Goal: Information Seeking & Learning: Learn about a topic

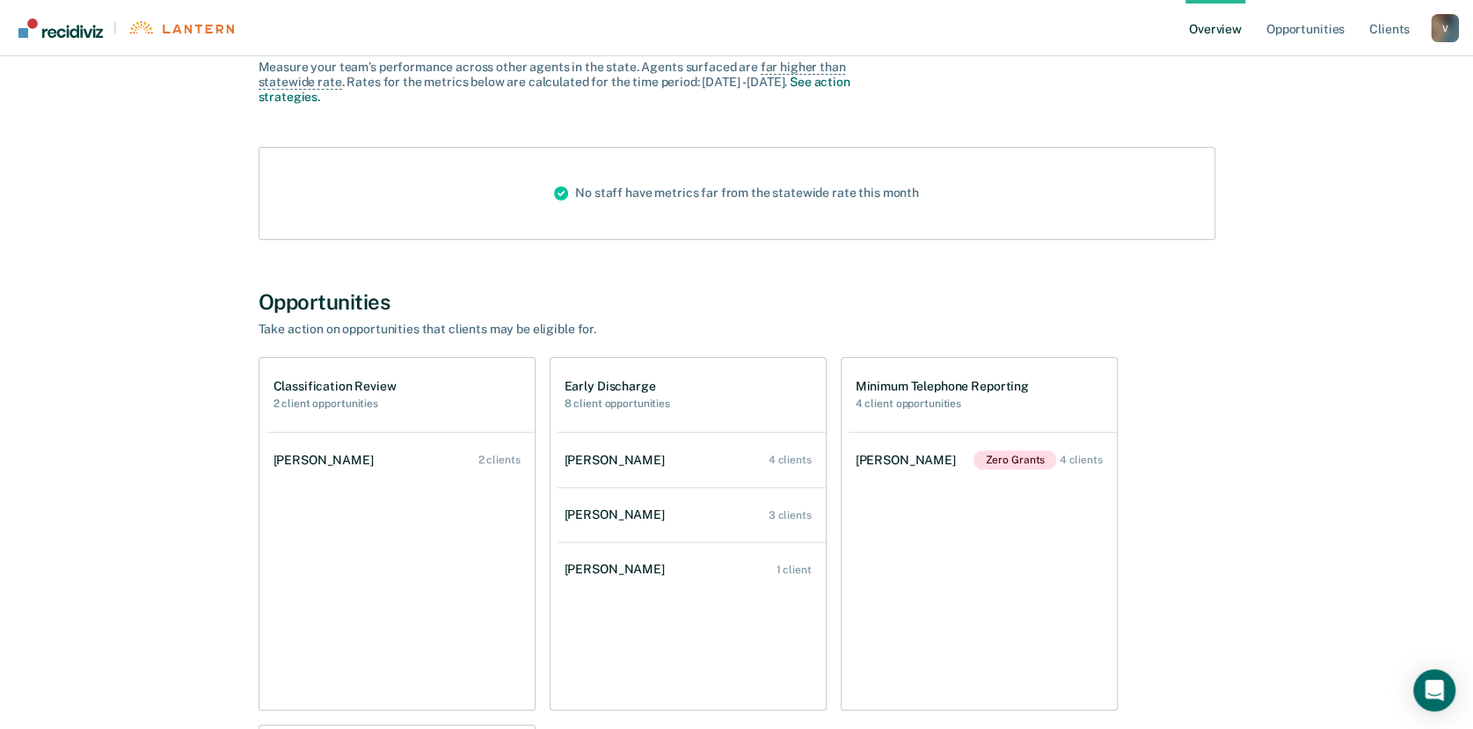
scroll to position [171, 0]
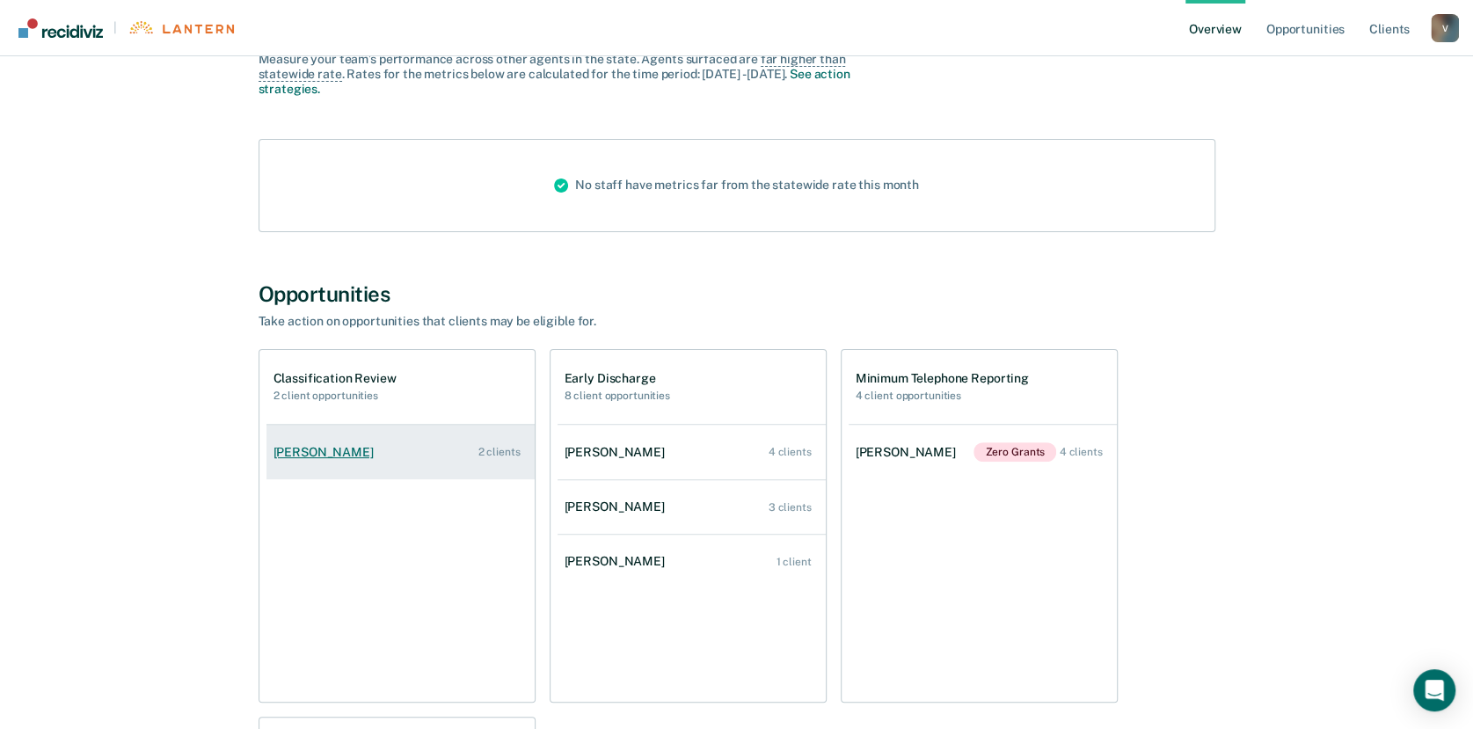
click at [322, 452] on div "[PERSON_NAME]" at bounding box center [326, 452] width 107 height 15
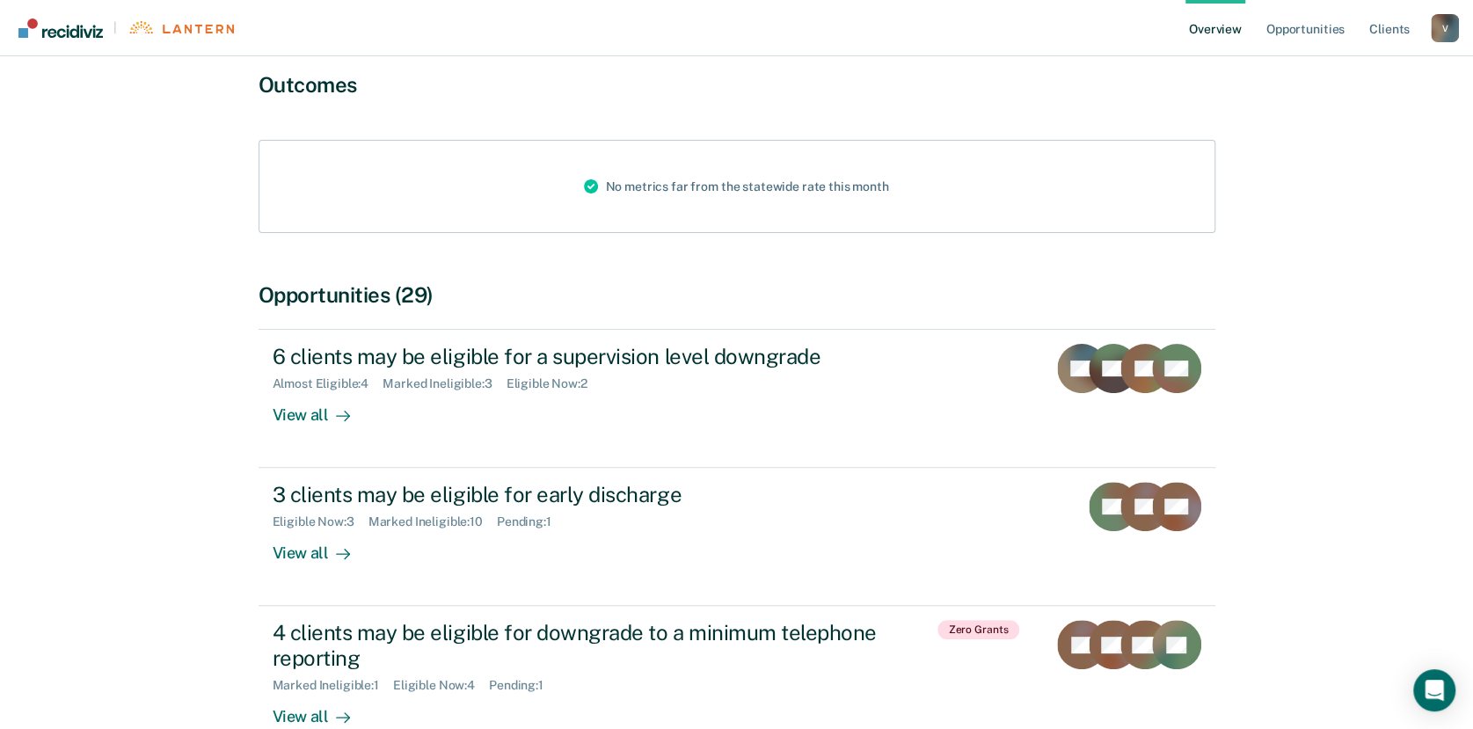
scroll to position [148, 0]
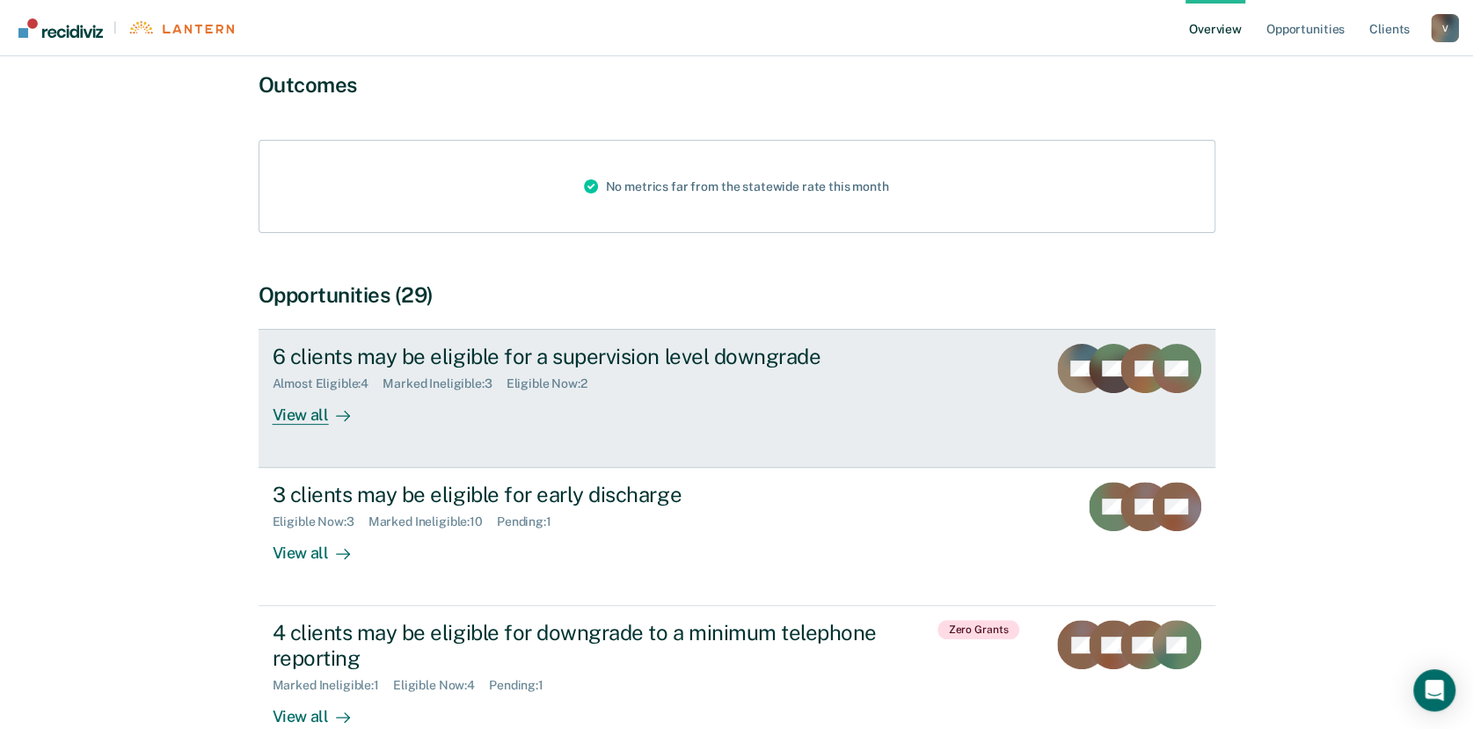
click at [302, 411] on div "View all" at bounding box center [322, 408] width 98 height 34
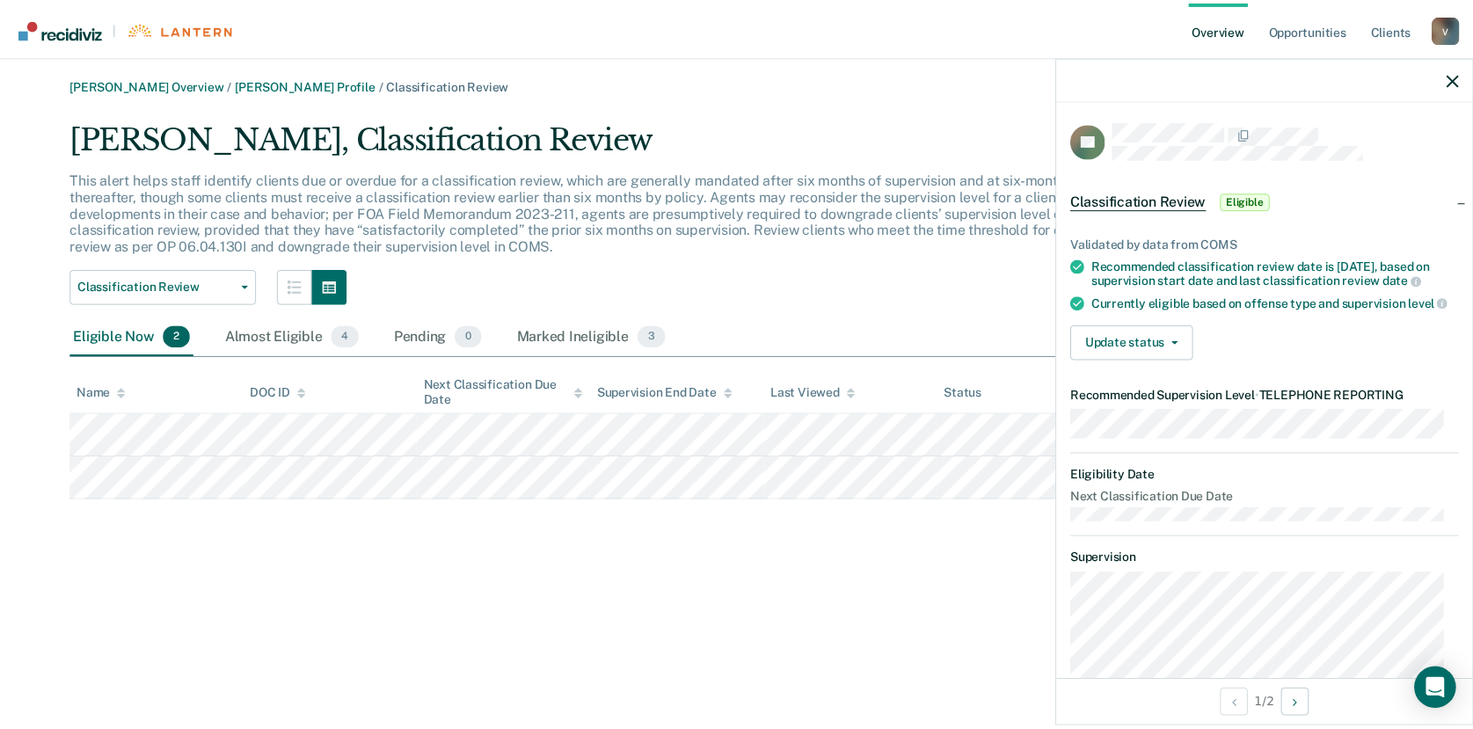
scroll to position [257, 0]
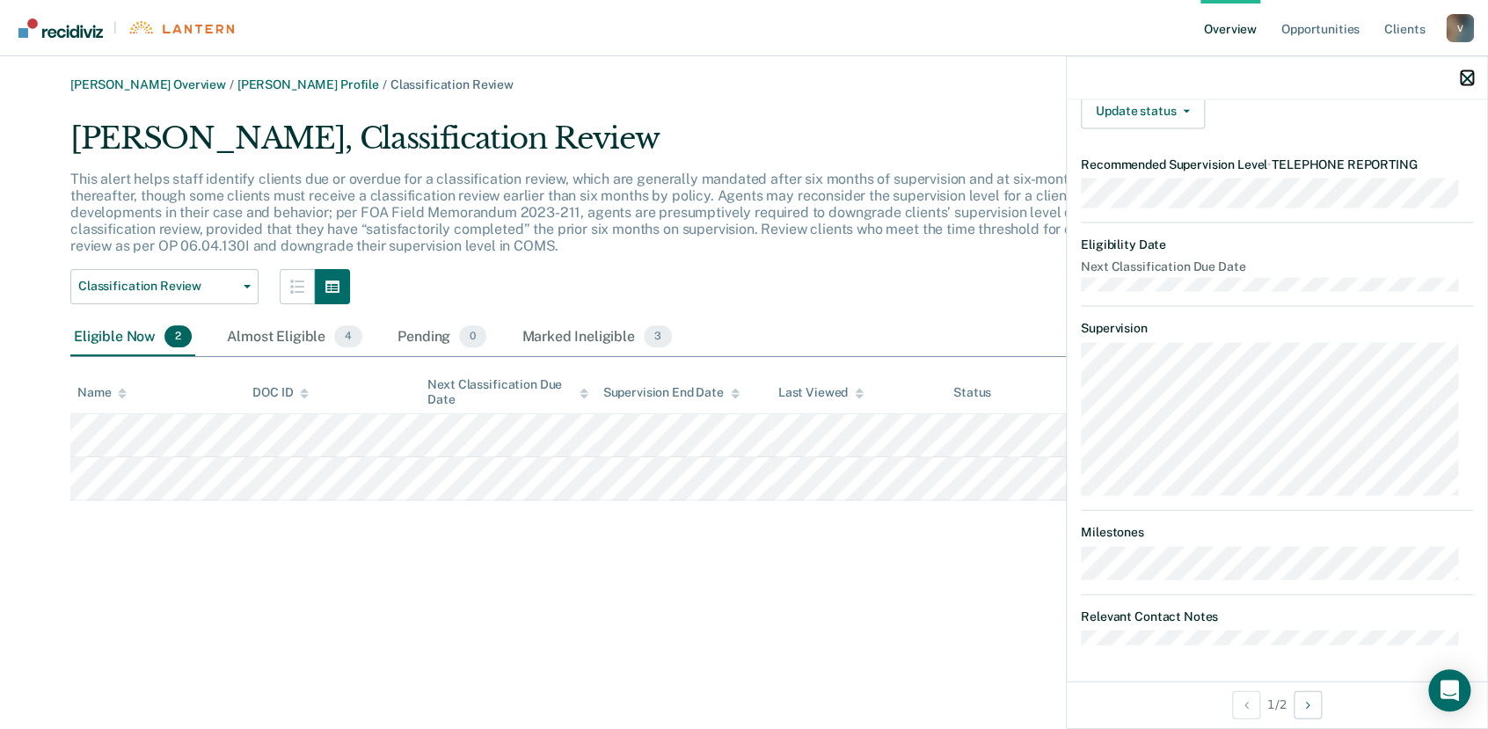
click at [1466, 81] on icon "button" at bounding box center [1466, 78] width 12 height 12
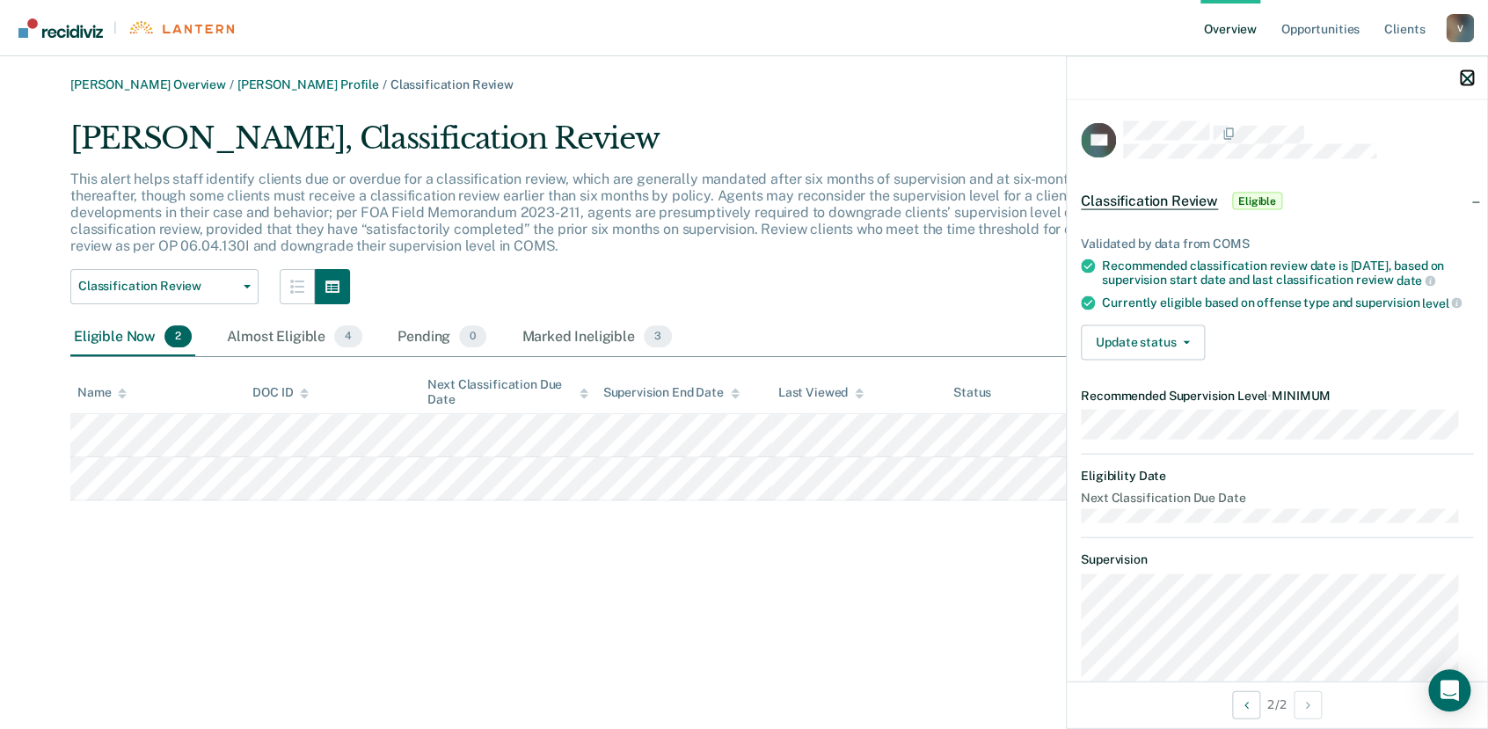
click at [1461, 77] on icon "button" at bounding box center [1466, 78] width 12 height 12
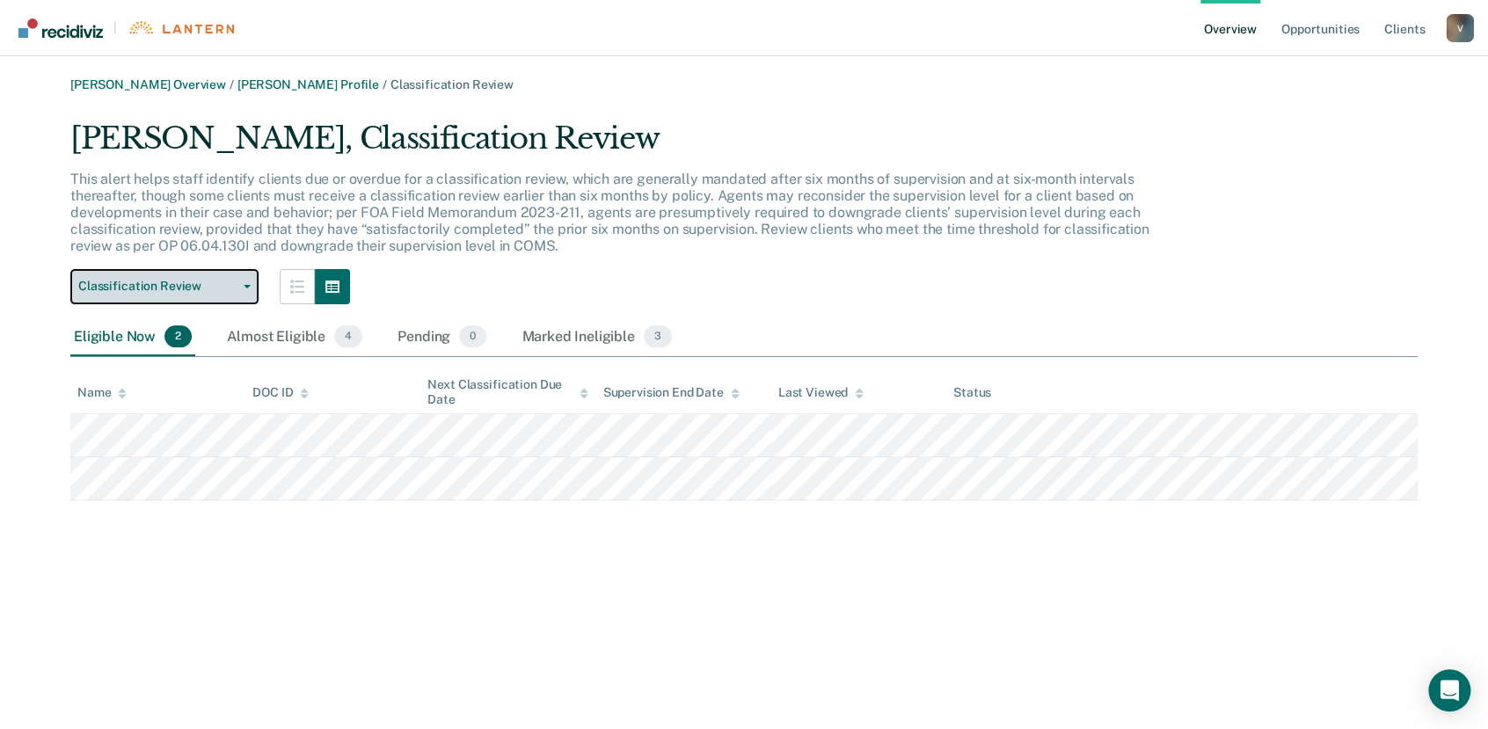
click at [250, 288] on button "Classification Review" at bounding box center [164, 286] width 188 height 35
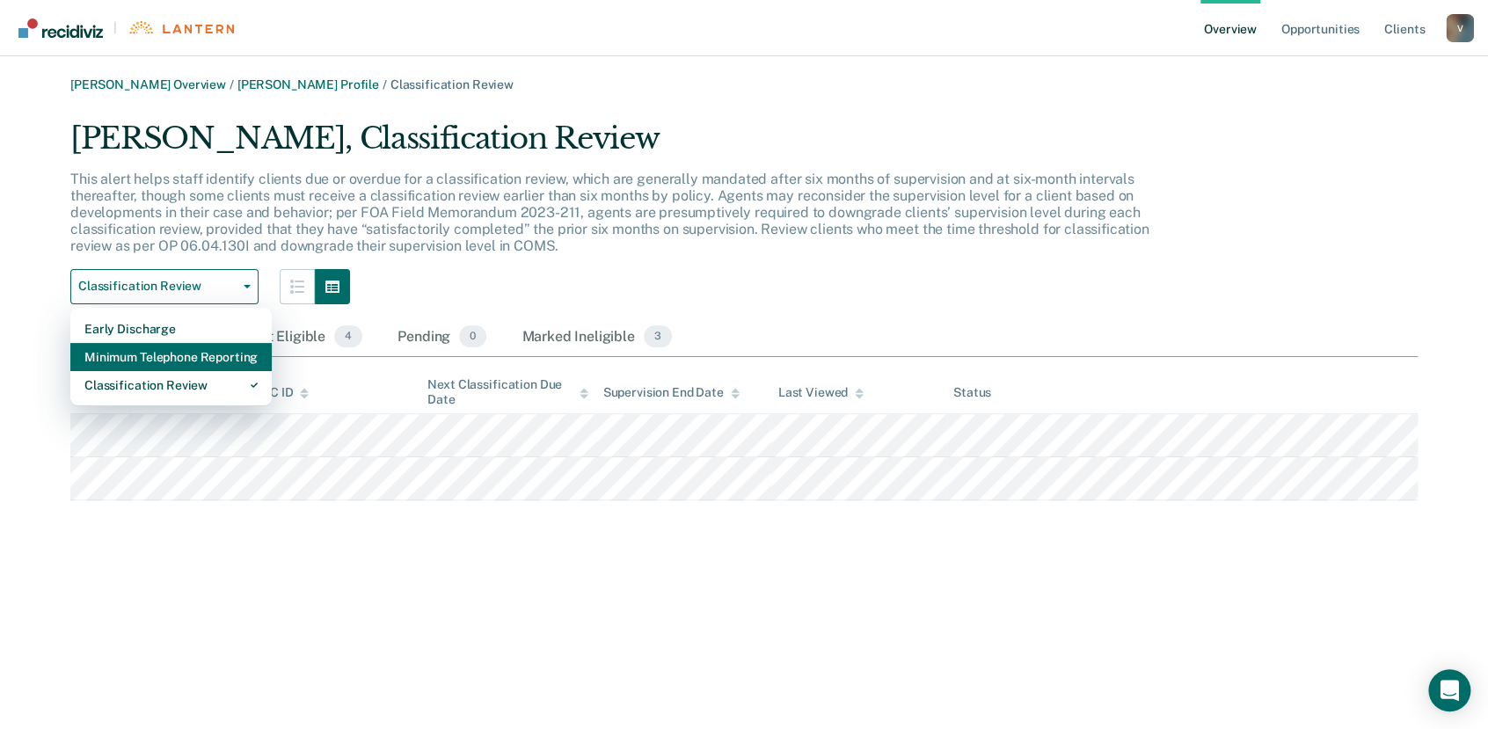
click at [186, 360] on div "Minimum Telephone Reporting" at bounding box center [170, 357] width 173 height 28
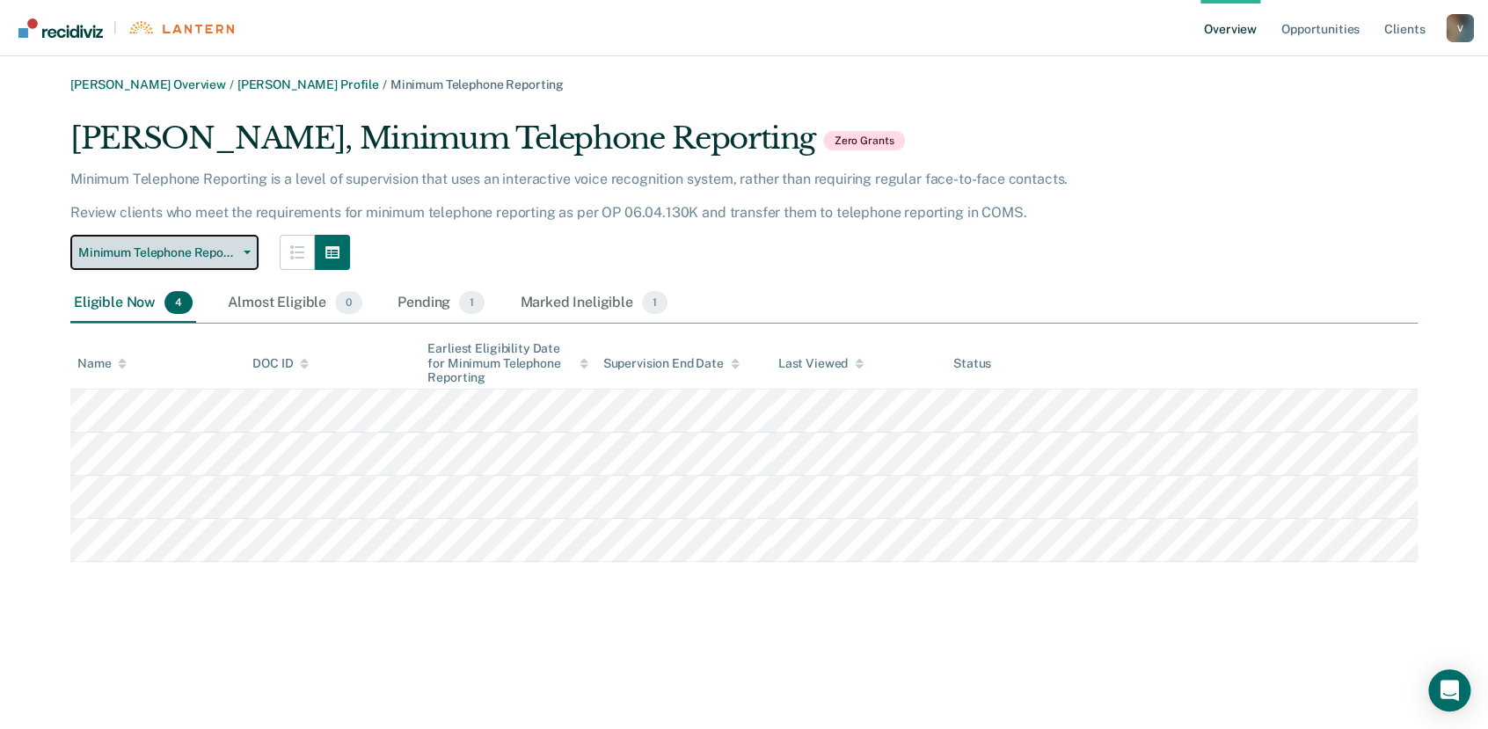
click at [245, 251] on icon "button" at bounding box center [247, 253] width 7 height 4
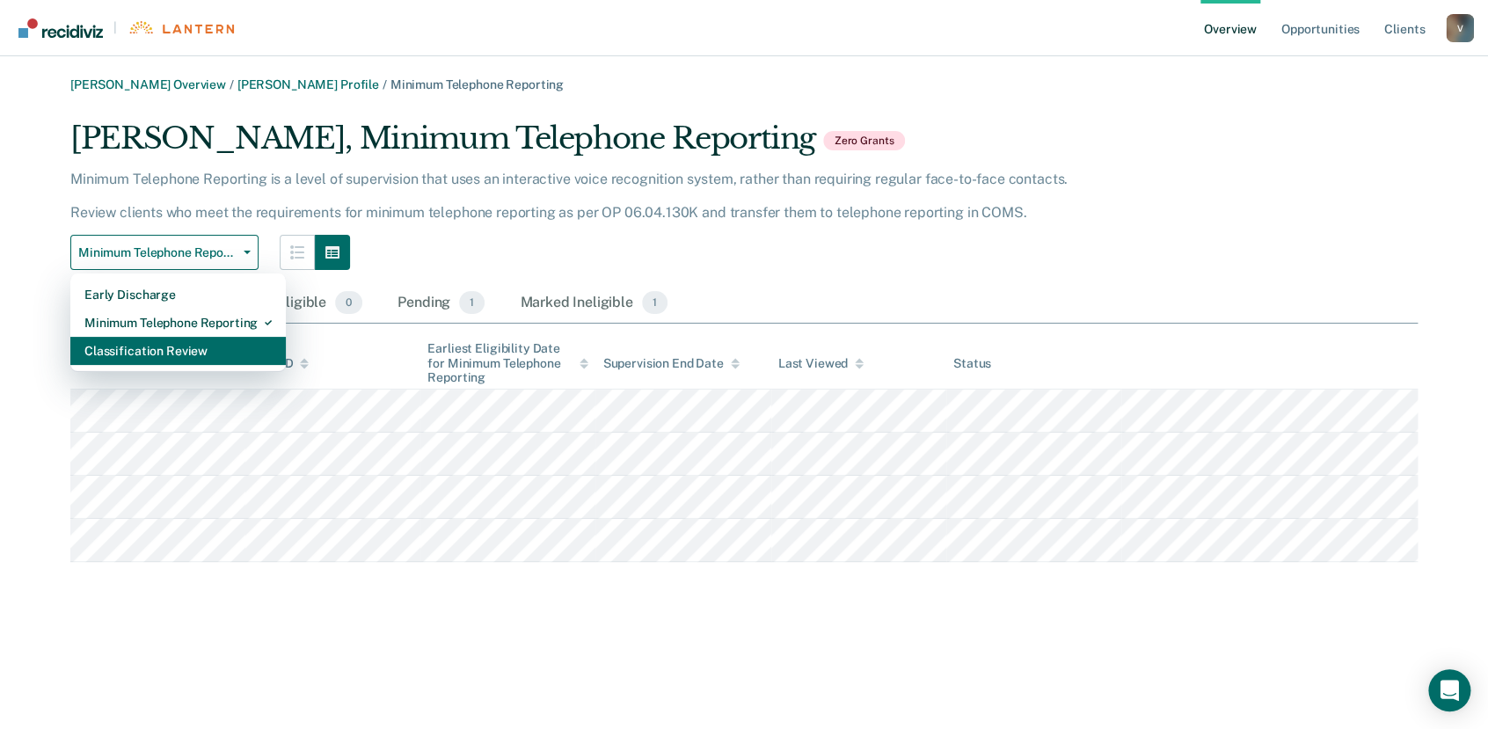
click at [134, 353] on div "Classification Review" at bounding box center [177, 351] width 187 height 28
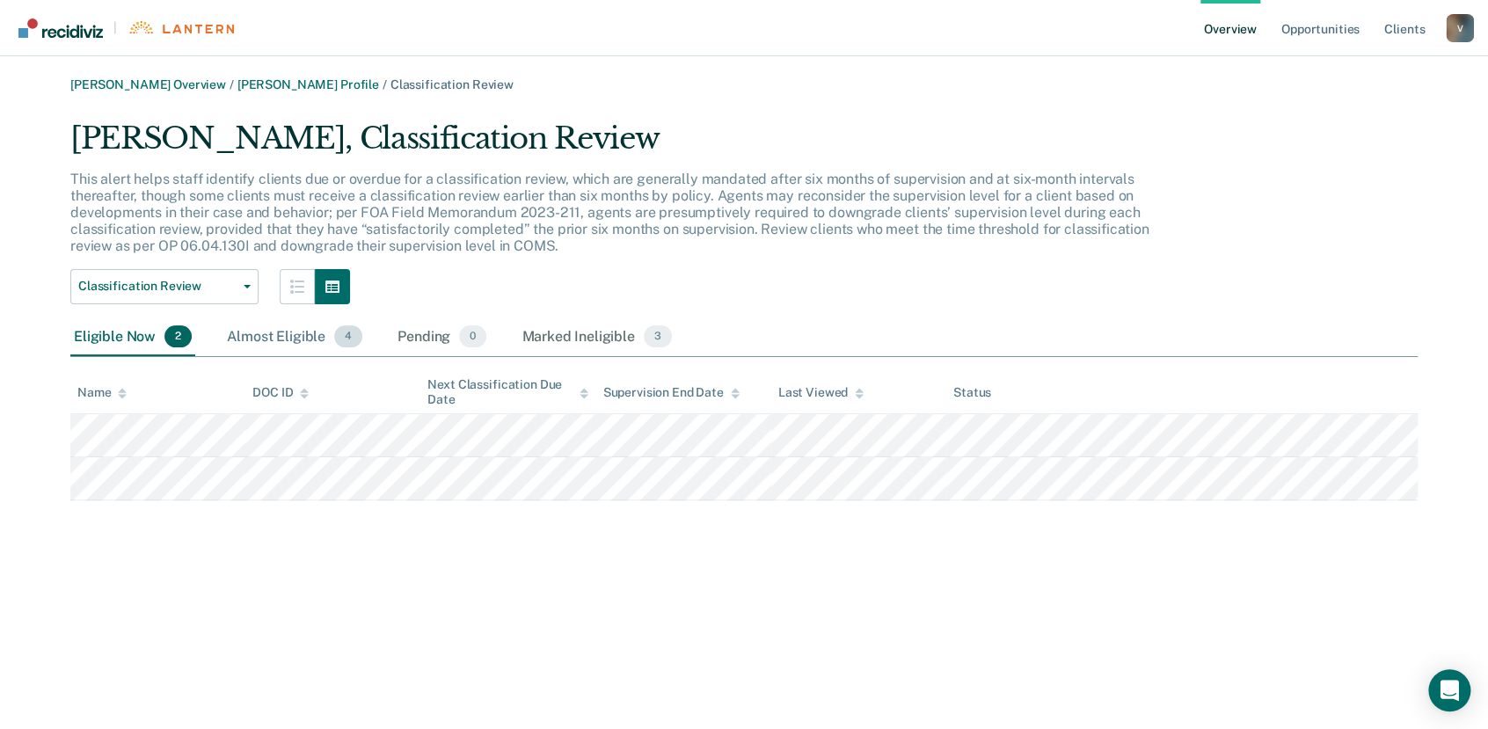
click at [274, 325] on div "Almost Eligible 4" at bounding box center [294, 337] width 142 height 39
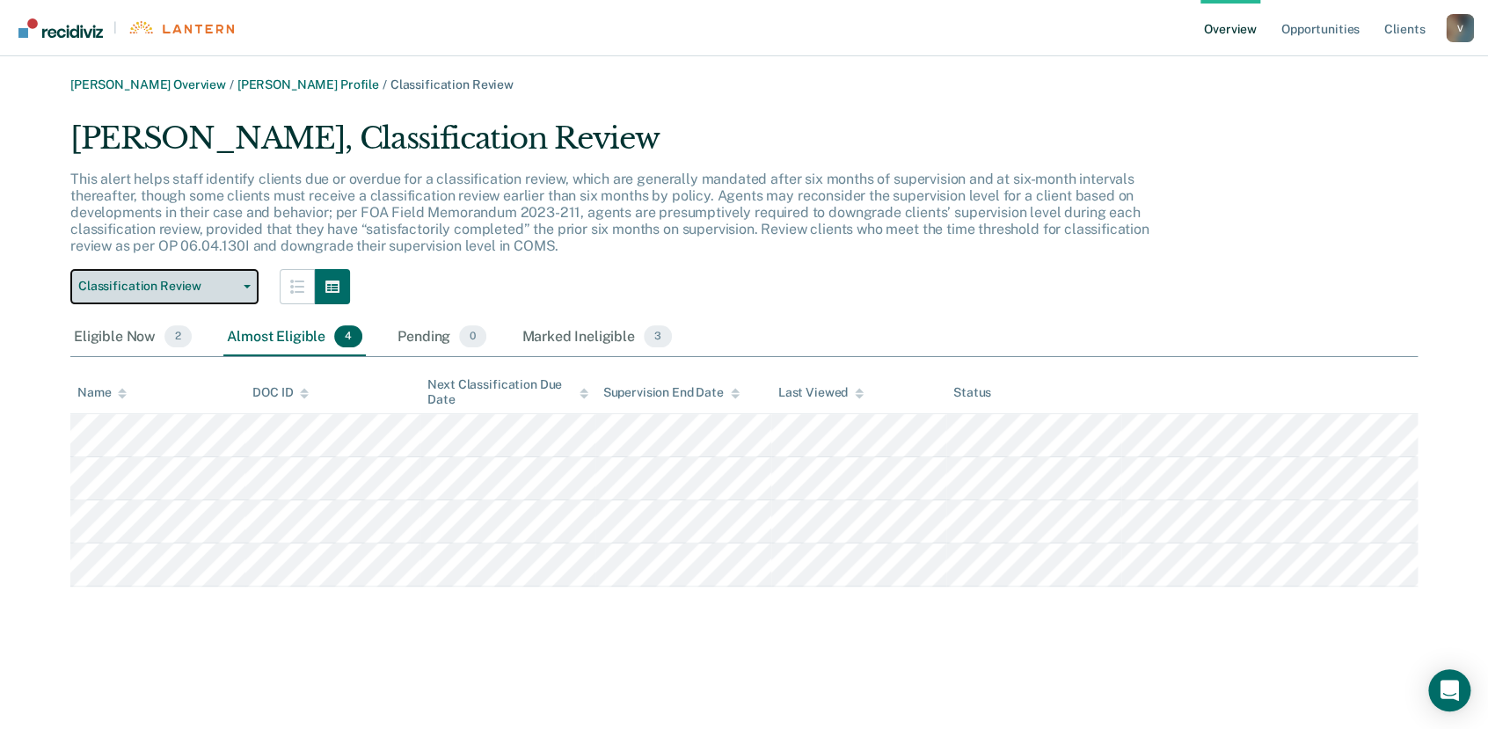
click at [243, 290] on button "Classification Review" at bounding box center [164, 286] width 188 height 35
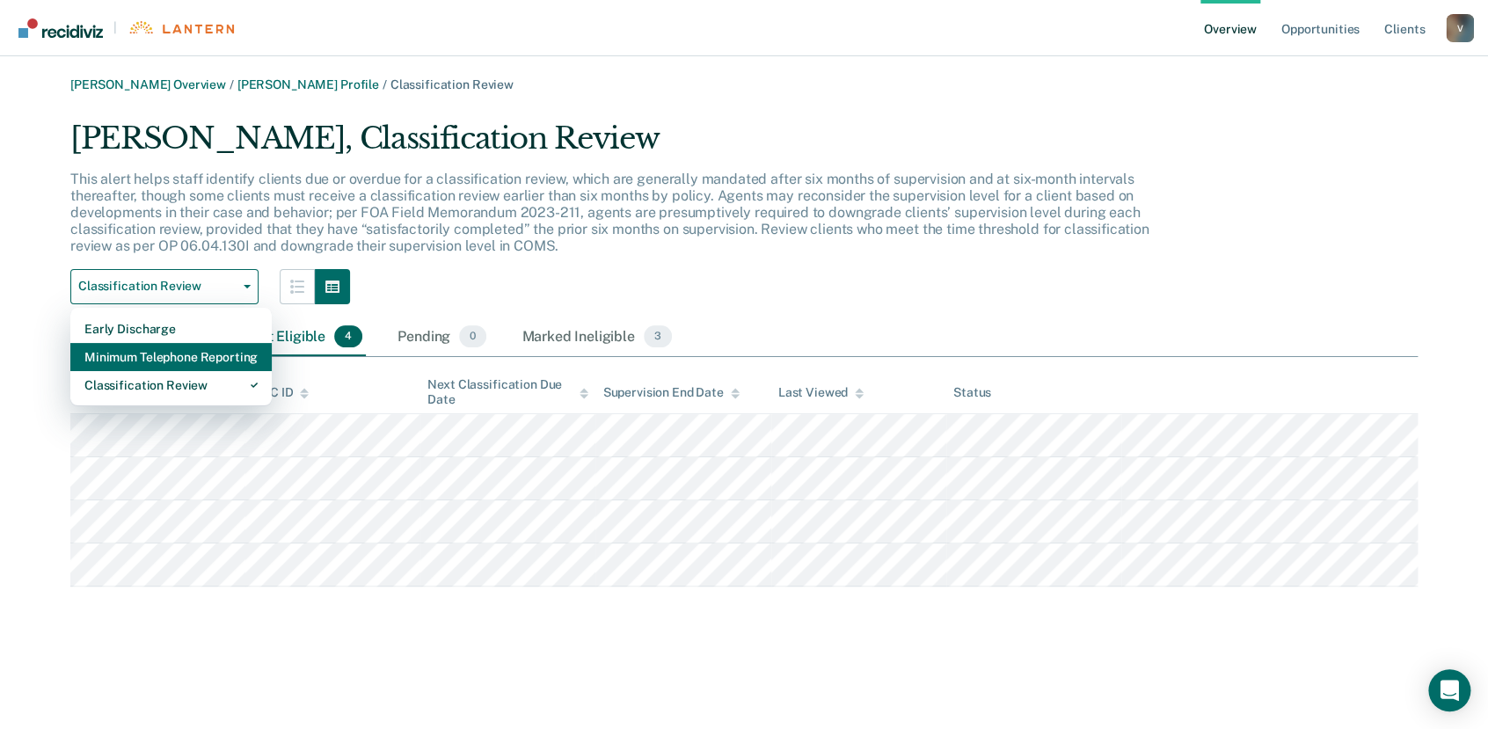
click at [215, 365] on div "Minimum Telephone Reporting" at bounding box center [170, 357] width 173 height 28
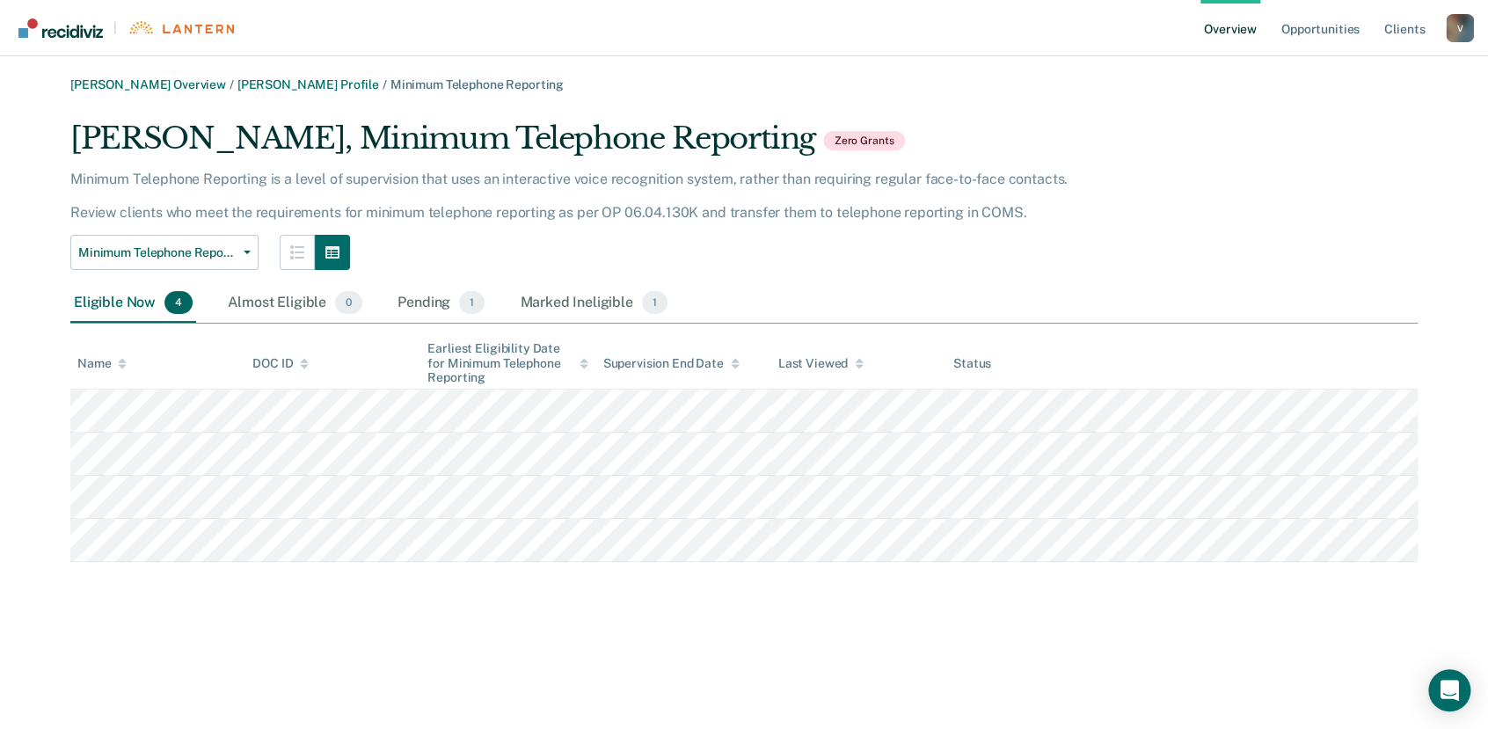
click at [1243, 22] on link "Overview" at bounding box center [1230, 28] width 60 height 56
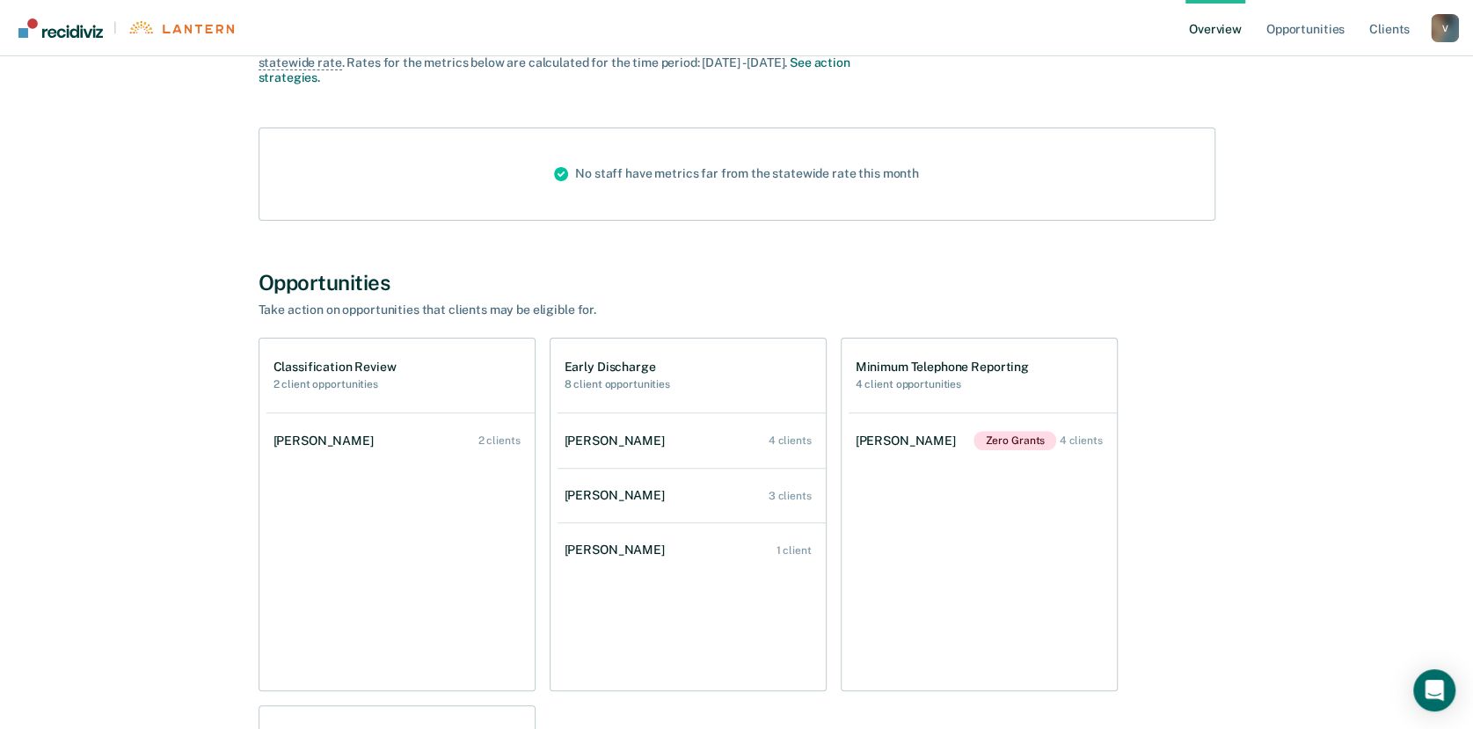
scroll to position [183, 0]
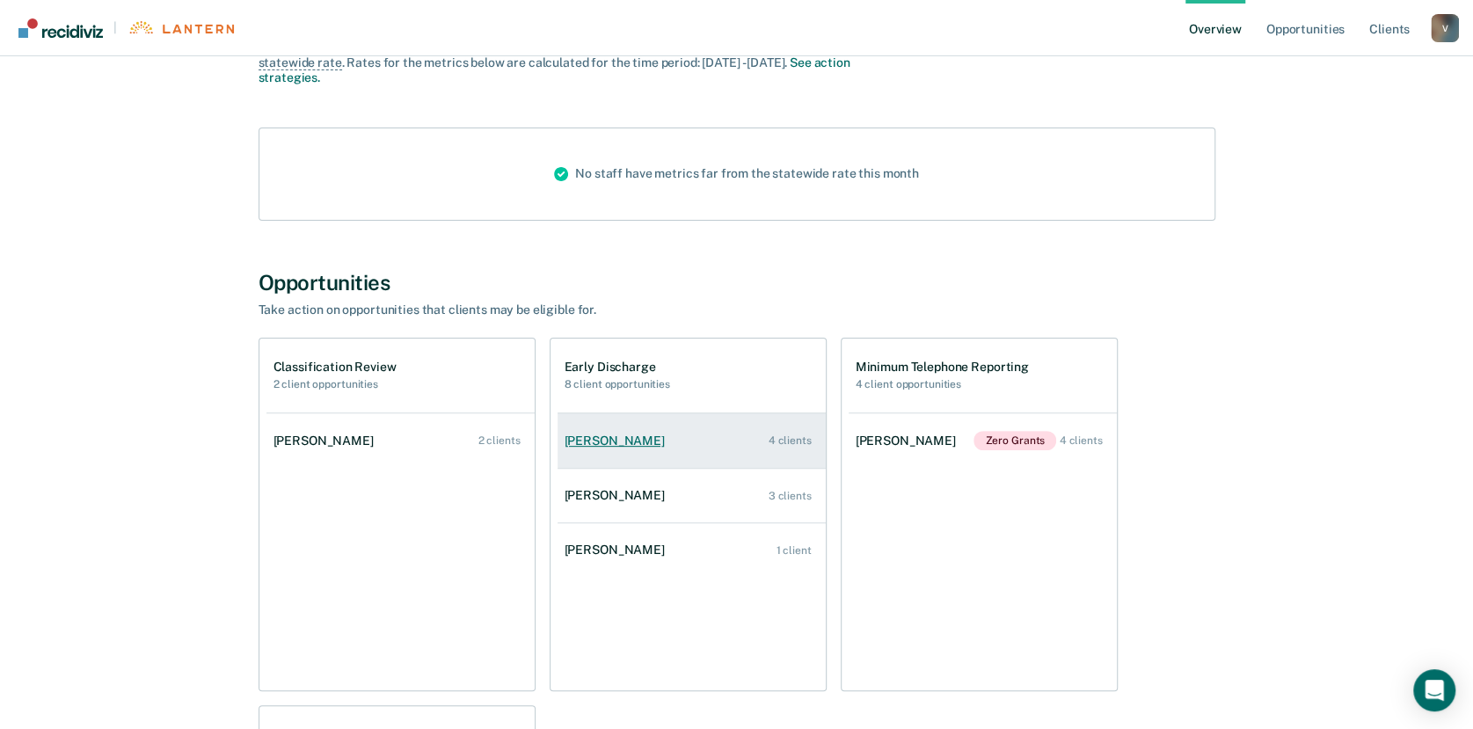
click at [629, 446] on div "[PERSON_NAME]" at bounding box center [617, 440] width 107 height 15
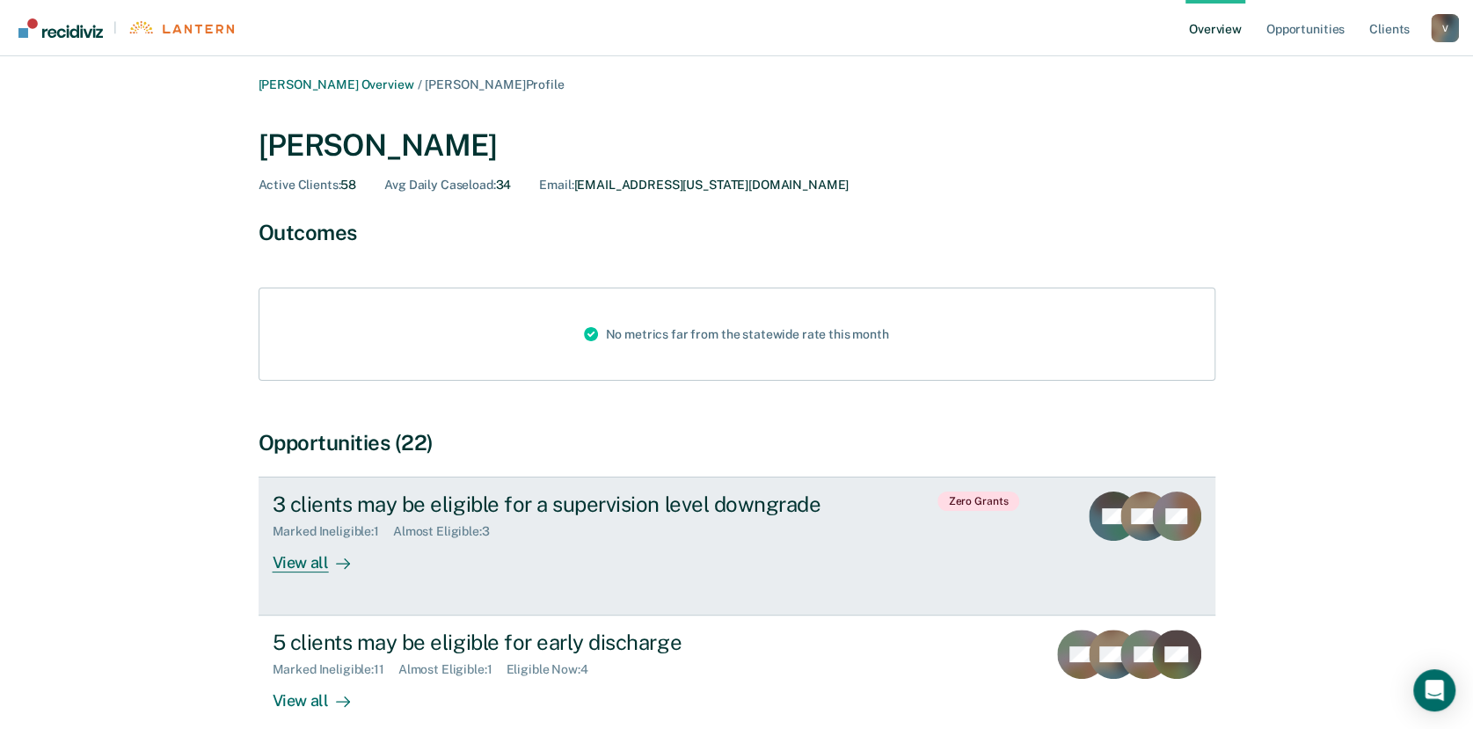
click at [315, 565] on div "View all" at bounding box center [322, 556] width 98 height 34
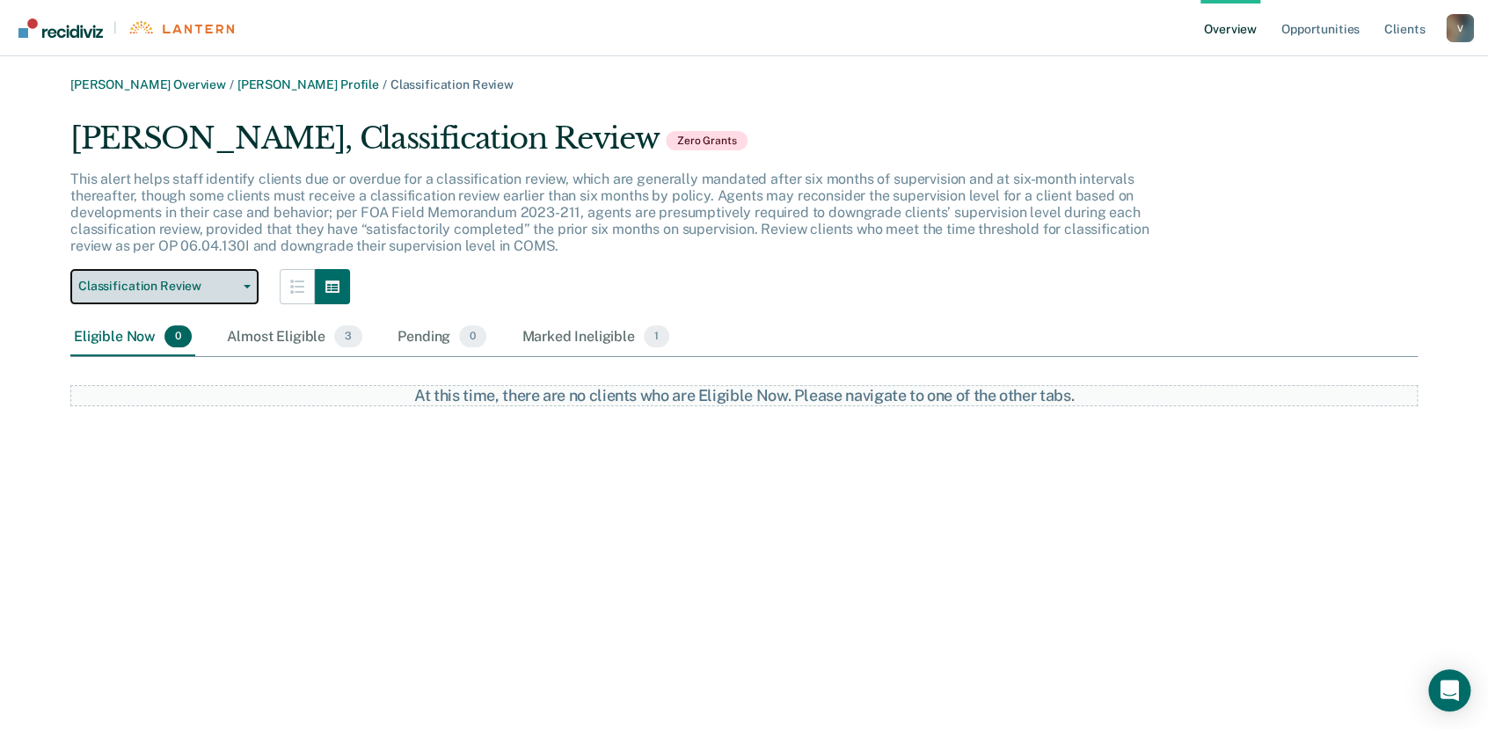
click at [244, 289] on button "Classification Review" at bounding box center [164, 286] width 188 height 35
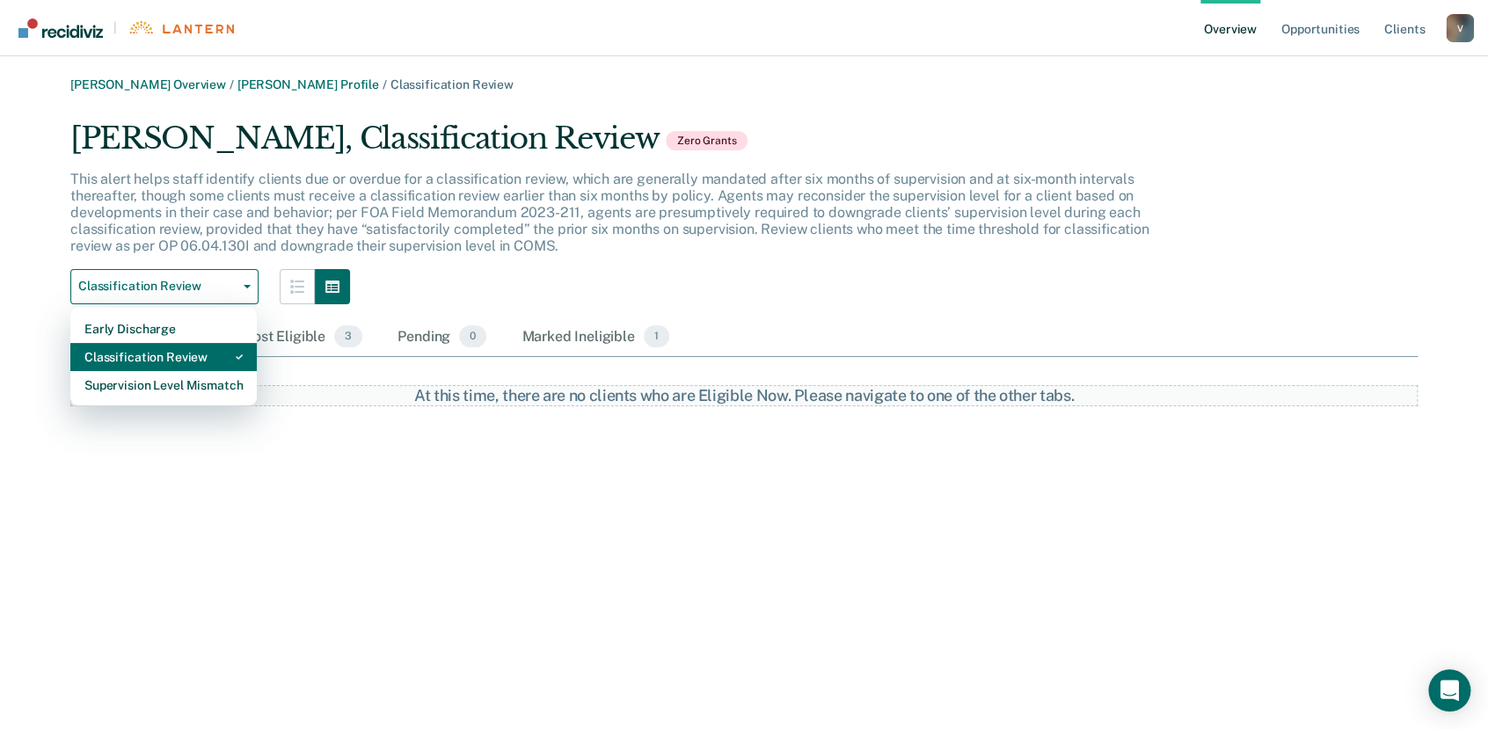
click at [174, 358] on div "Classification Review" at bounding box center [163, 357] width 158 height 28
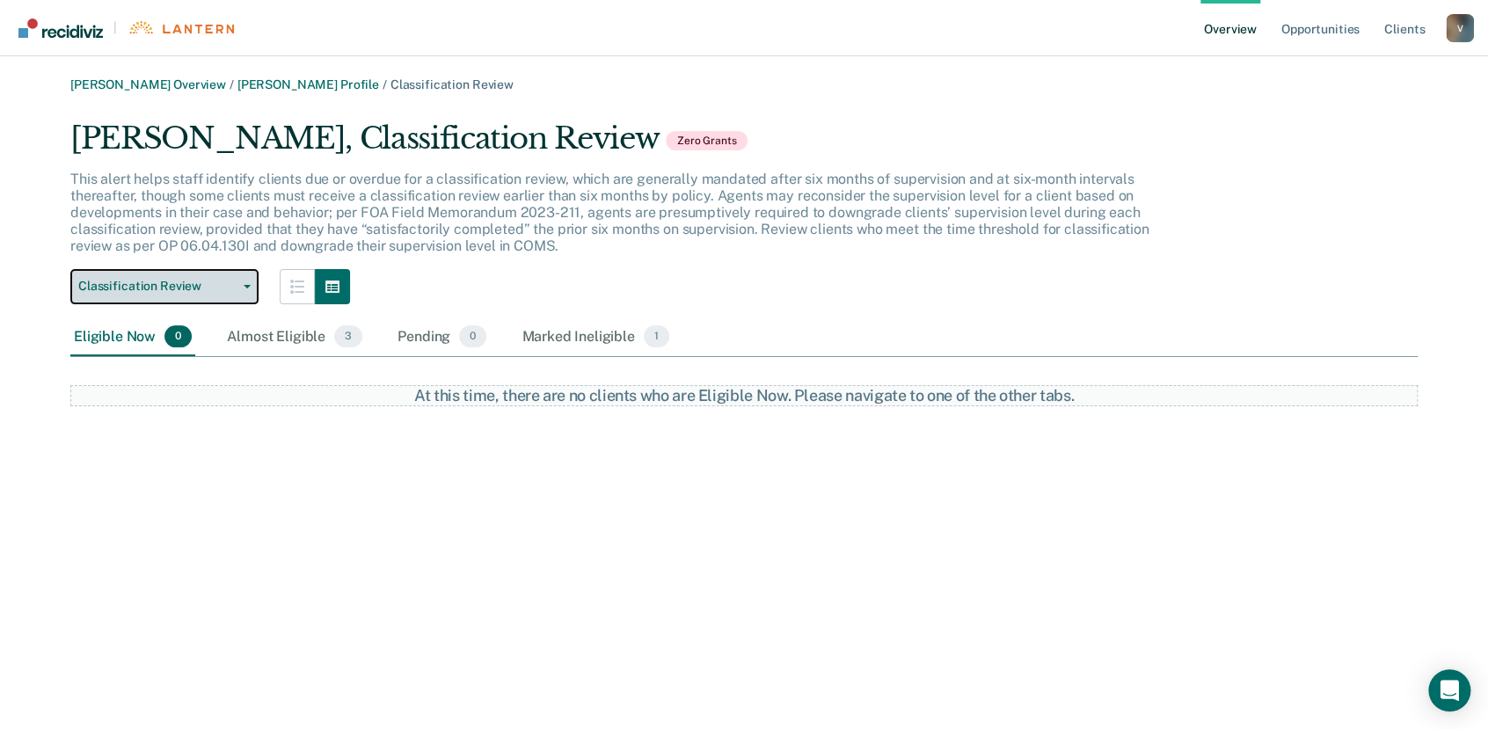
click at [246, 293] on button "Classification Review" at bounding box center [164, 286] width 188 height 35
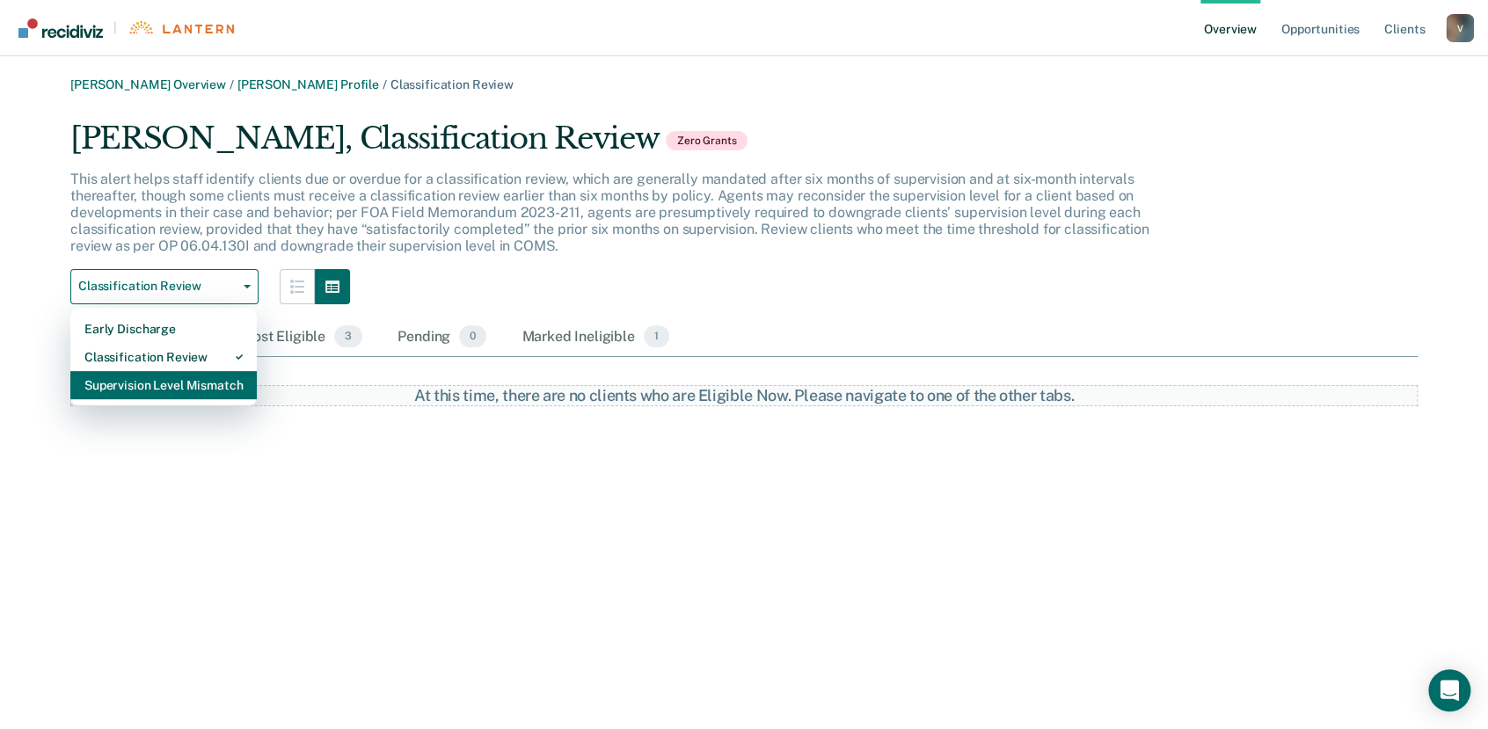
click at [164, 383] on div "Supervision Level Mismatch" at bounding box center [163, 385] width 158 height 28
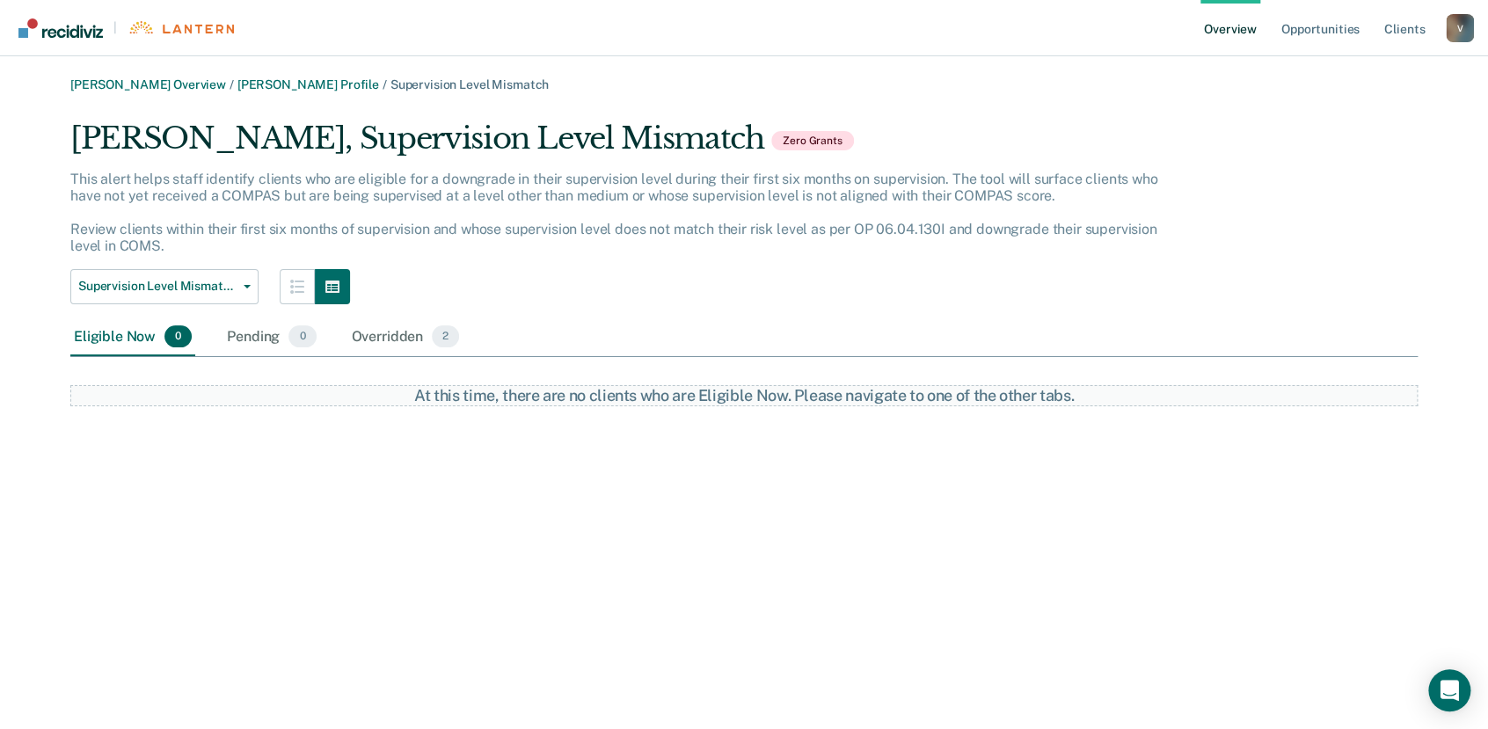
click at [1219, 29] on link "Overview" at bounding box center [1230, 28] width 60 height 56
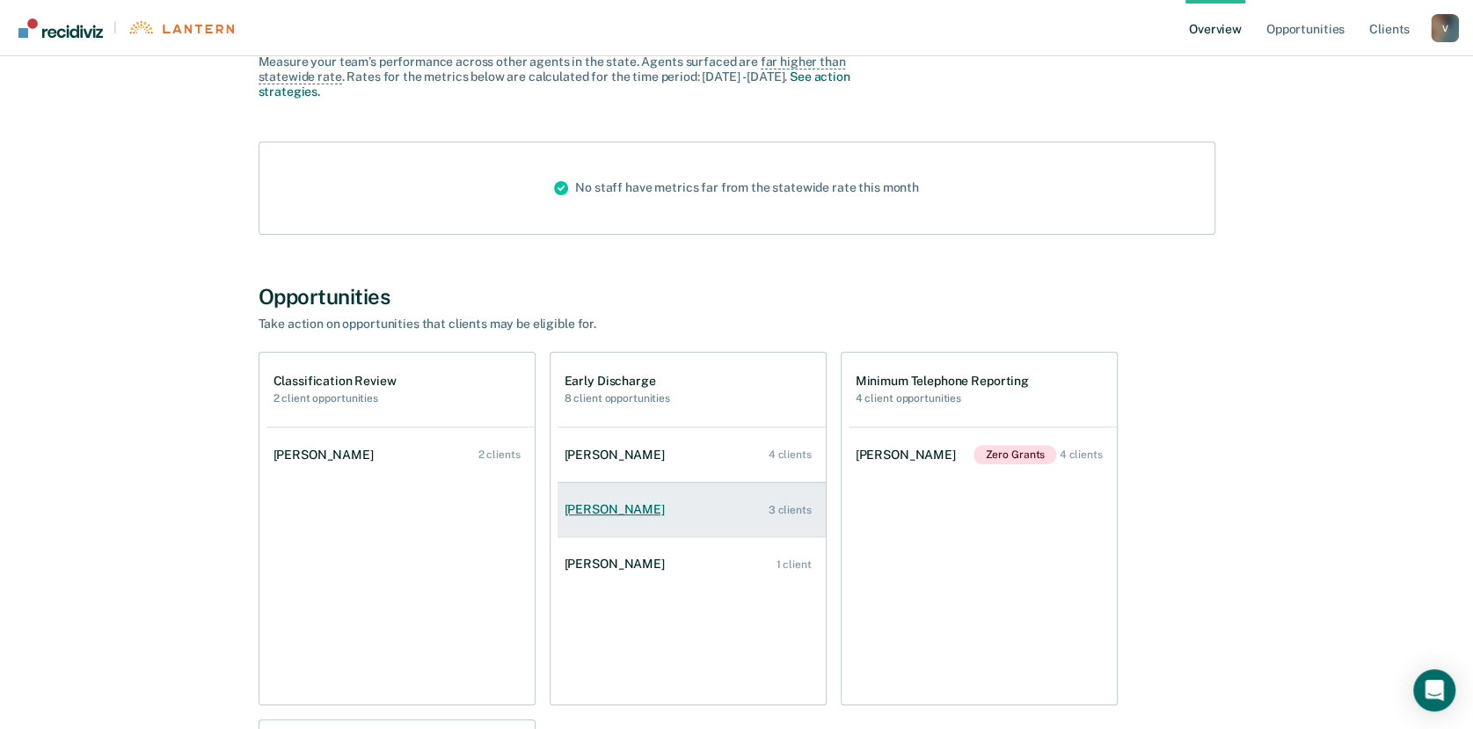
scroll to position [171, 0]
click at [612, 514] on link "[PERSON_NAME] 3 clients" at bounding box center [691, 508] width 268 height 50
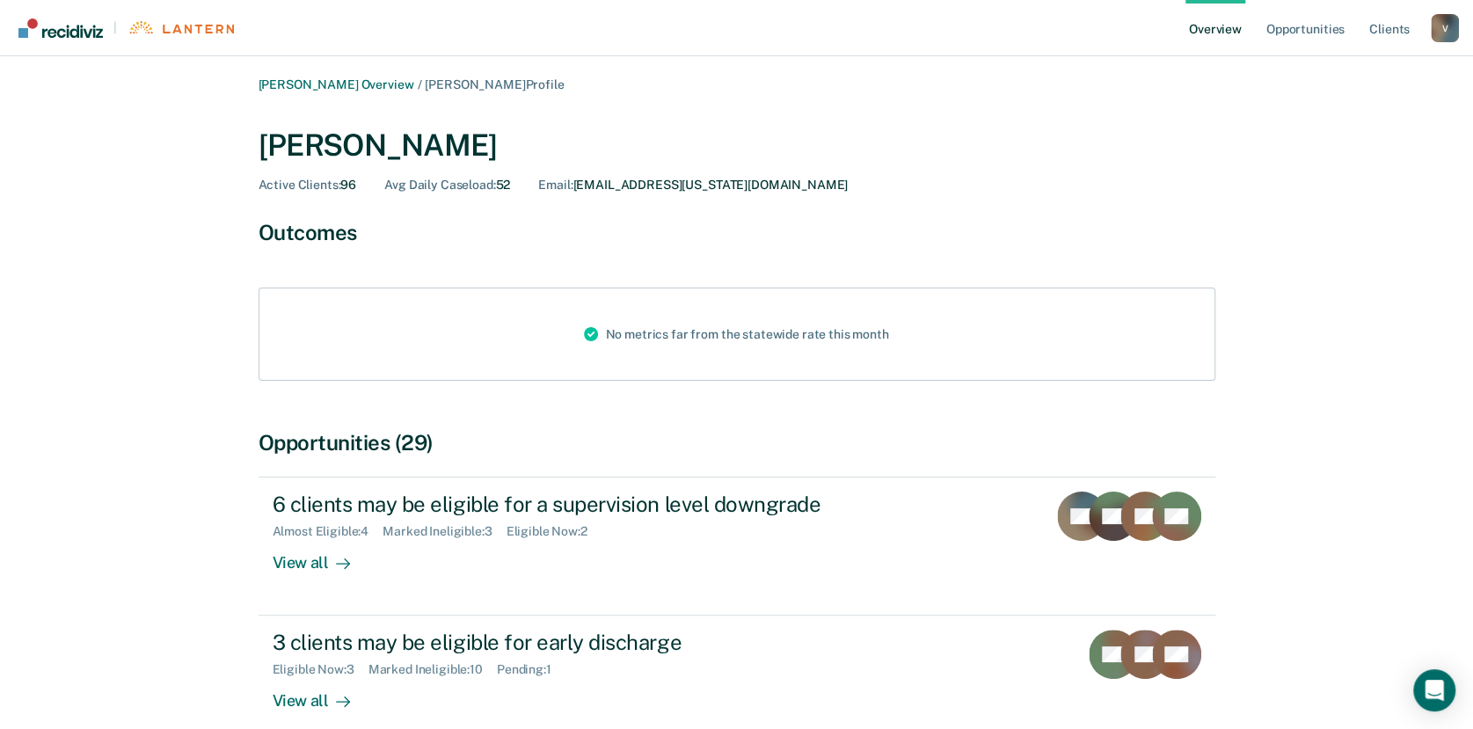
click at [1214, 28] on link "Overview" at bounding box center [1215, 28] width 60 height 56
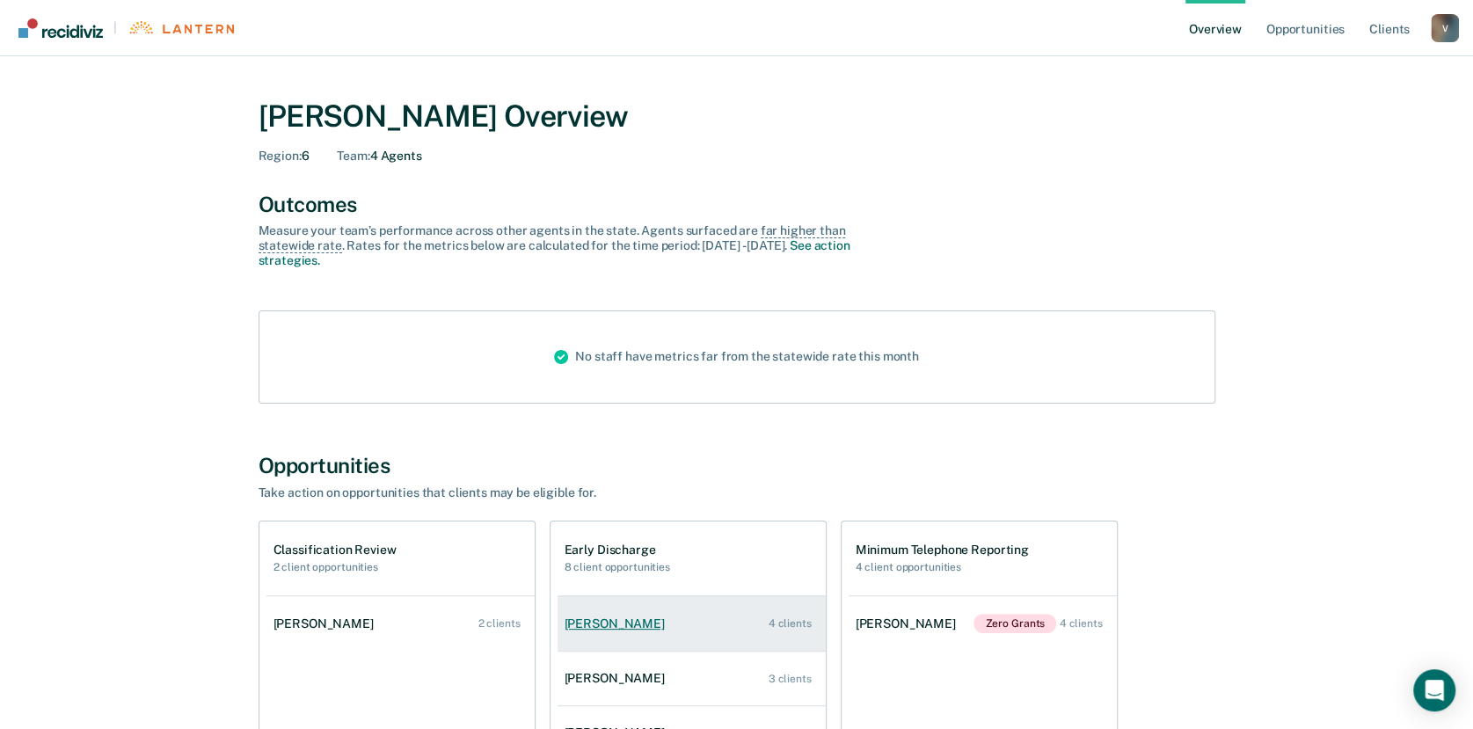
click at [635, 629] on div "[PERSON_NAME]" at bounding box center [617, 623] width 107 height 15
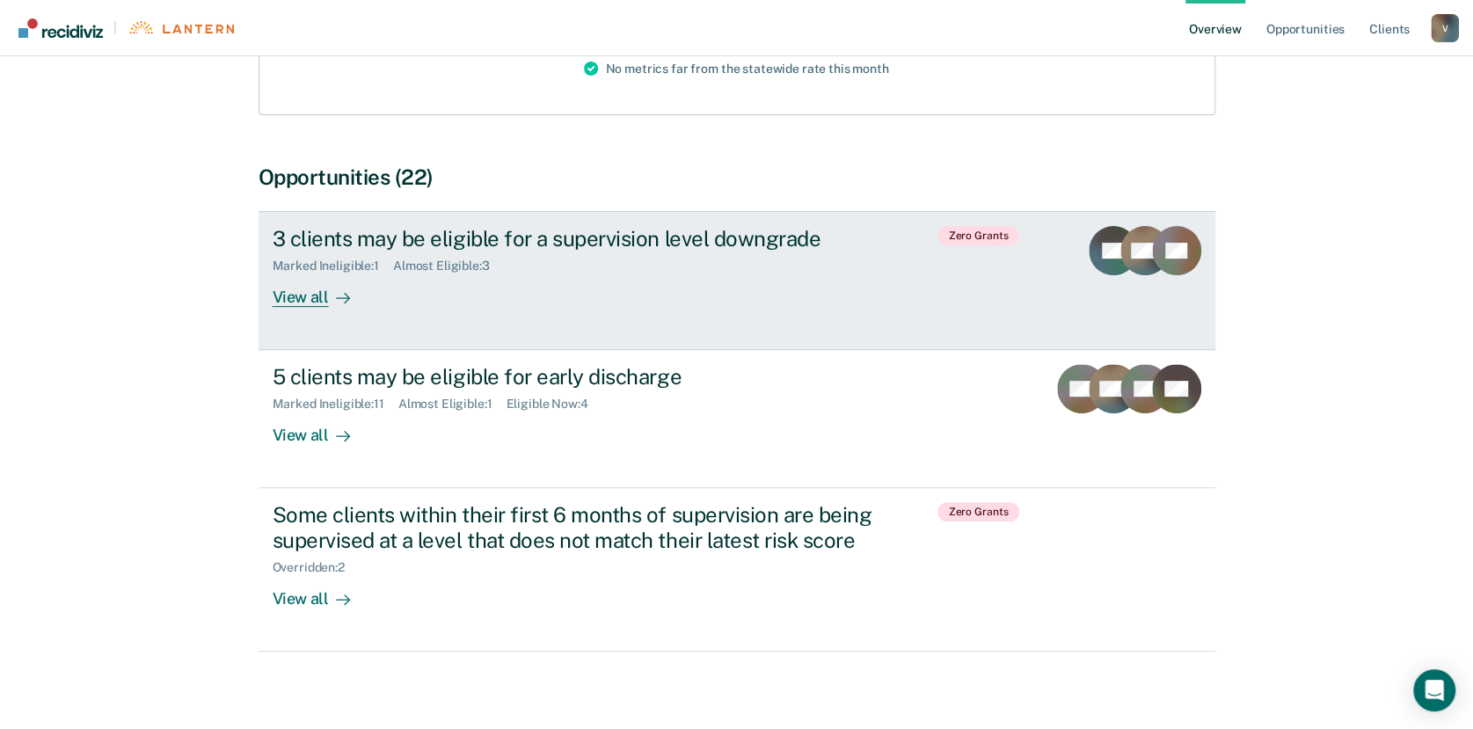
scroll to position [267, 0]
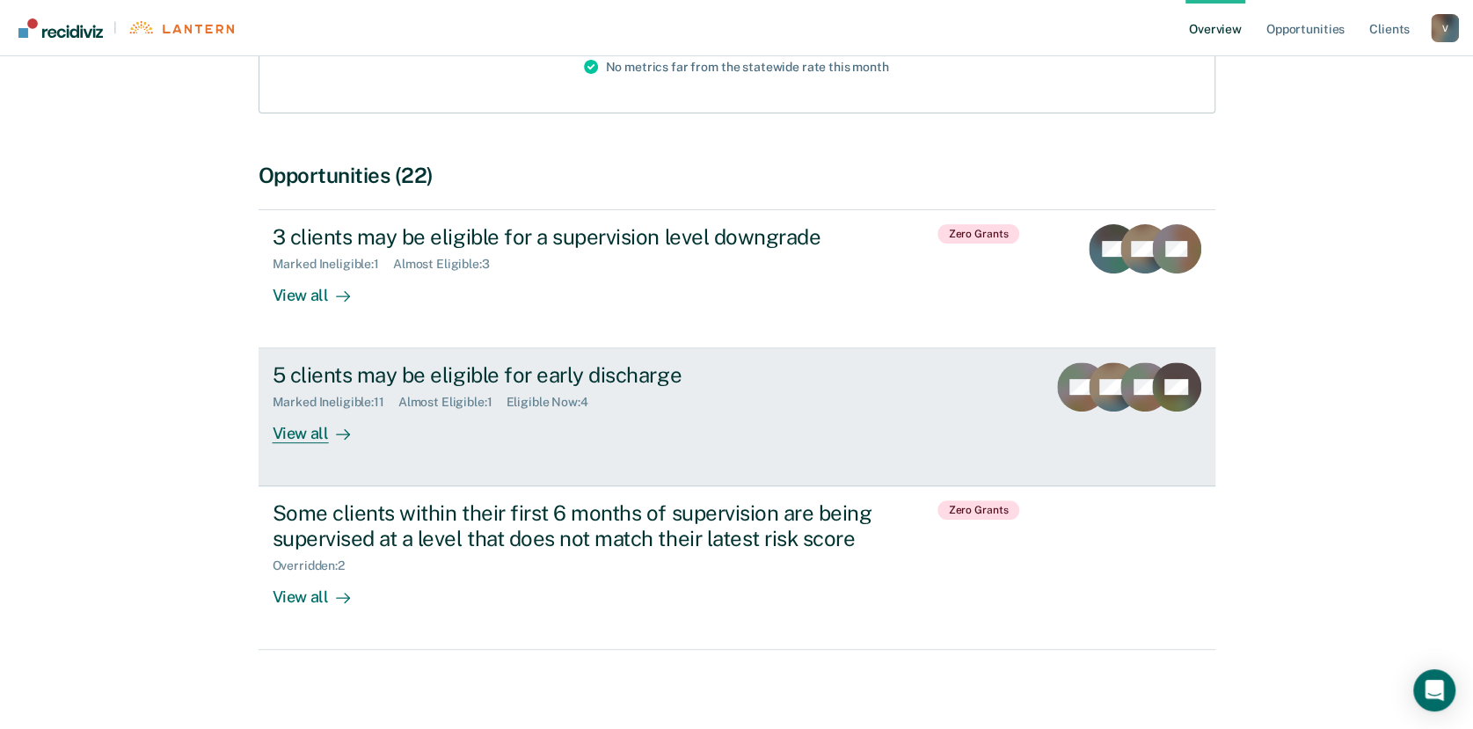
click at [302, 436] on div "View all" at bounding box center [322, 427] width 98 height 34
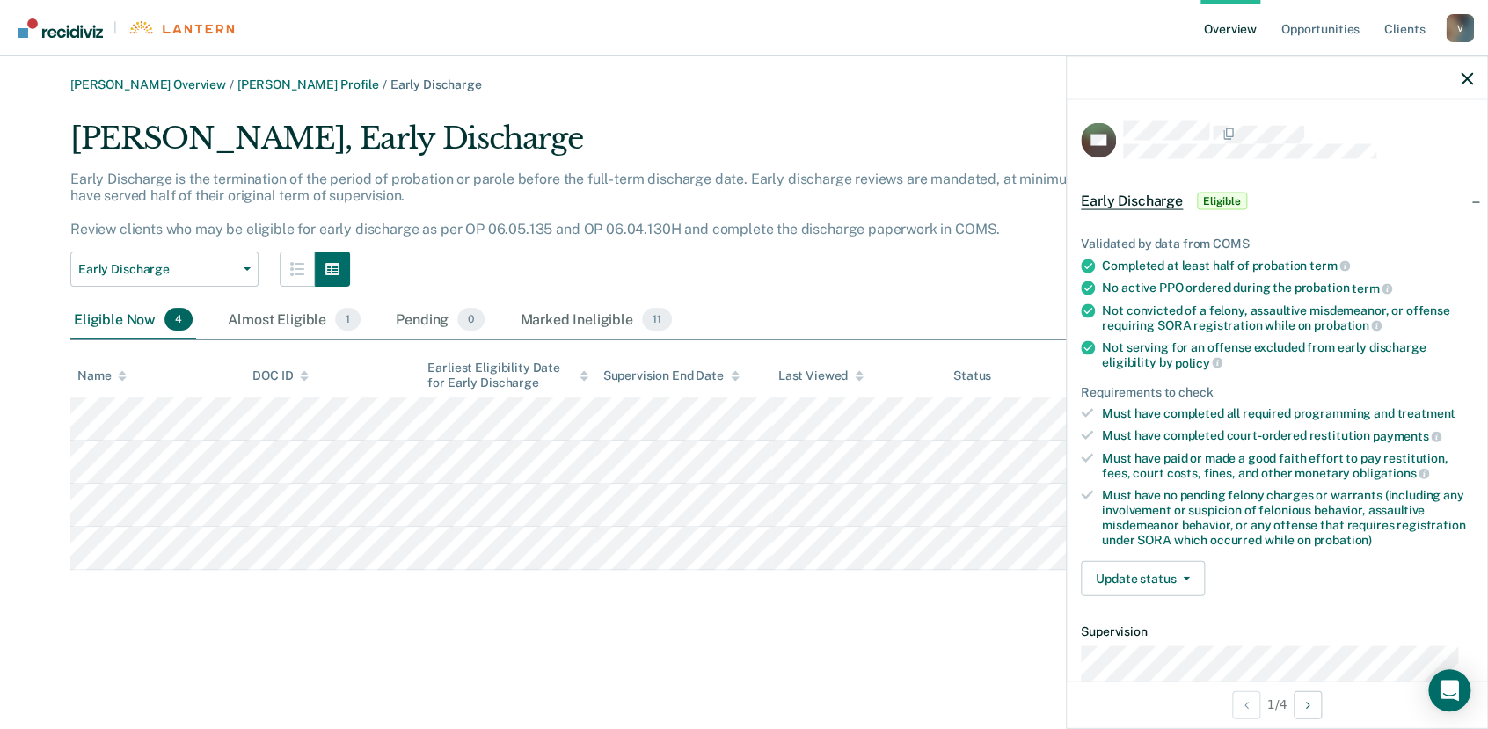
click at [1477, 71] on div at bounding box center [1276, 78] width 420 height 44
click at [1474, 75] on div at bounding box center [1276, 78] width 420 height 44
click at [954, 120] on div "[PERSON_NAME], Early Discharge" at bounding box center [628, 145] width 1116 height 50
click at [1233, 27] on link "Overview" at bounding box center [1230, 28] width 60 height 56
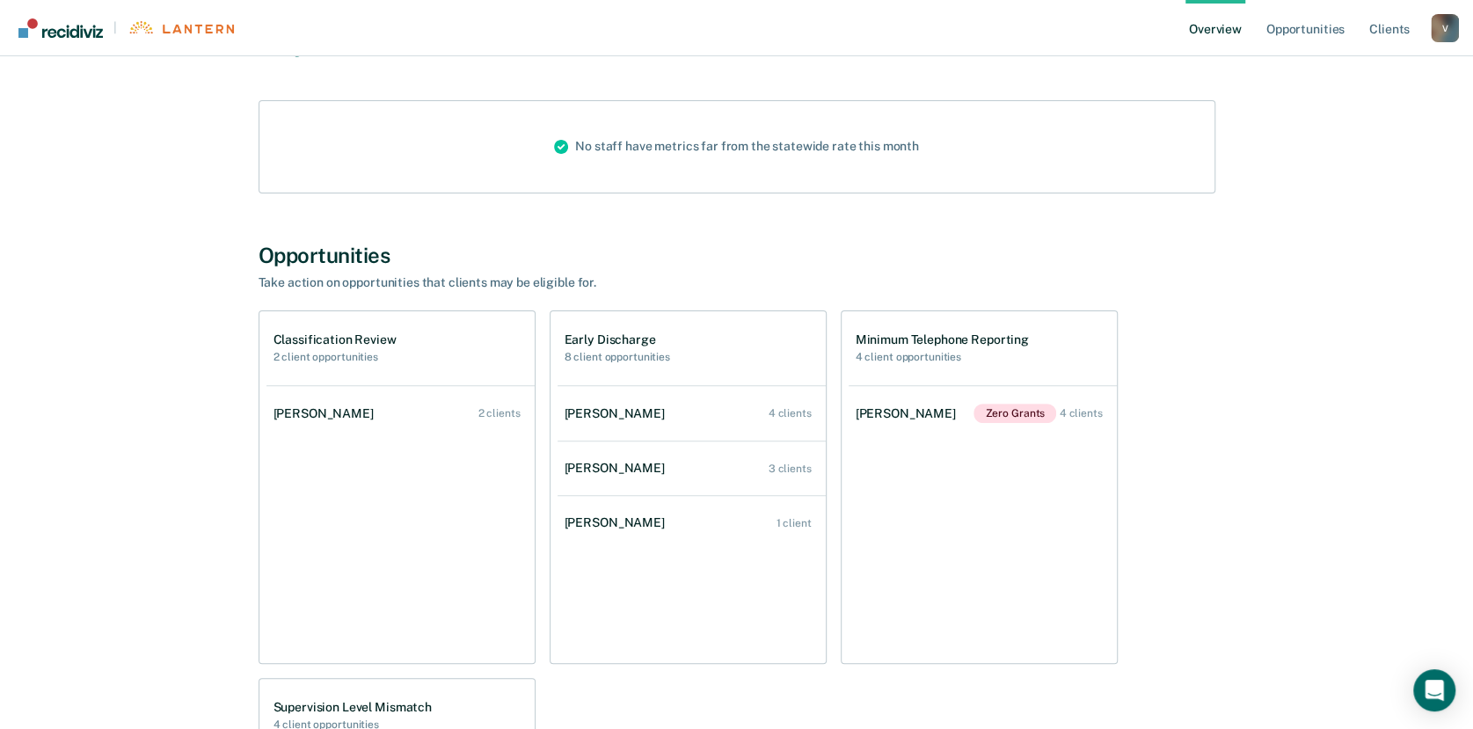
scroll to position [227, 0]
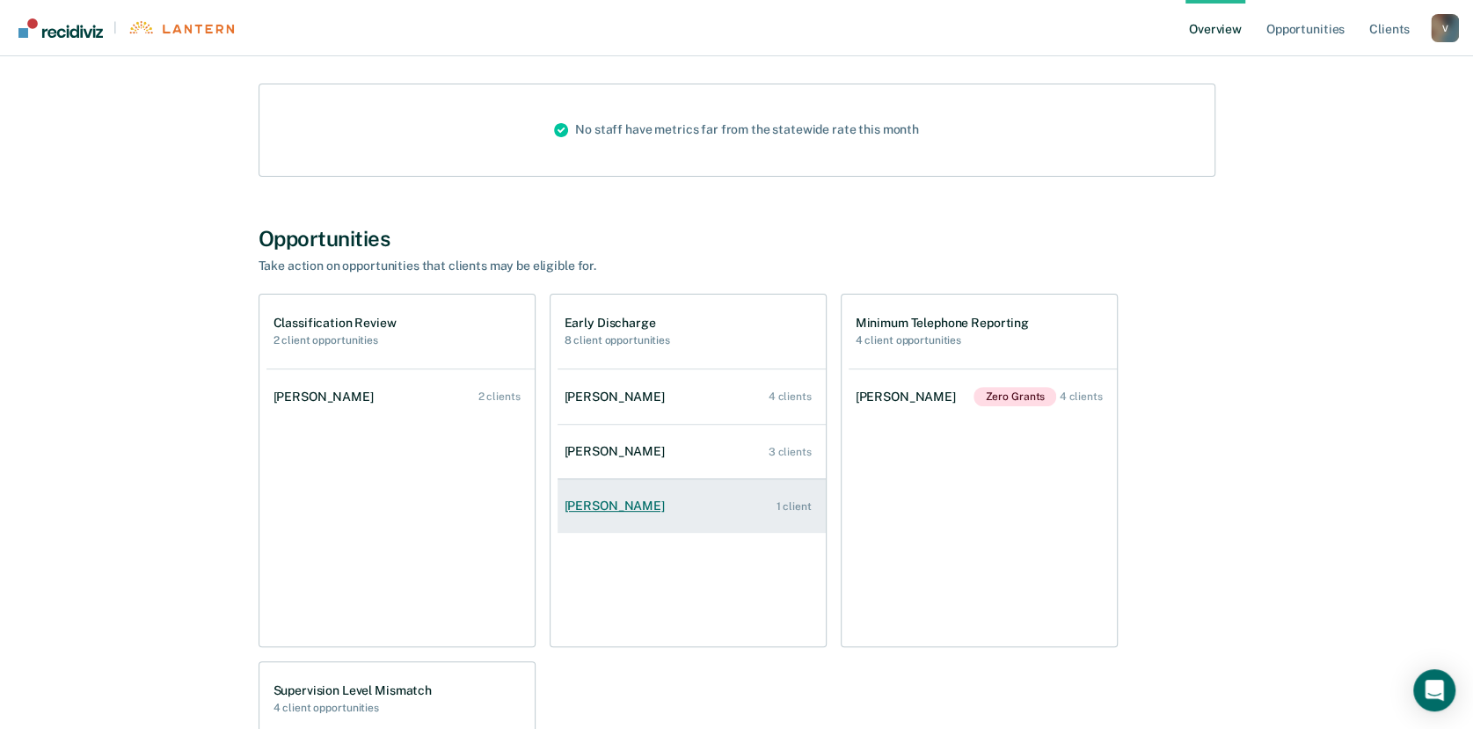
click at [625, 508] on div "[PERSON_NAME]" at bounding box center [617, 505] width 107 height 15
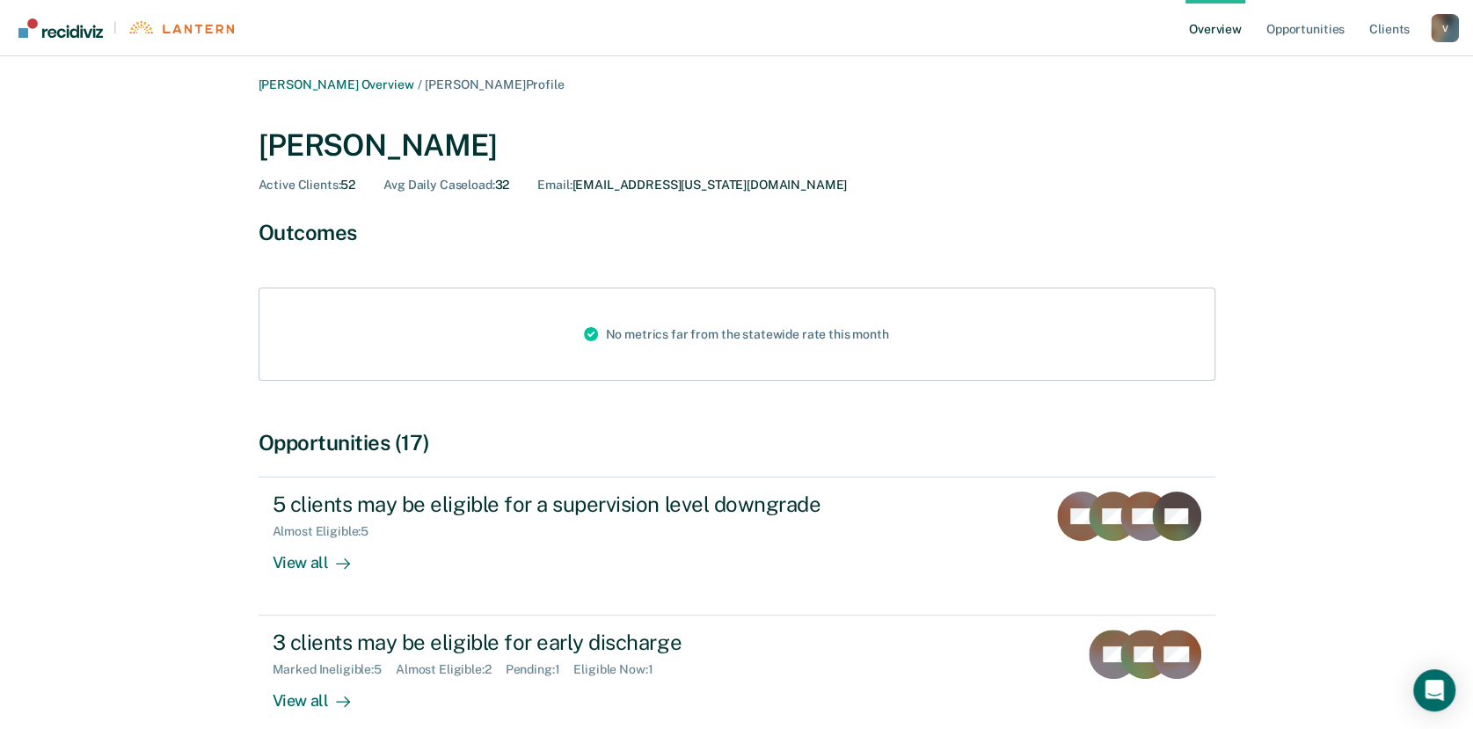
click at [1211, 33] on link "Overview" at bounding box center [1215, 28] width 60 height 56
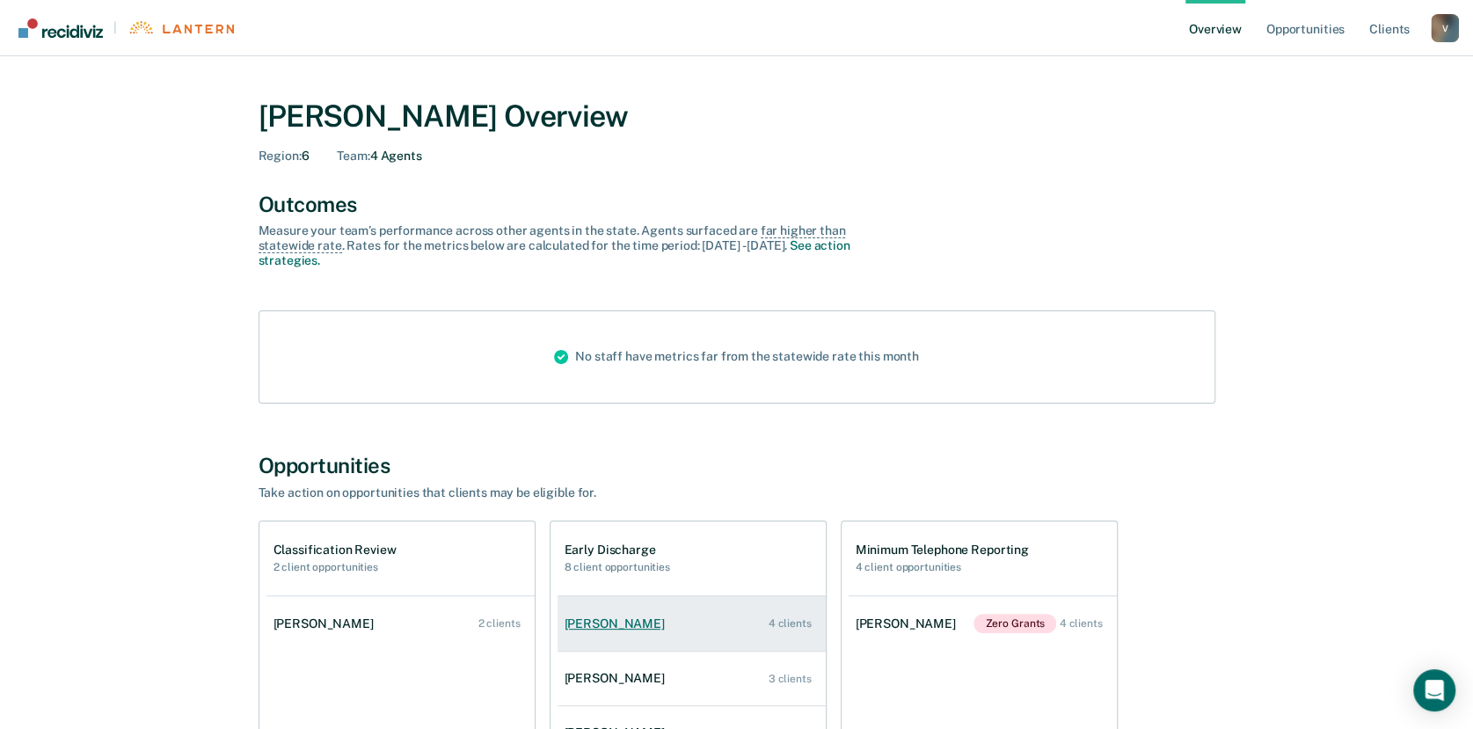
click at [607, 616] on div "[PERSON_NAME]" at bounding box center [617, 623] width 107 height 15
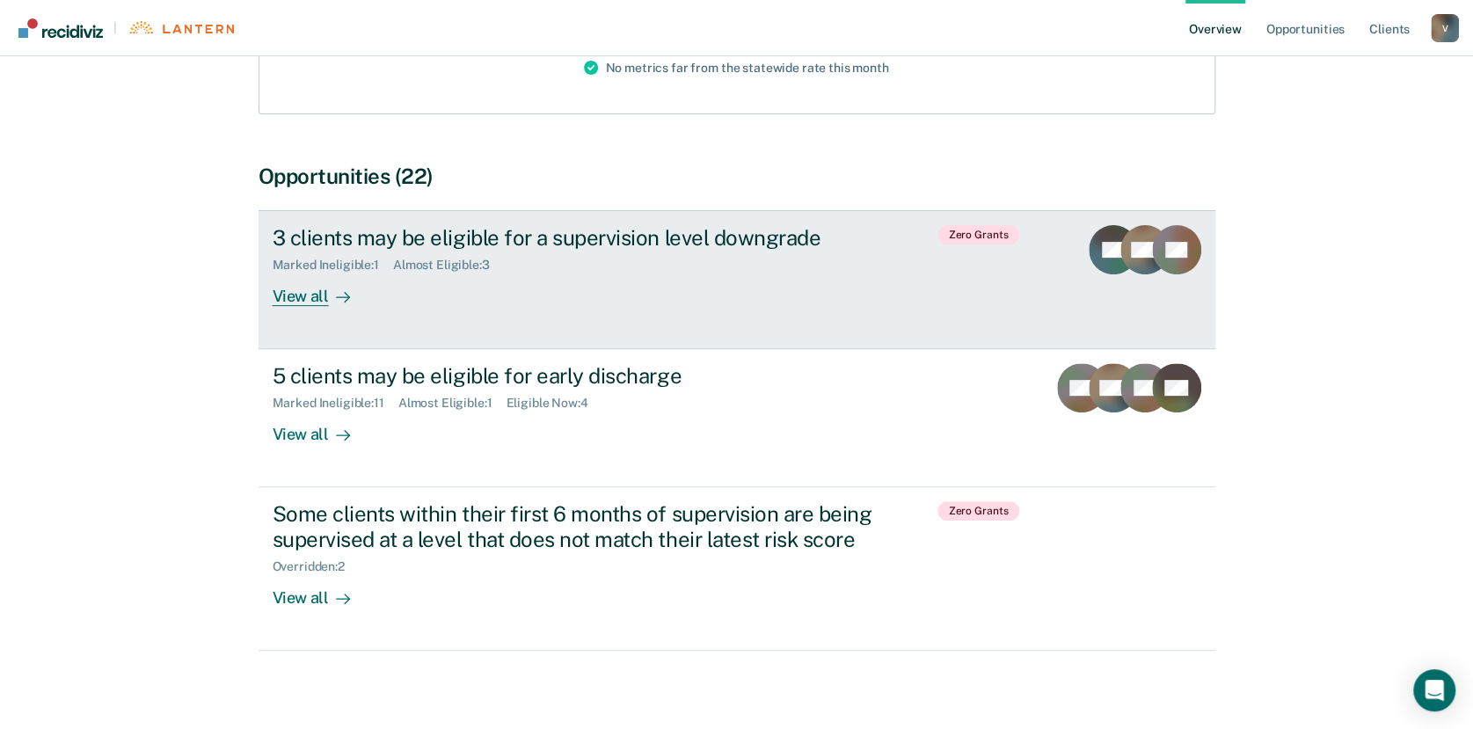
scroll to position [279, 0]
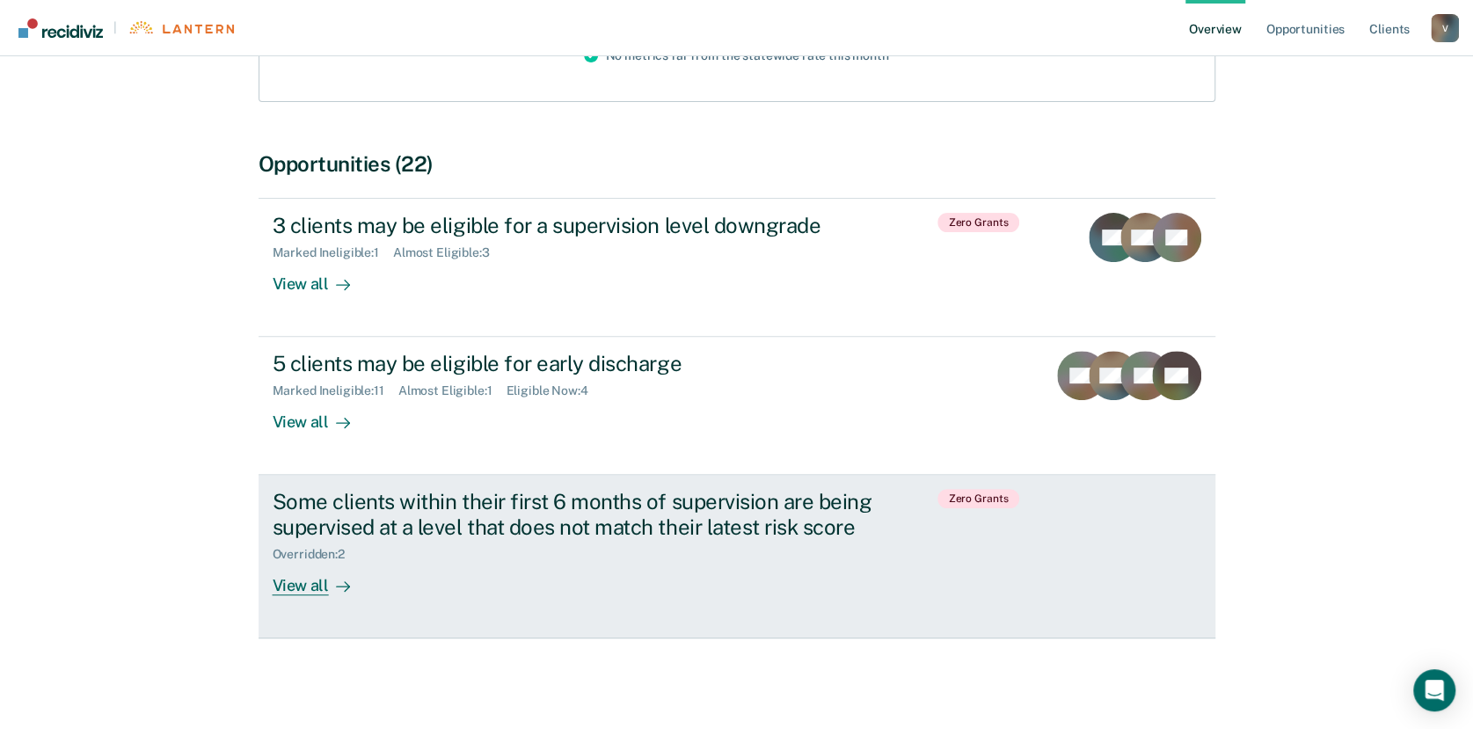
click at [313, 571] on div "View all" at bounding box center [322, 579] width 98 height 34
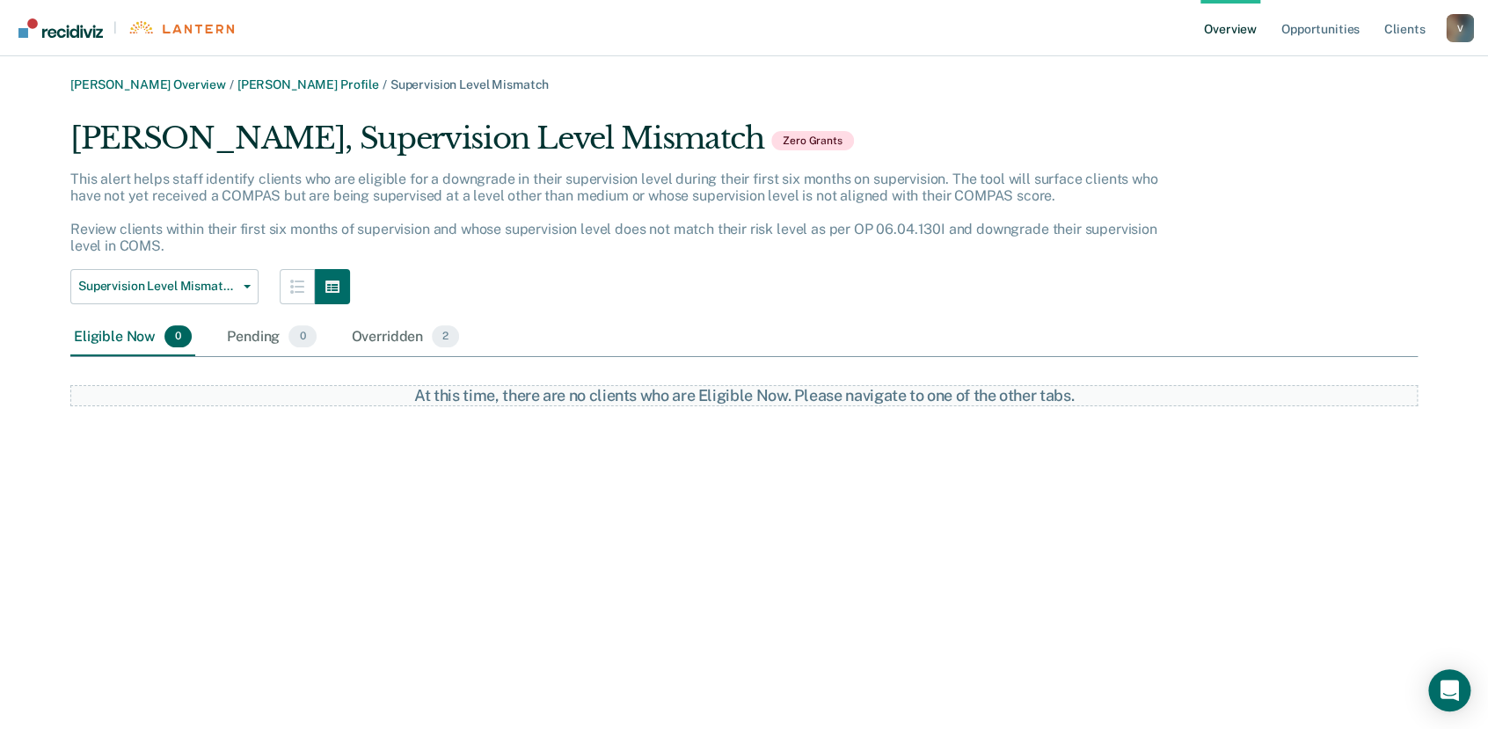
click at [1235, 30] on link "Overview" at bounding box center [1230, 28] width 60 height 56
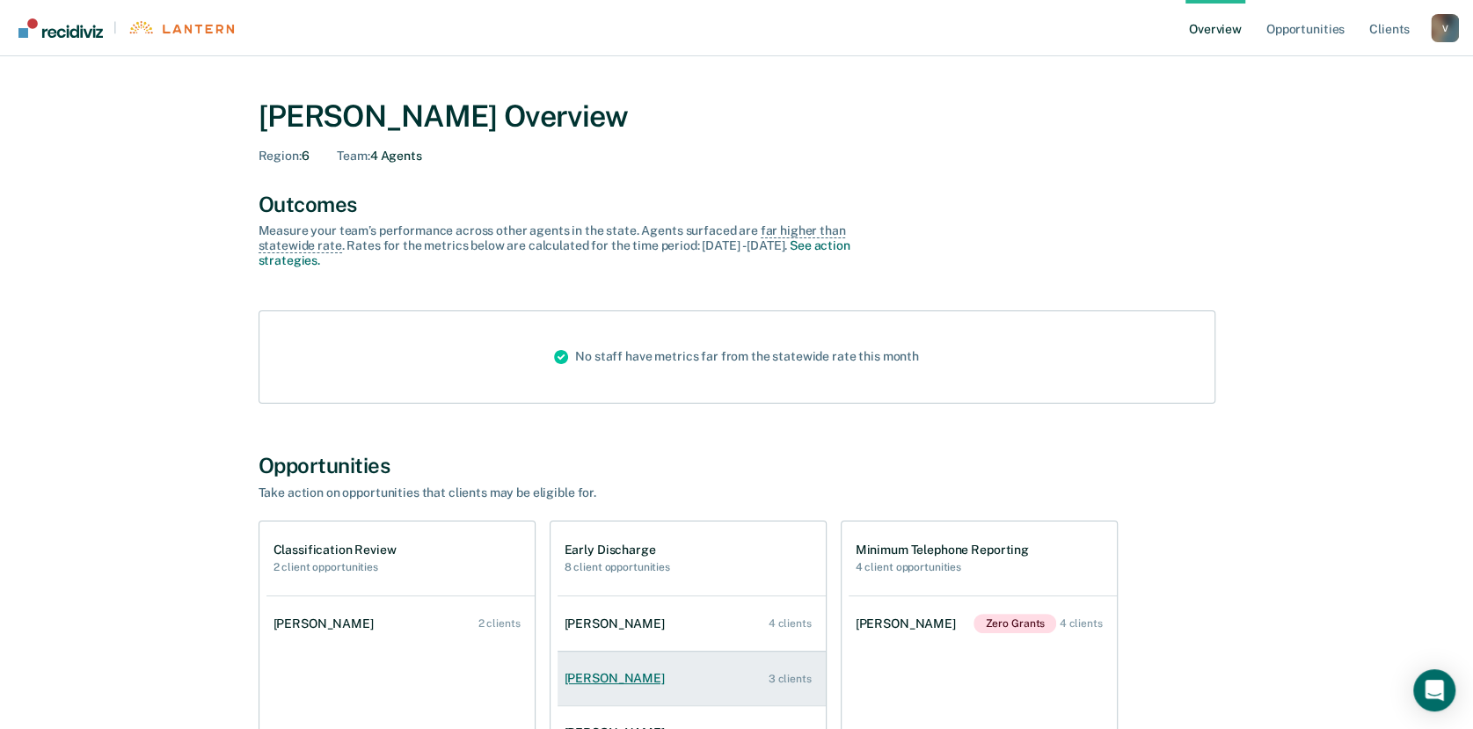
click at [588, 678] on div "[PERSON_NAME]" at bounding box center [617, 678] width 107 height 15
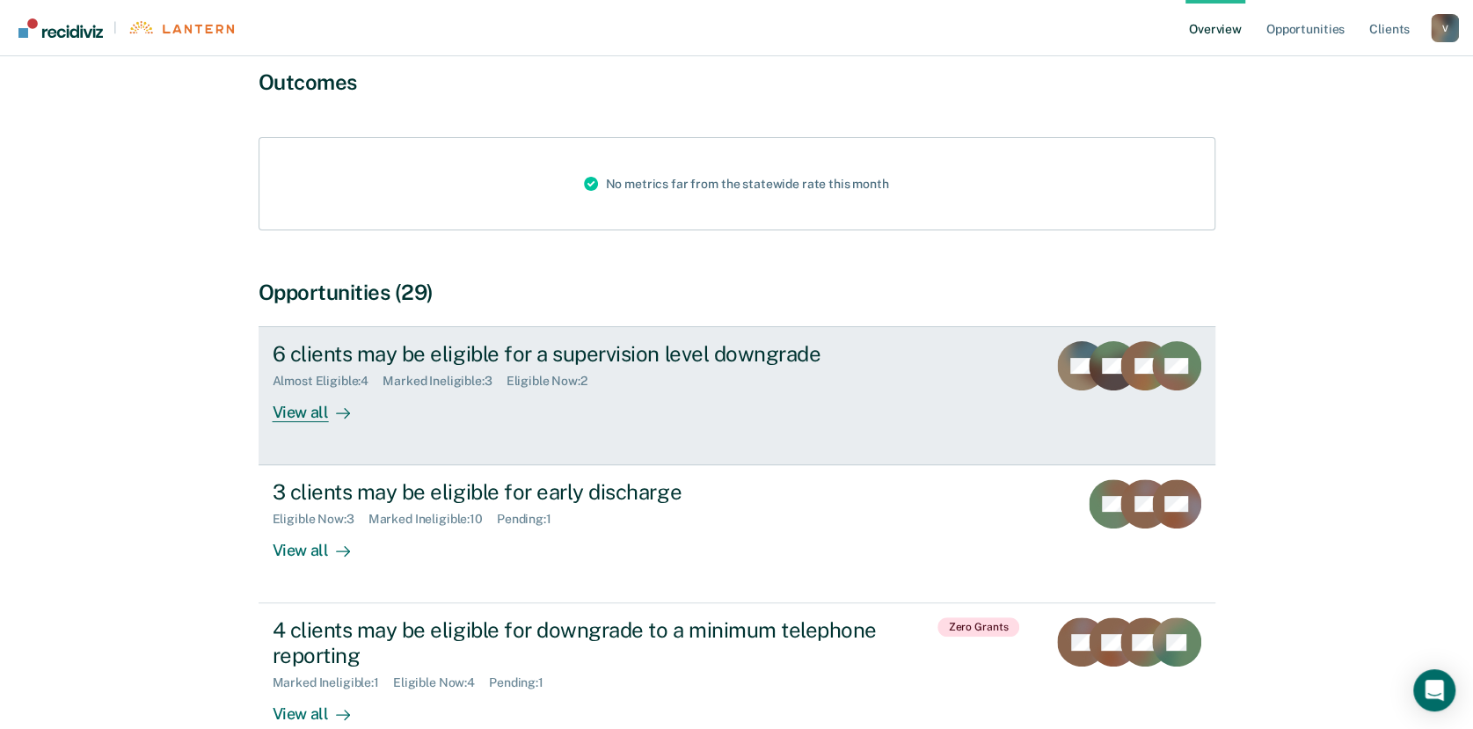
scroll to position [279, 0]
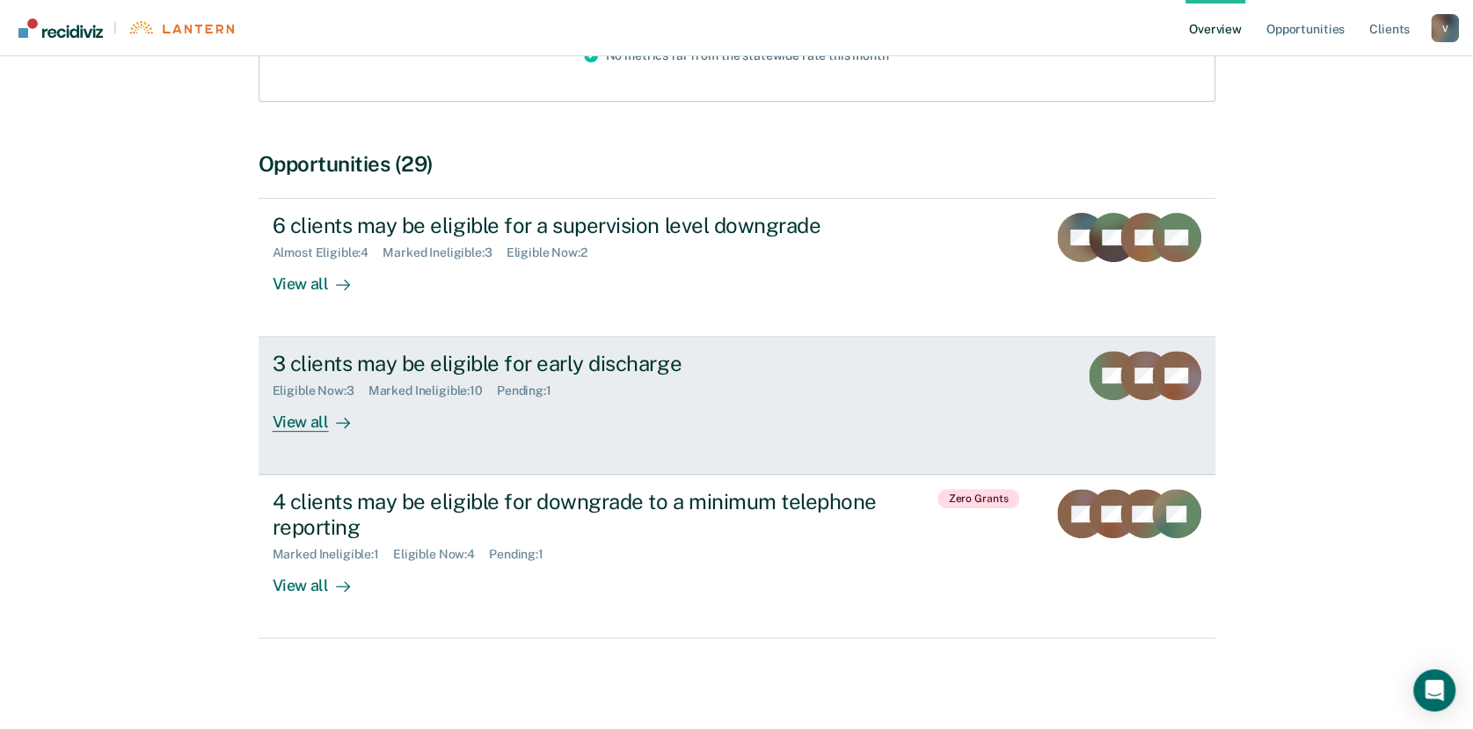
click at [305, 414] on div "View all" at bounding box center [322, 415] width 98 height 34
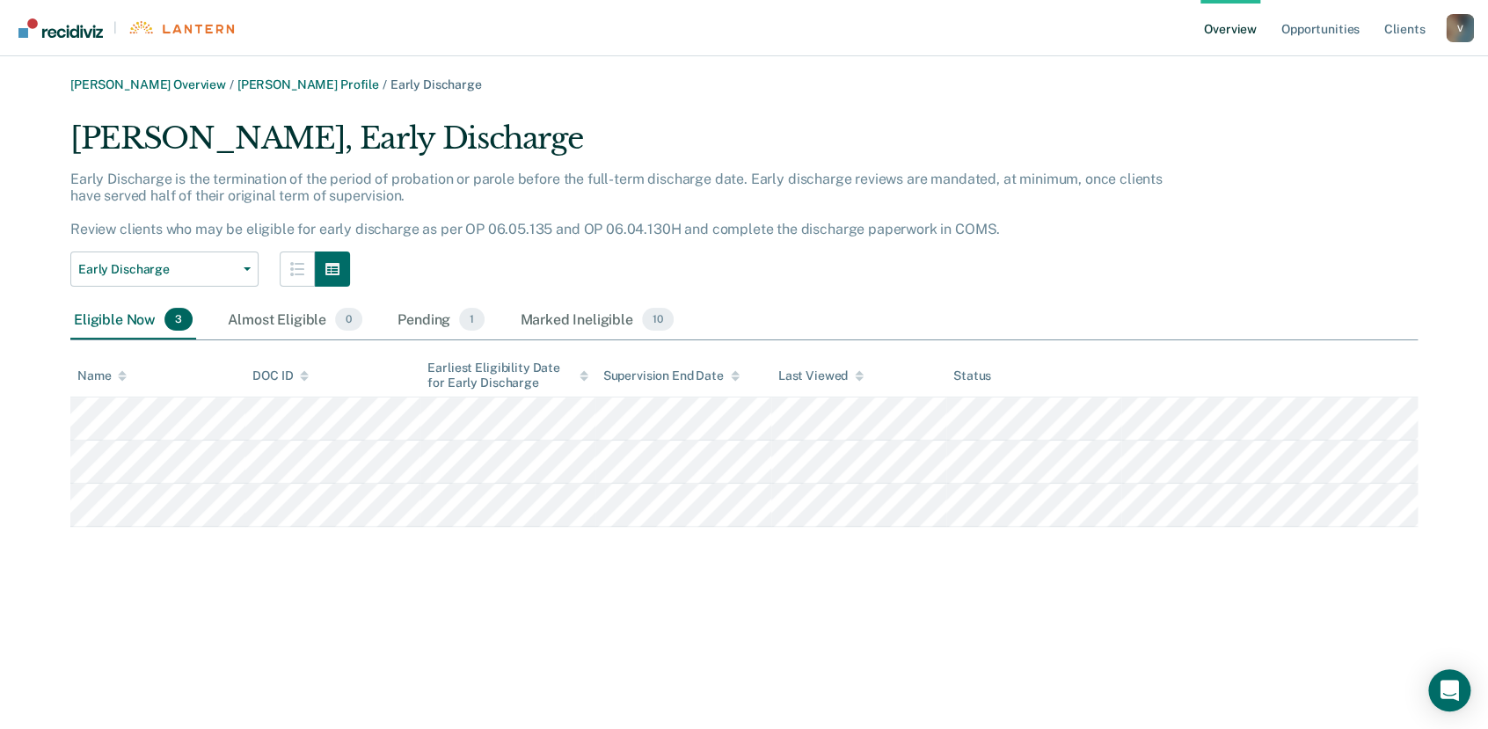
click at [1245, 26] on link "Overview" at bounding box center [1230, 28] width 60 height 56
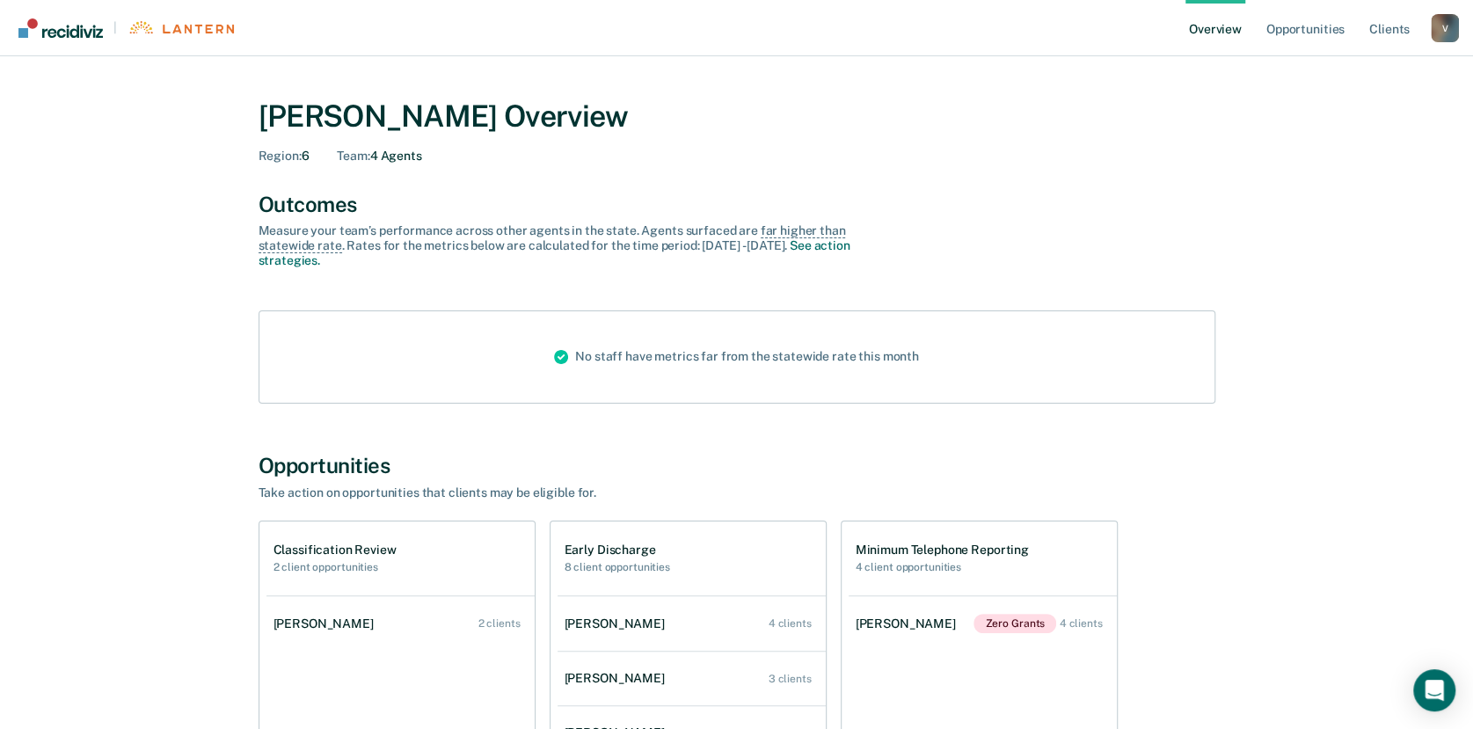
drag, startPoint x: 602, startPoint y: 674, endPoint x: 1058, endPoint y: 433, distance: 515.2
click at [1058, 433] on div "[PERSON_NAME] Overview Region : 6 Team : 4 Agents Outcomes Measure your team’s …" at bounding box center [736, 683] width 1055 height 1213
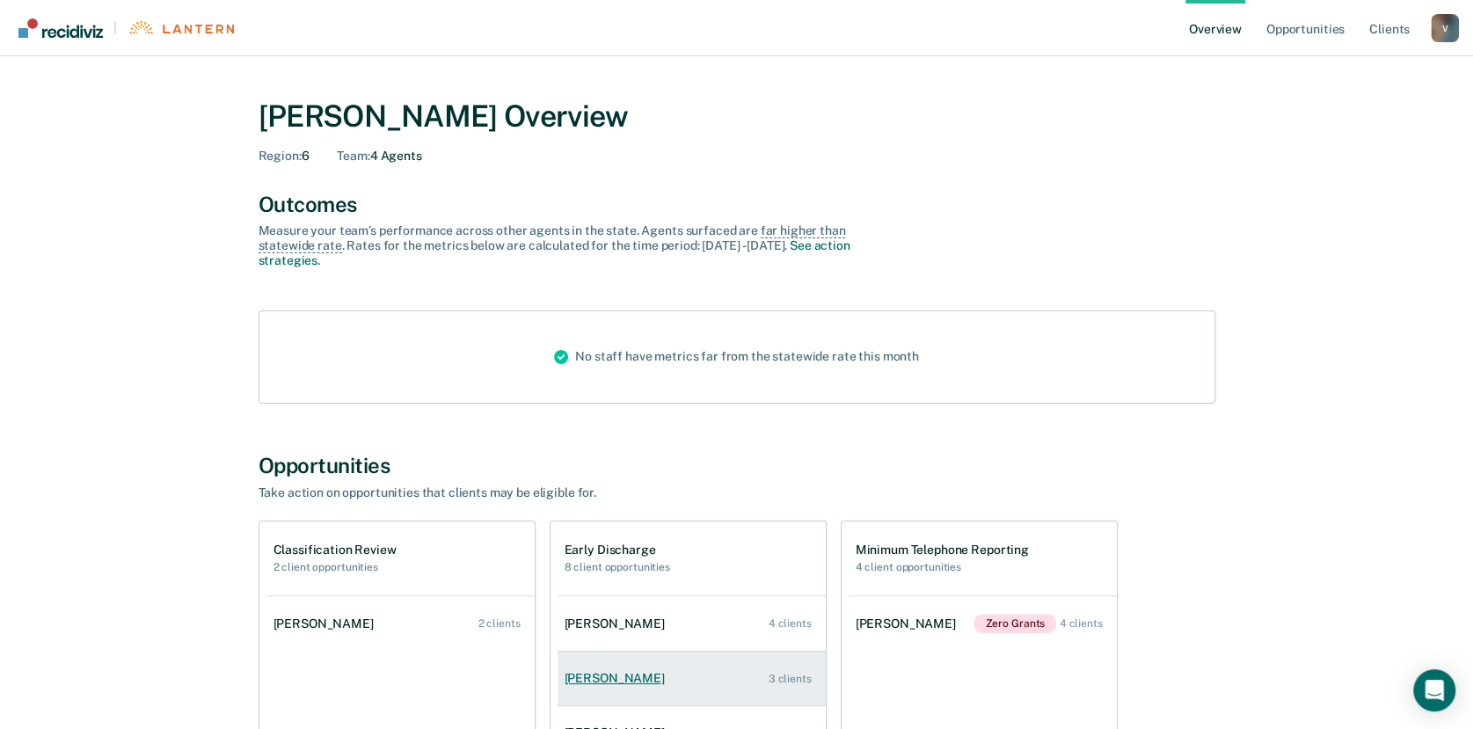
click at [598, 678] on div "[PERSON_NAME]" at bounding box center [617, 678] width 107 height 15
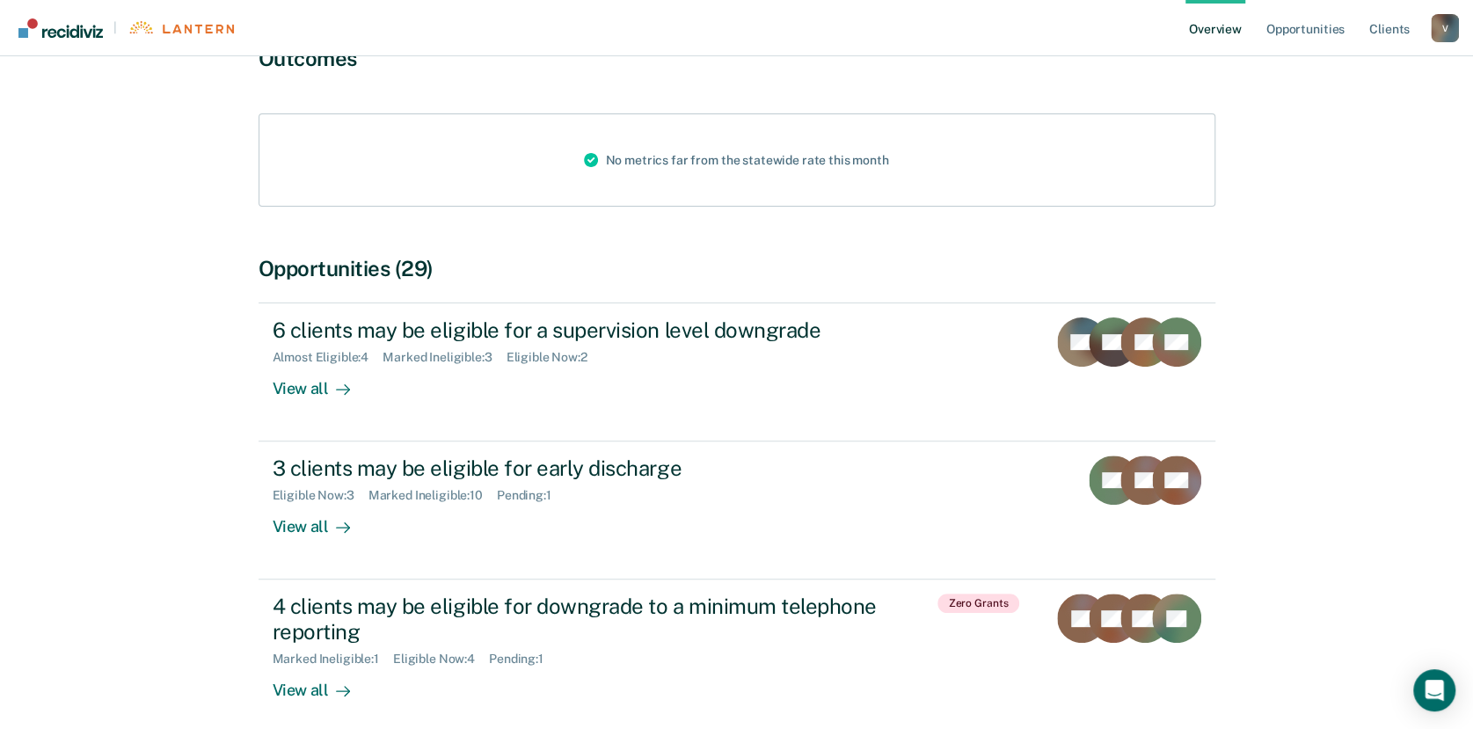
scroll to position [279, 0]
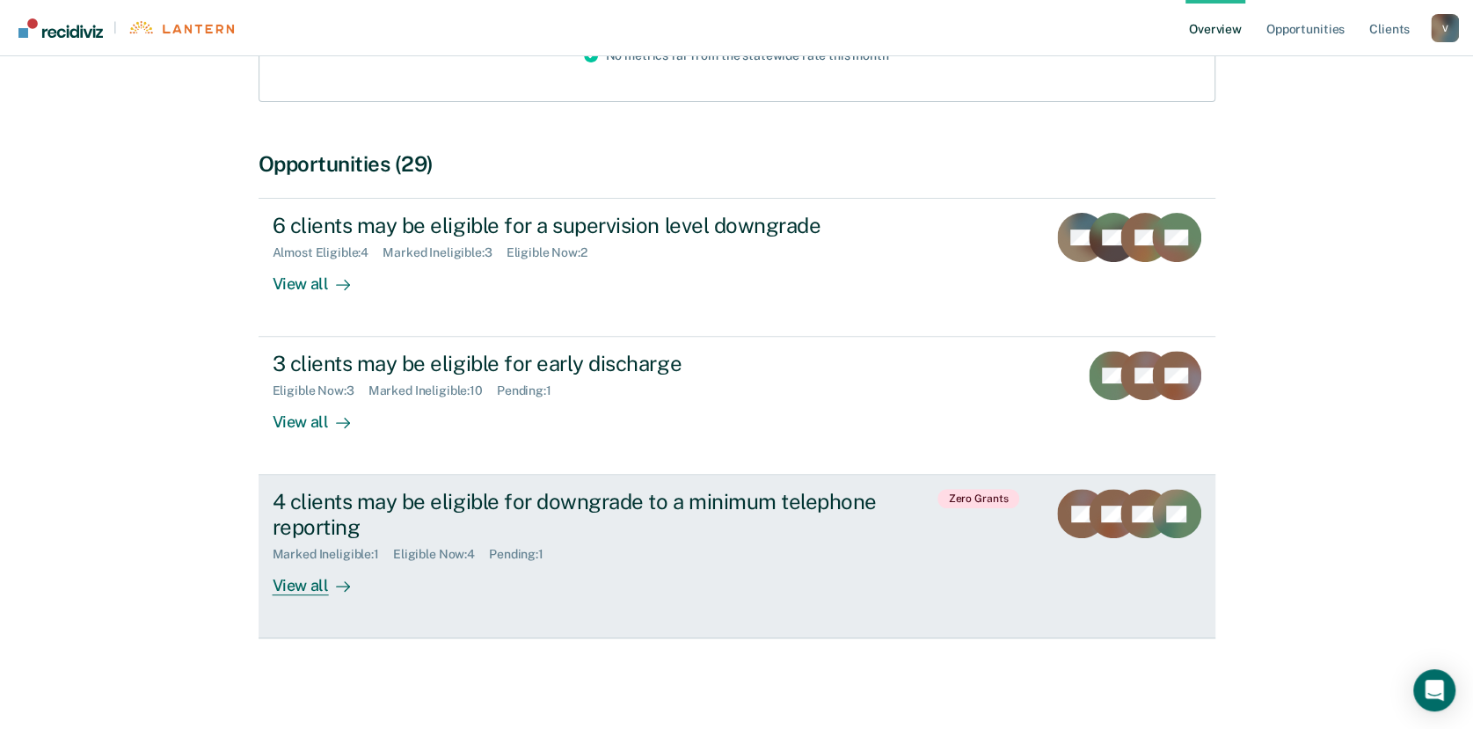
click at [295, 593] on div "View all" at bounding box center [322, 579] width 98 height 34
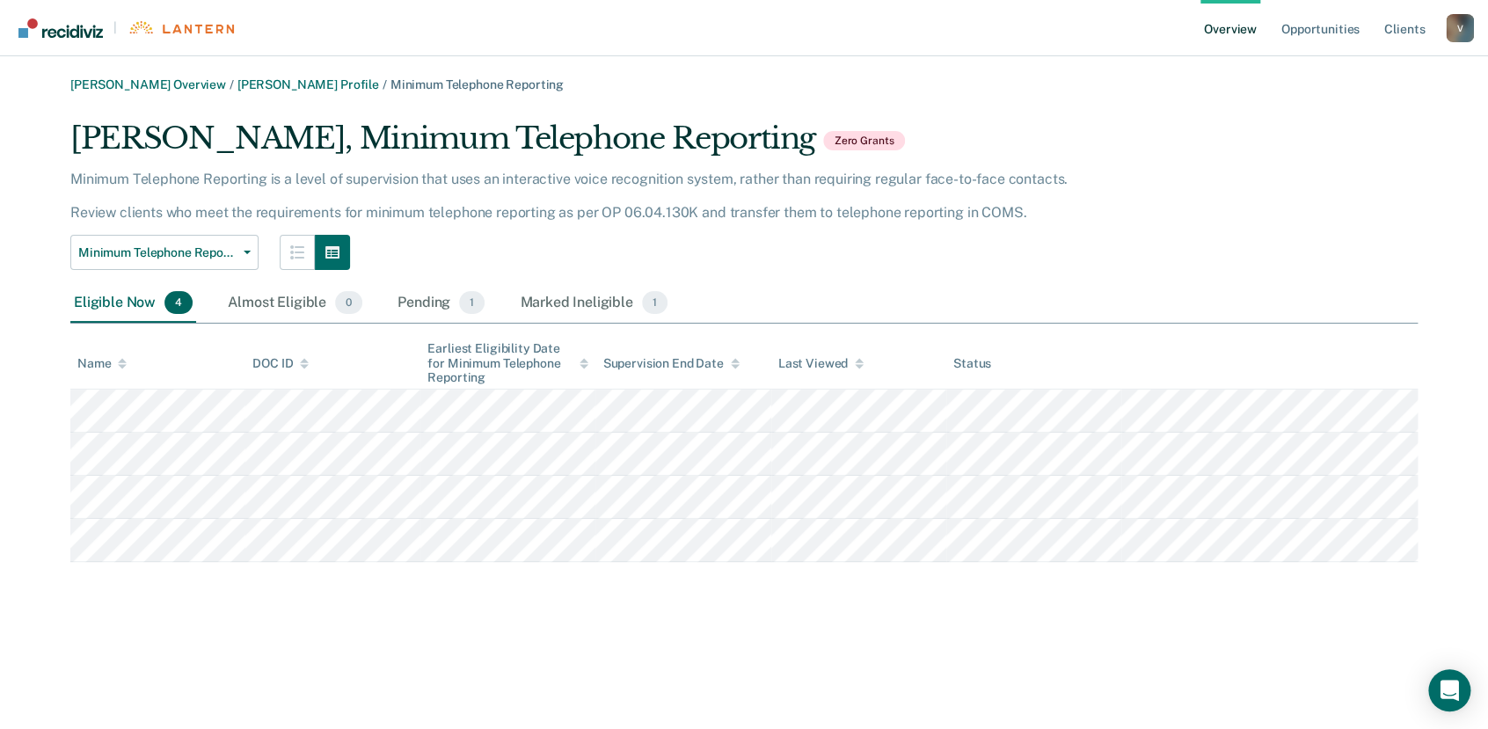
click at [1242, 32] on link "Overview" at bounding box center [1230, 28] width 60 height 56
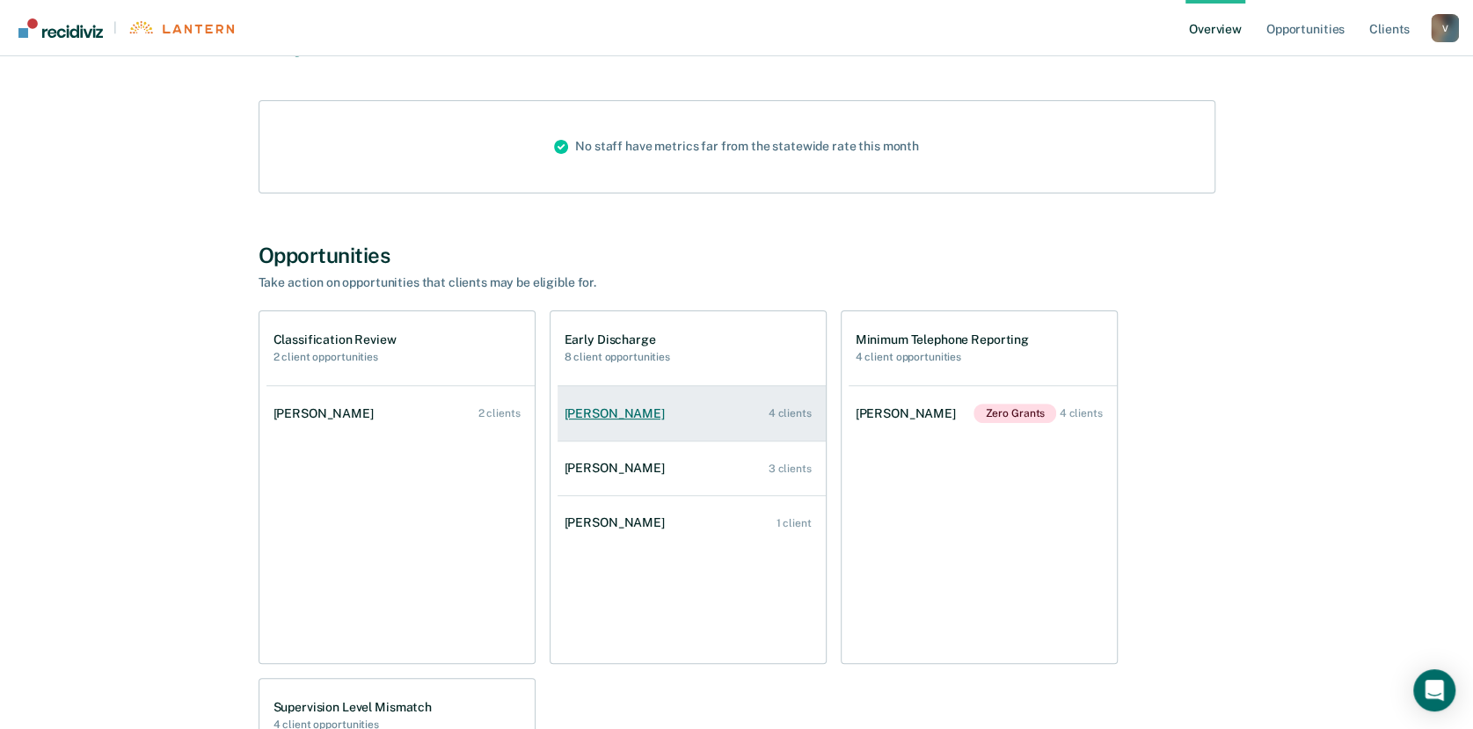
scroll to position [222, 0]
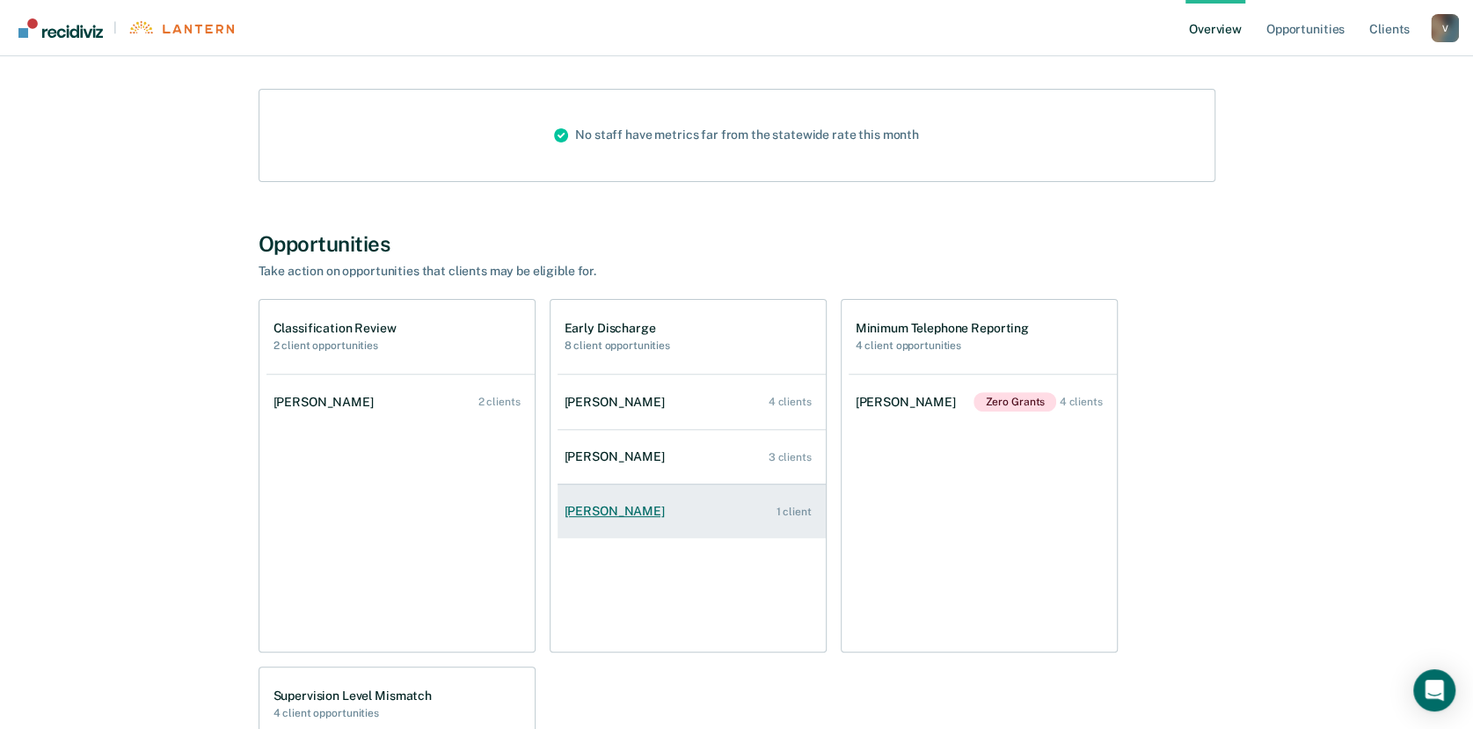
click at [603, 515] on div "[PERSON_NAME]" at bounding box center [617, 511] width 107 height 15
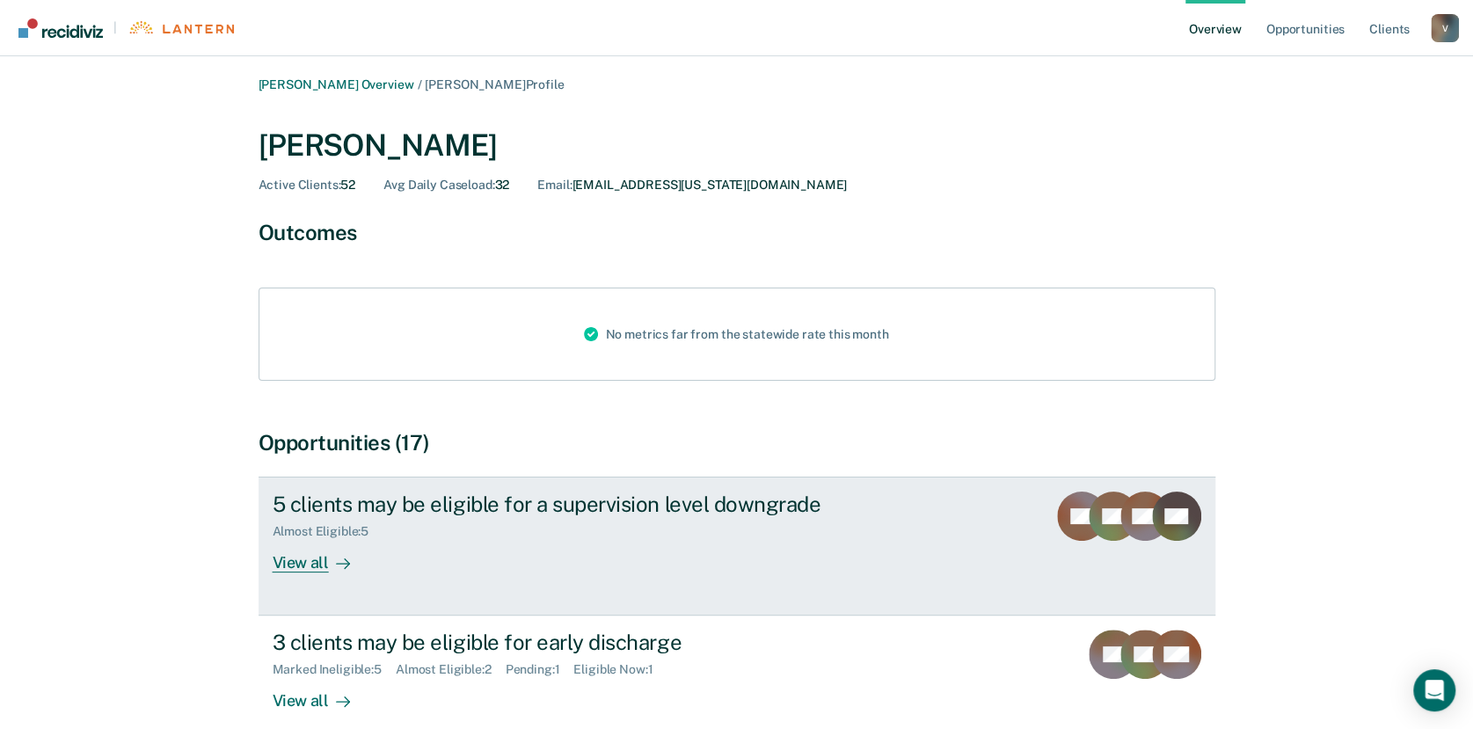
click at [320, 564] on div "View all" at bounding box center [322, 556] width 98 height 34
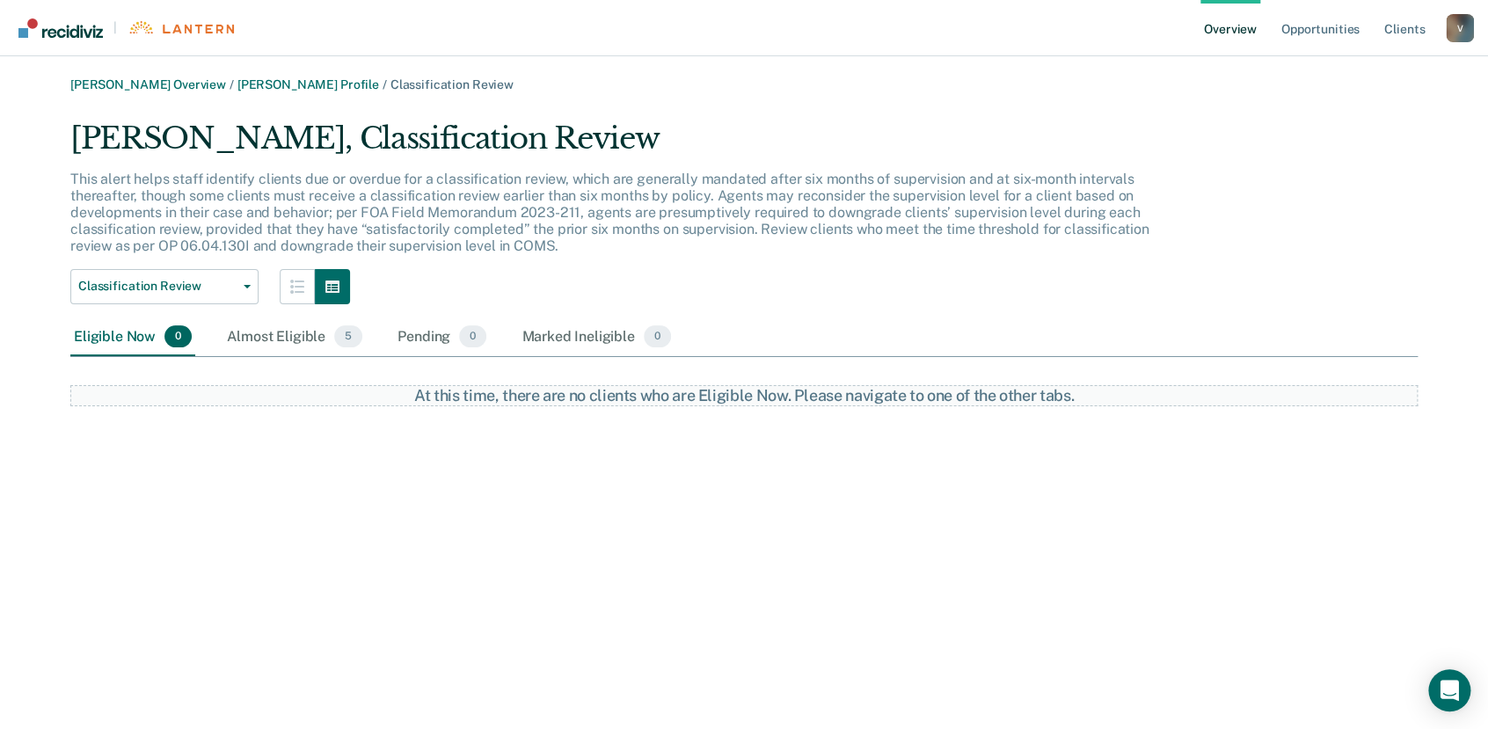
click at [1216, 21] on link "Overview" at bounding box center [1230, 28] width 60 height 56
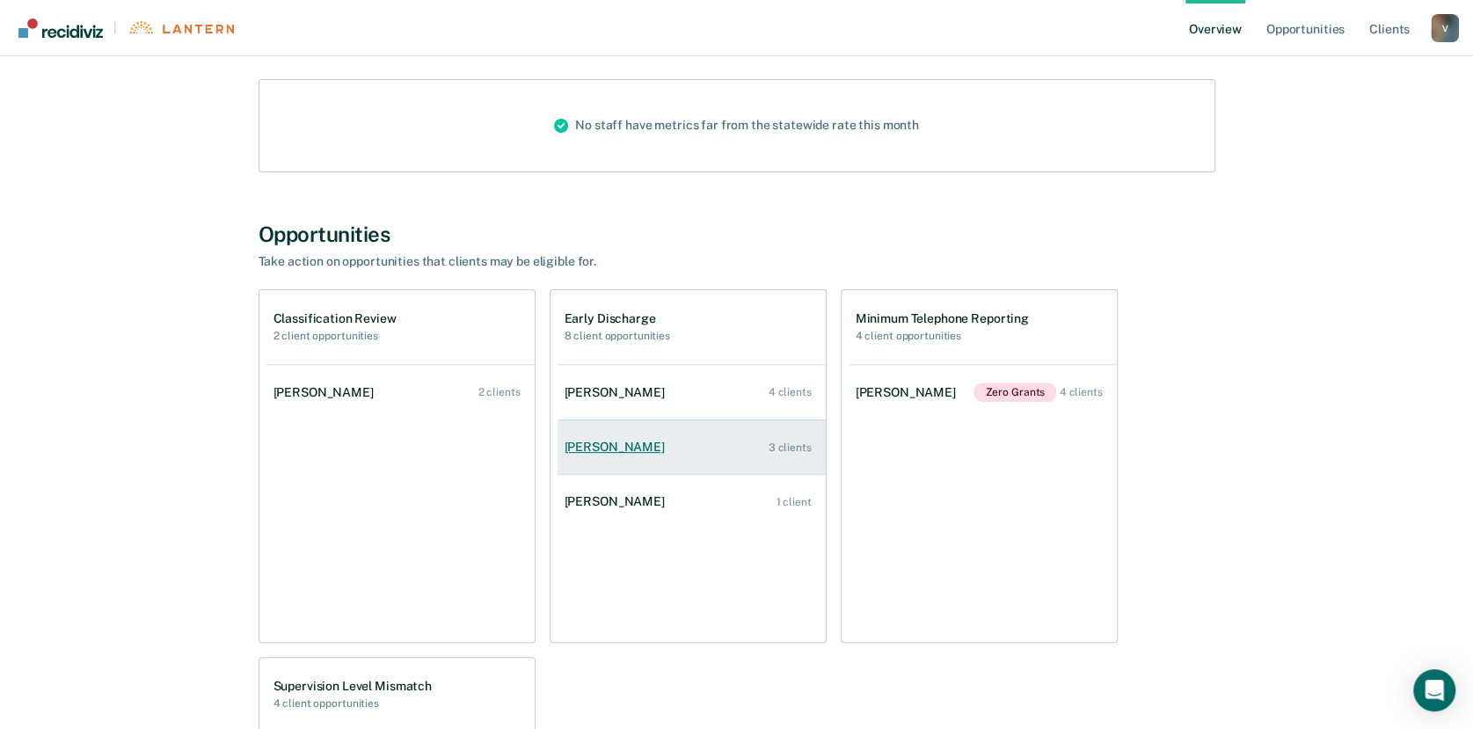
scroll to position [234, 0]
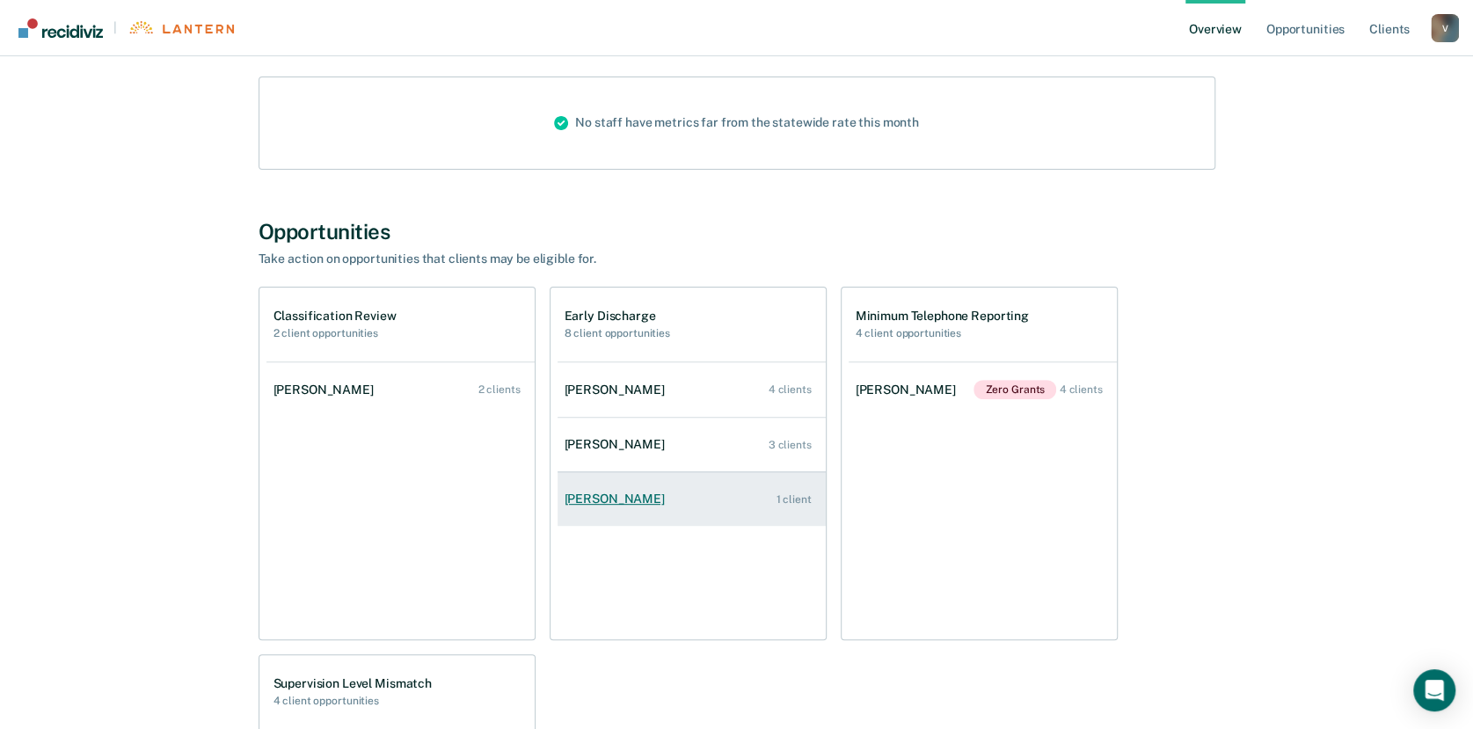
click at [628, 492] on div "[PERSON_NAME]" at bounding box center [617, 498] width 107 height 15
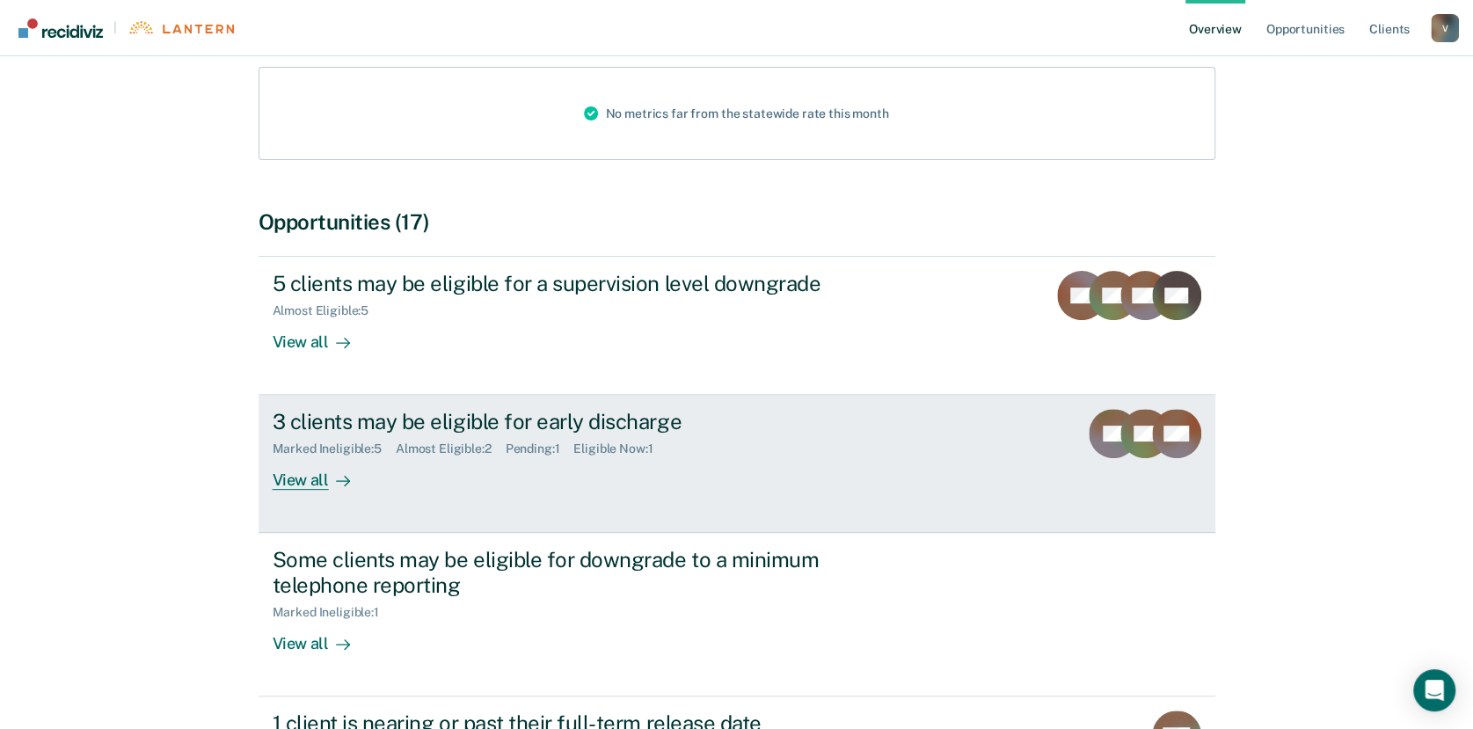
scroll to position [222, 0]
click at [301, 482] on div "View all" at bounding box center [322, 472] width 98 height 34
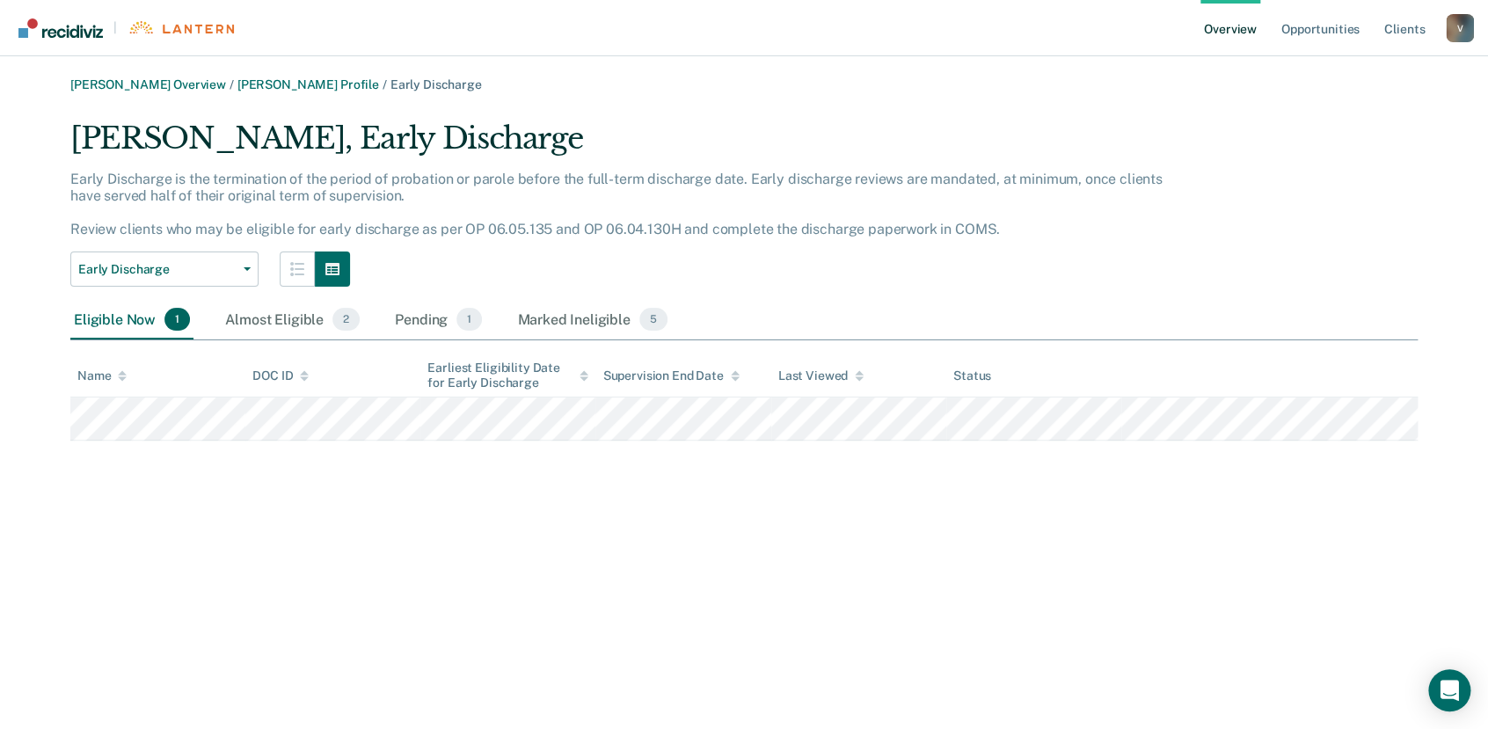
click at [402, 506] on div "[PERSON_NAME] Overview / [PERSON_NAME] Profile / Early Discharge [PERSON_NAME],…" at bounding box center [743, 374] width 1445 height 595
click at [1224, 17] on link "Overview" at bounding box center [1230, 28] width 60 height 56
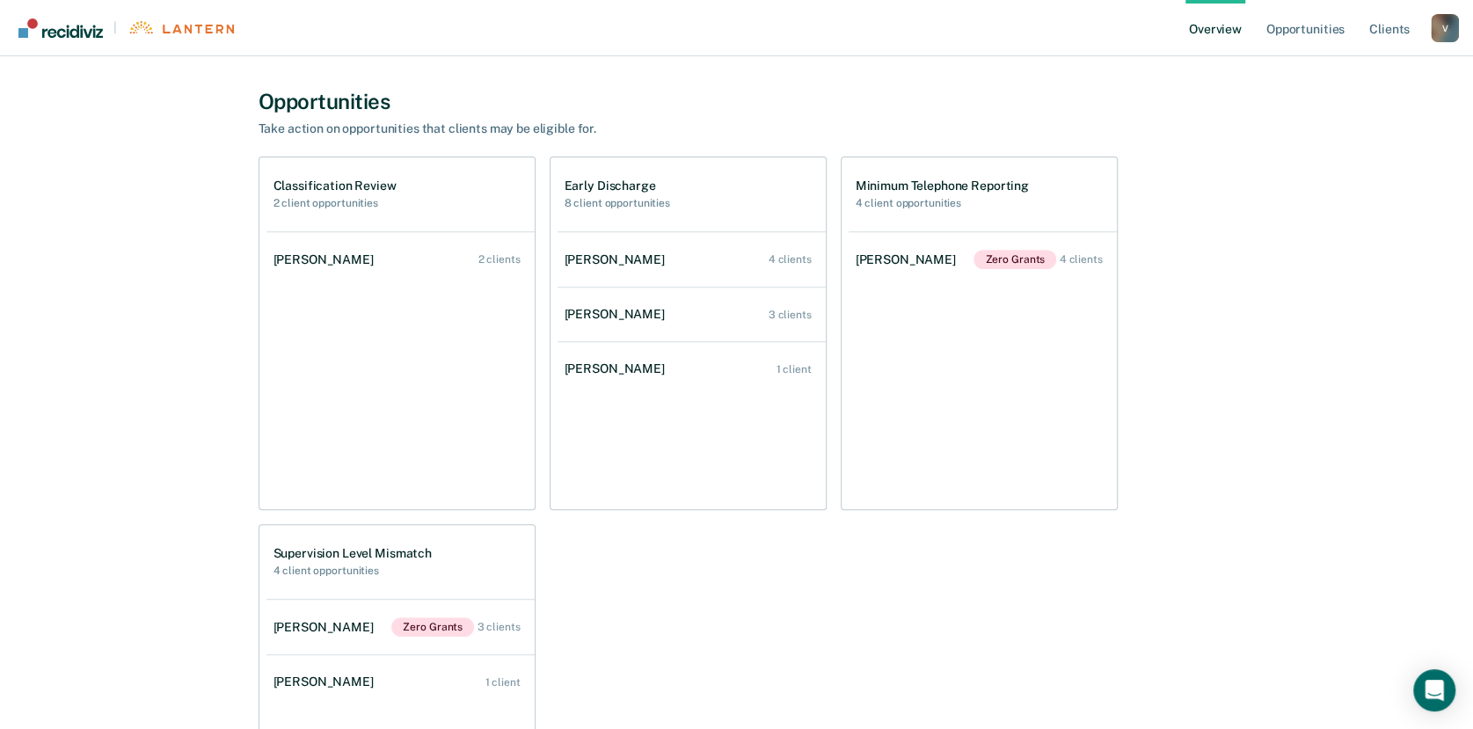
scroll to position [375, 0]
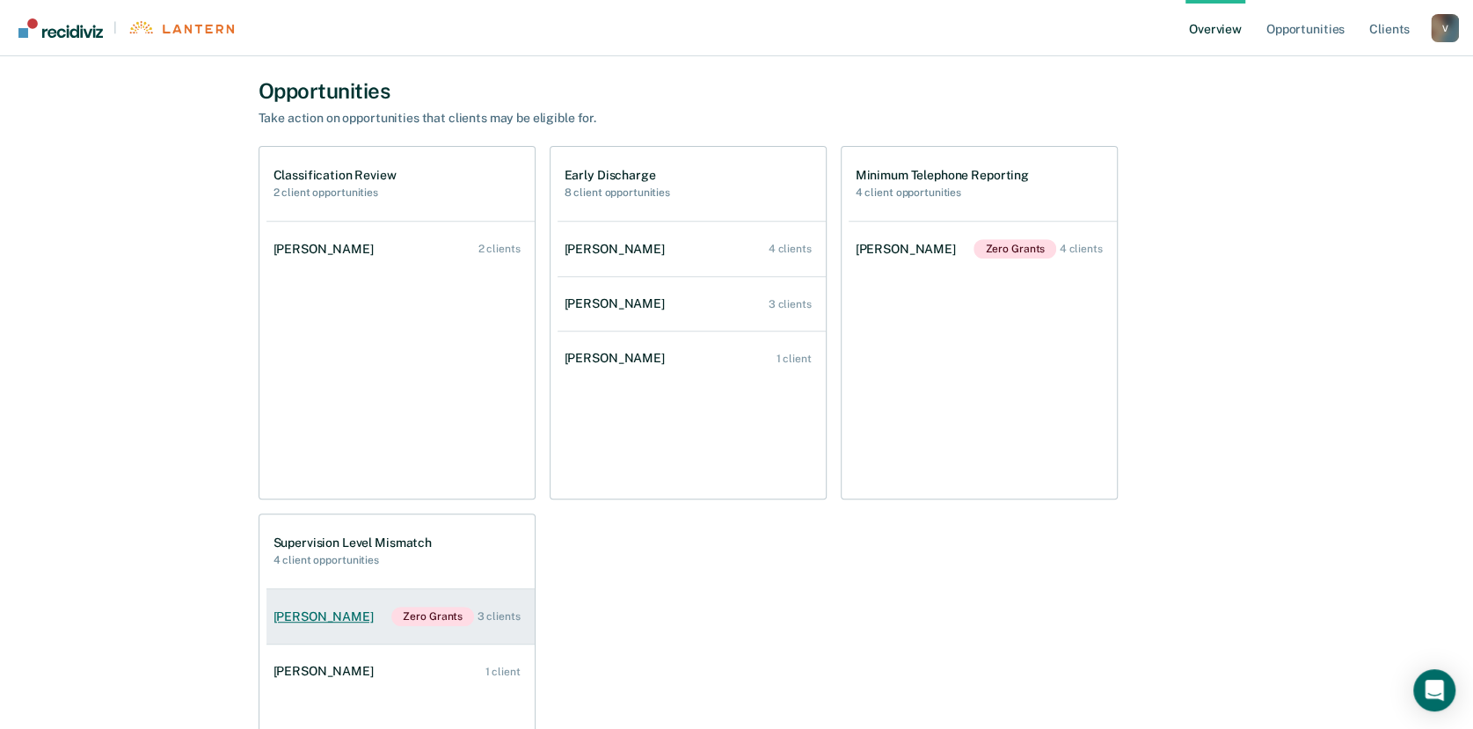
drag, startPoint x: 339, startPoint y: 602, endPoint x: 308, endPoint y: 615, distance: 34.0
click at [308, 615] on div "[PERSON_NAME]" at bounding box center [326, 616] width 107 height 15
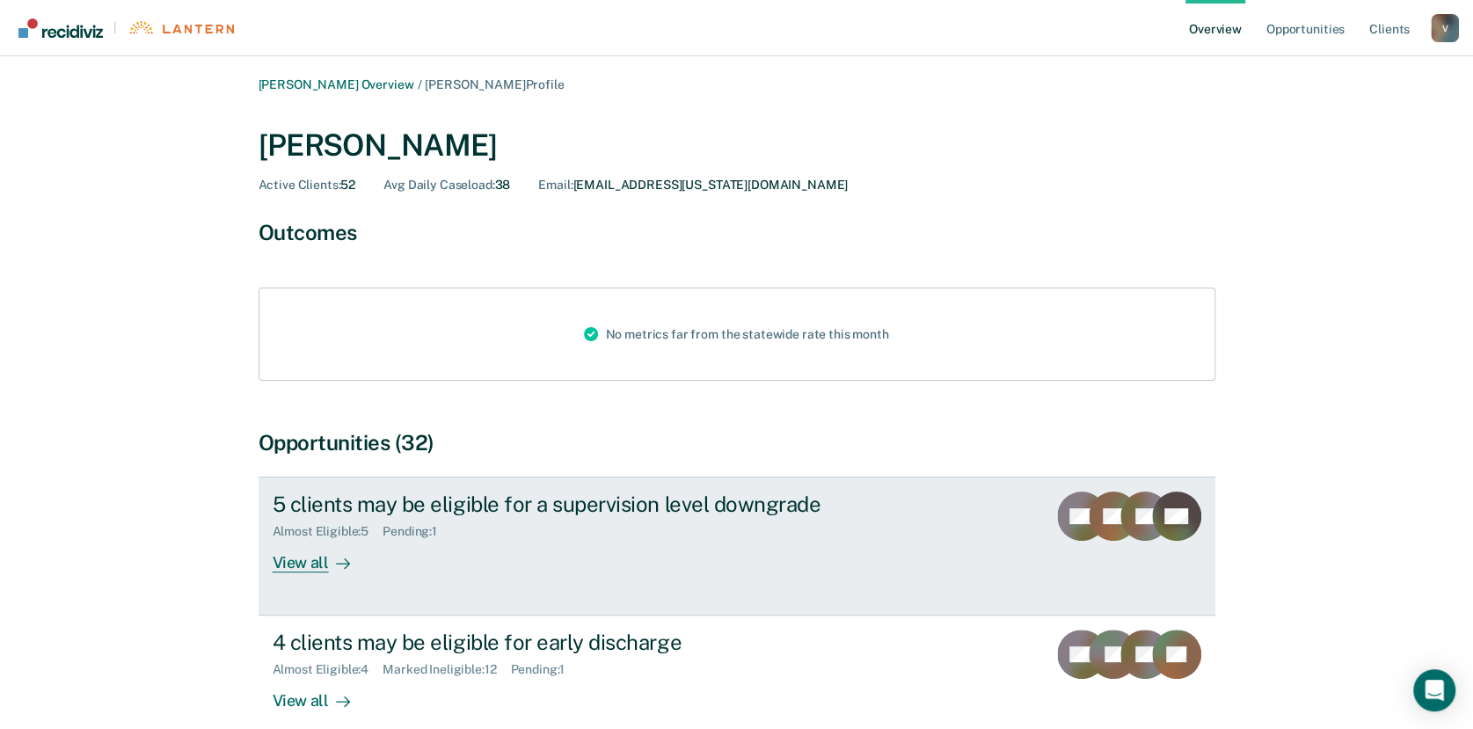
click at [298, 569] on div "View all" at bounding box center [322, 556] width 98 height 34
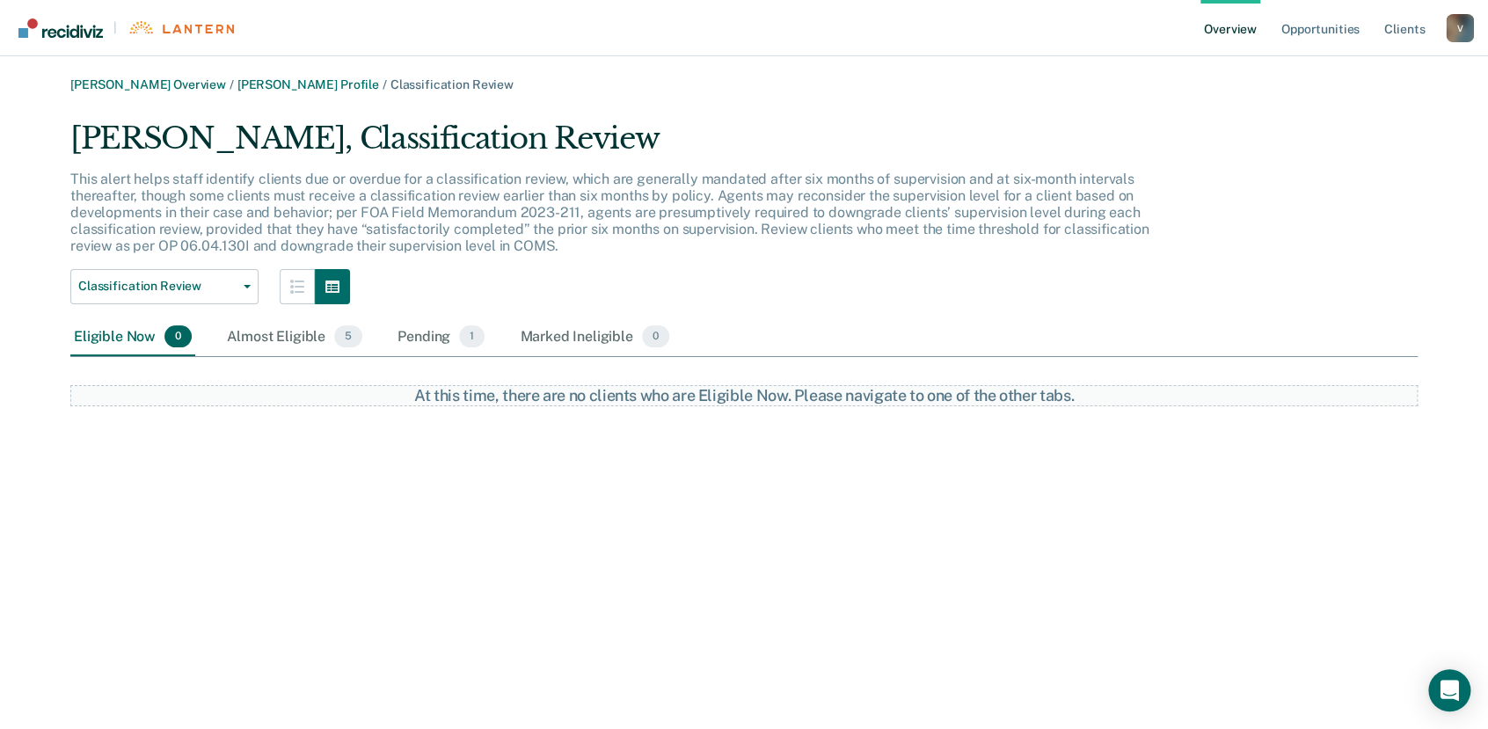
click at [1236, 32] on link "Overview" at bounding box center [1230, 28] width 60 height 56
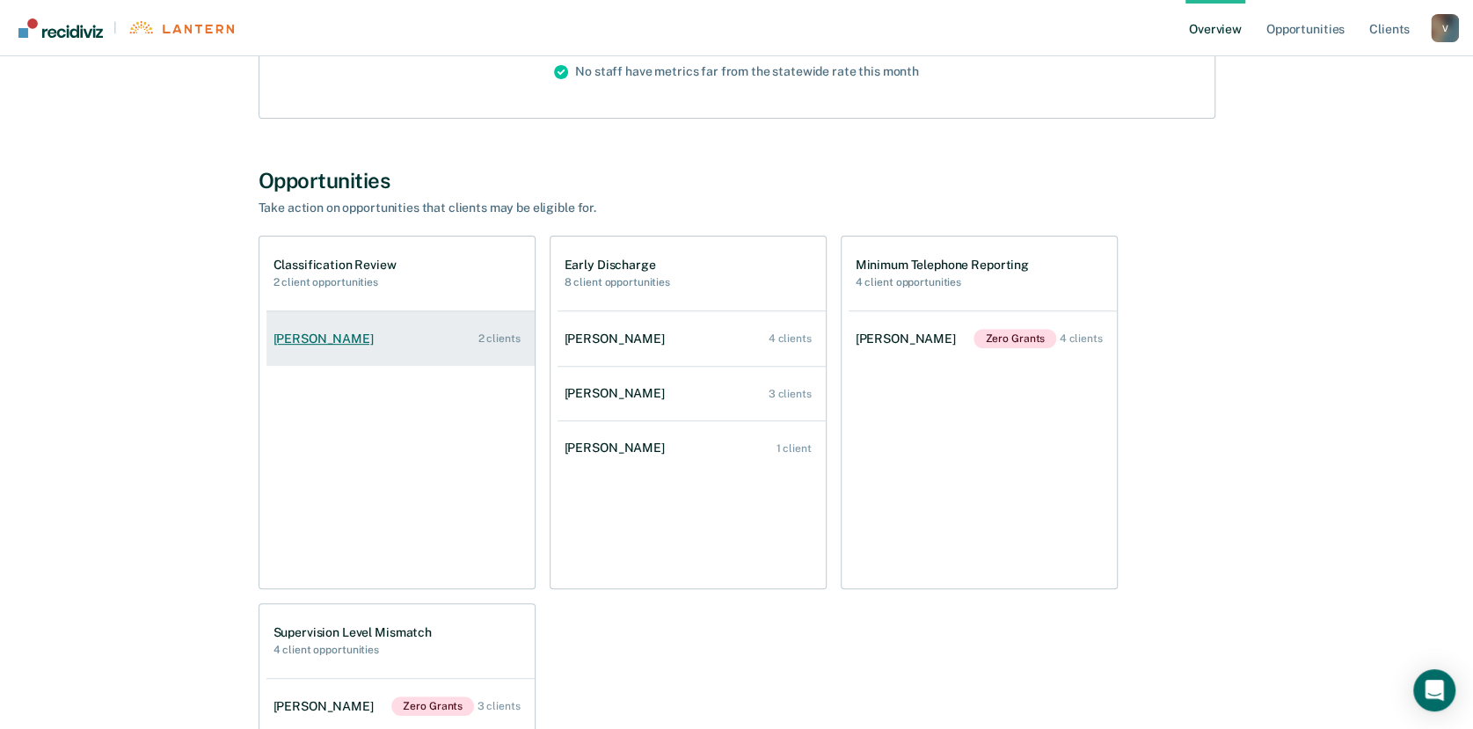
scroll to position [428, 0]
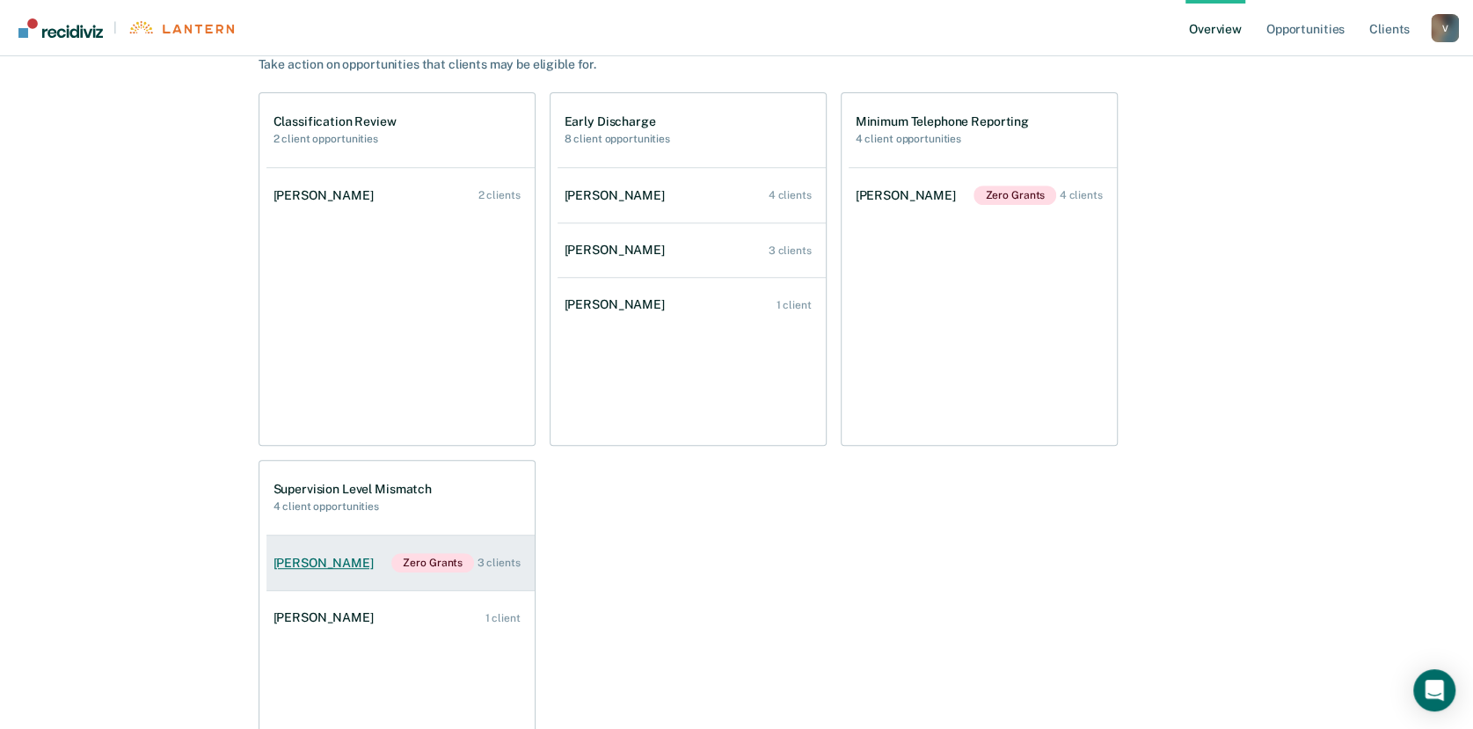
click at [346, 563] on div "[PERSON_NAME]" at bounding box center [326, 563] width 107 height 15
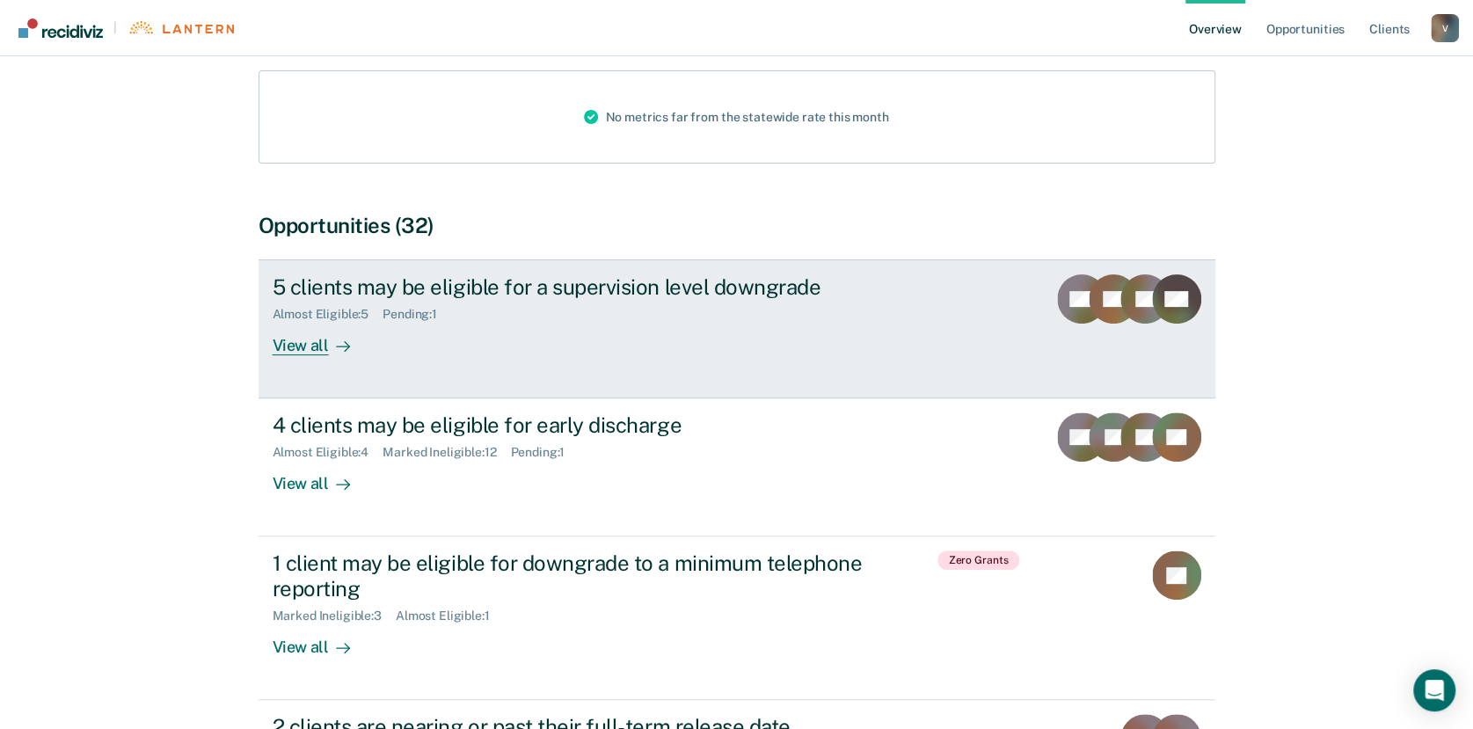
scroll to position [235, 0]
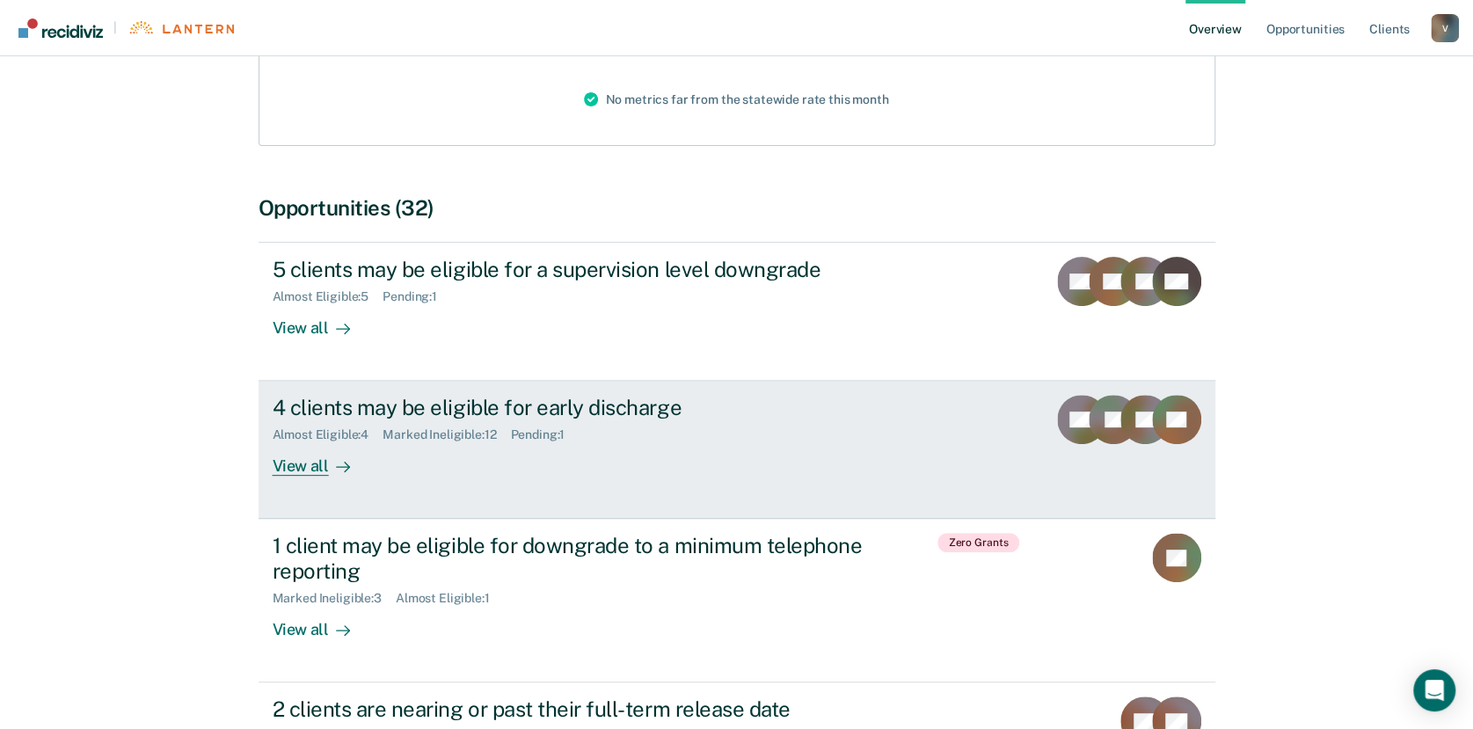
click at [311, 462] on div "View all" at bounding box center [322, 459] width 98 height 34
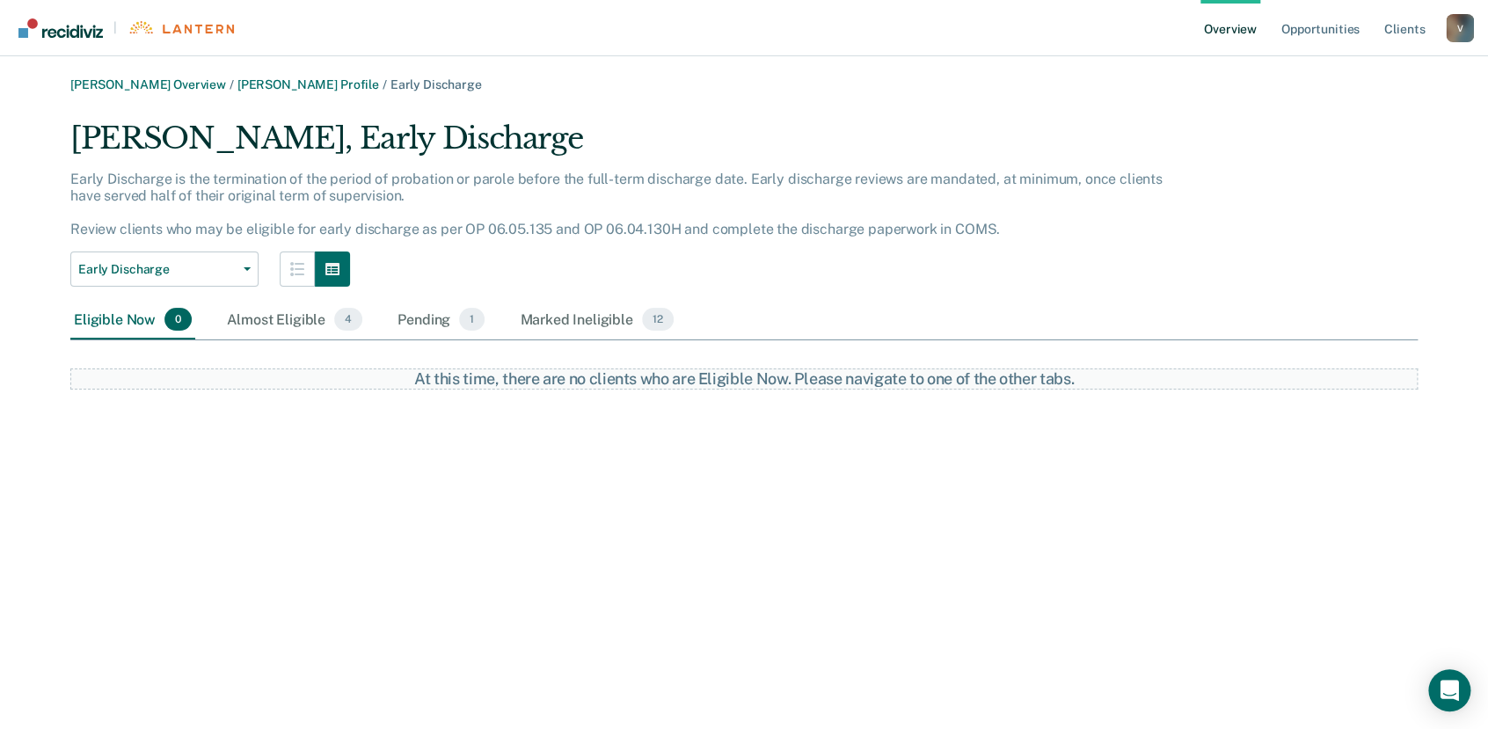
click at [1225, 29] on link "Overview" at bounding box center [1230, 28] width 60 height 56
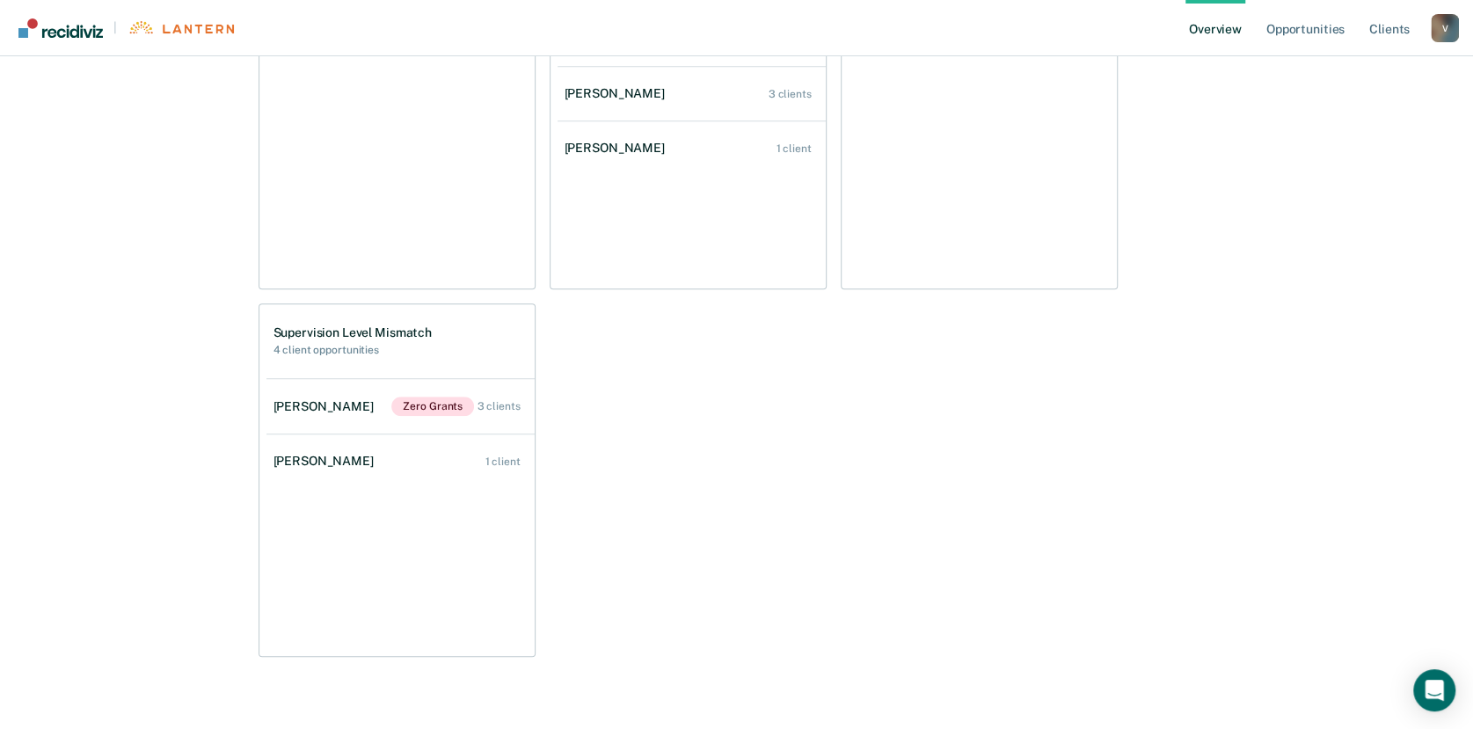
scroll to position [590, 0]
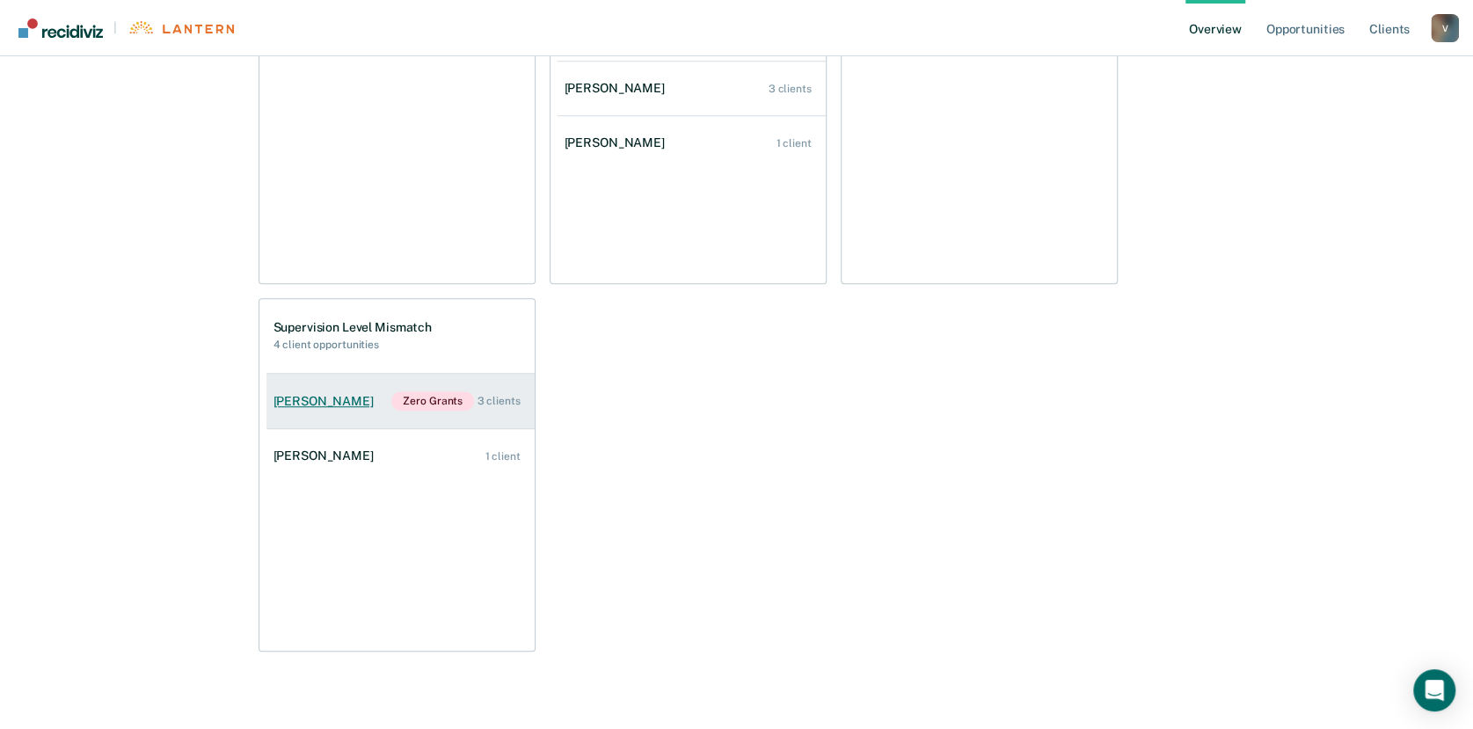
click at [338, 404] on div "[PERSON_NAME]" at bounding box center [326, 401] width 107 height 15
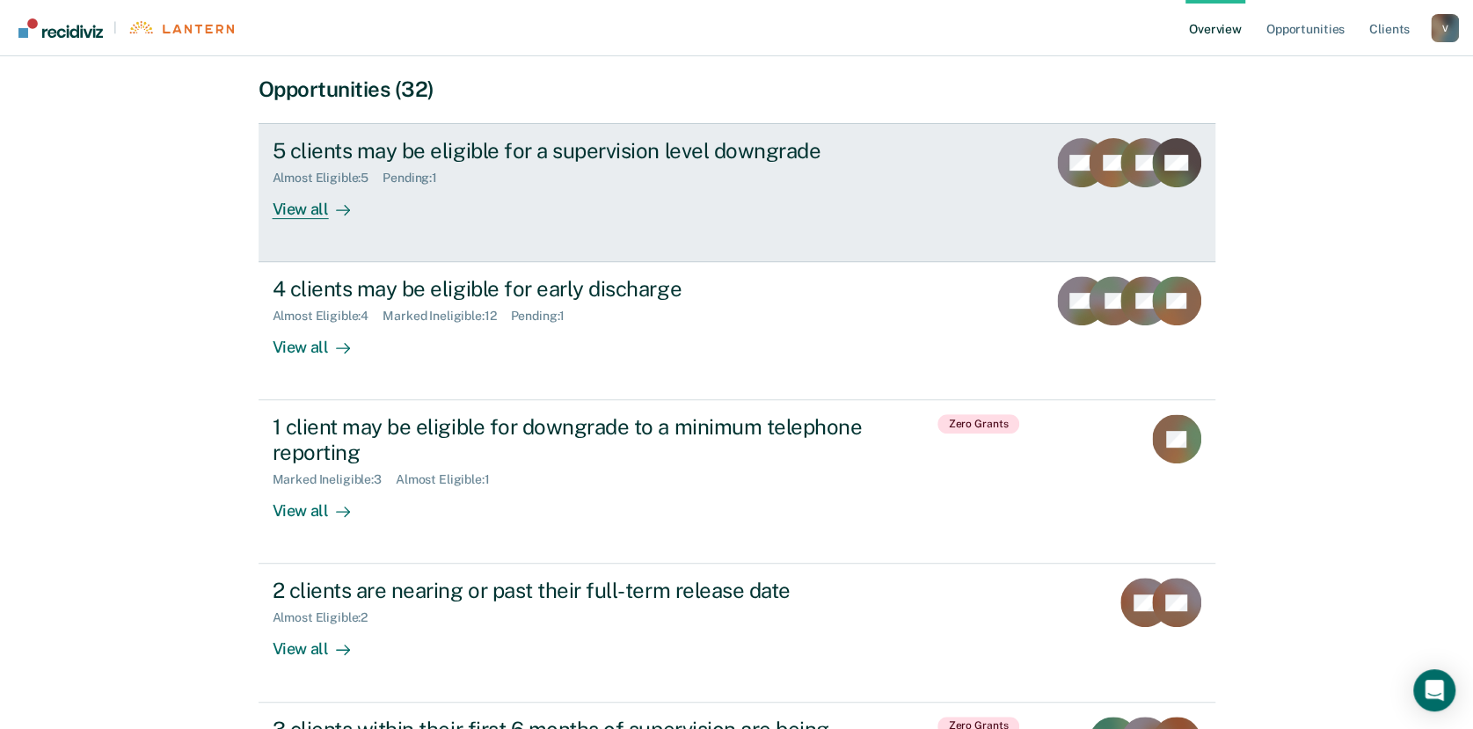
scroll to position [375, 0]
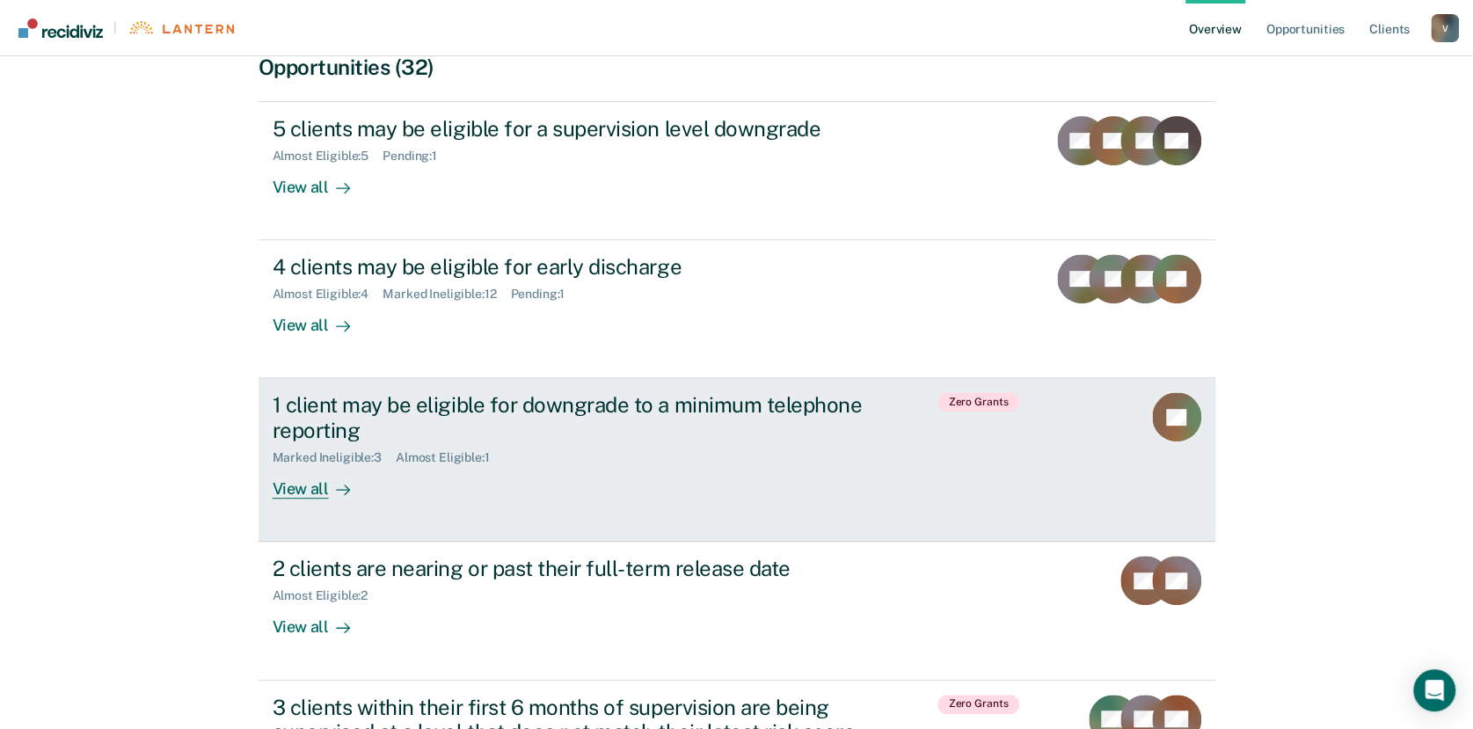
click at [305, 480] on div "View all" at bounding box center [322, 482] width 98 height 34
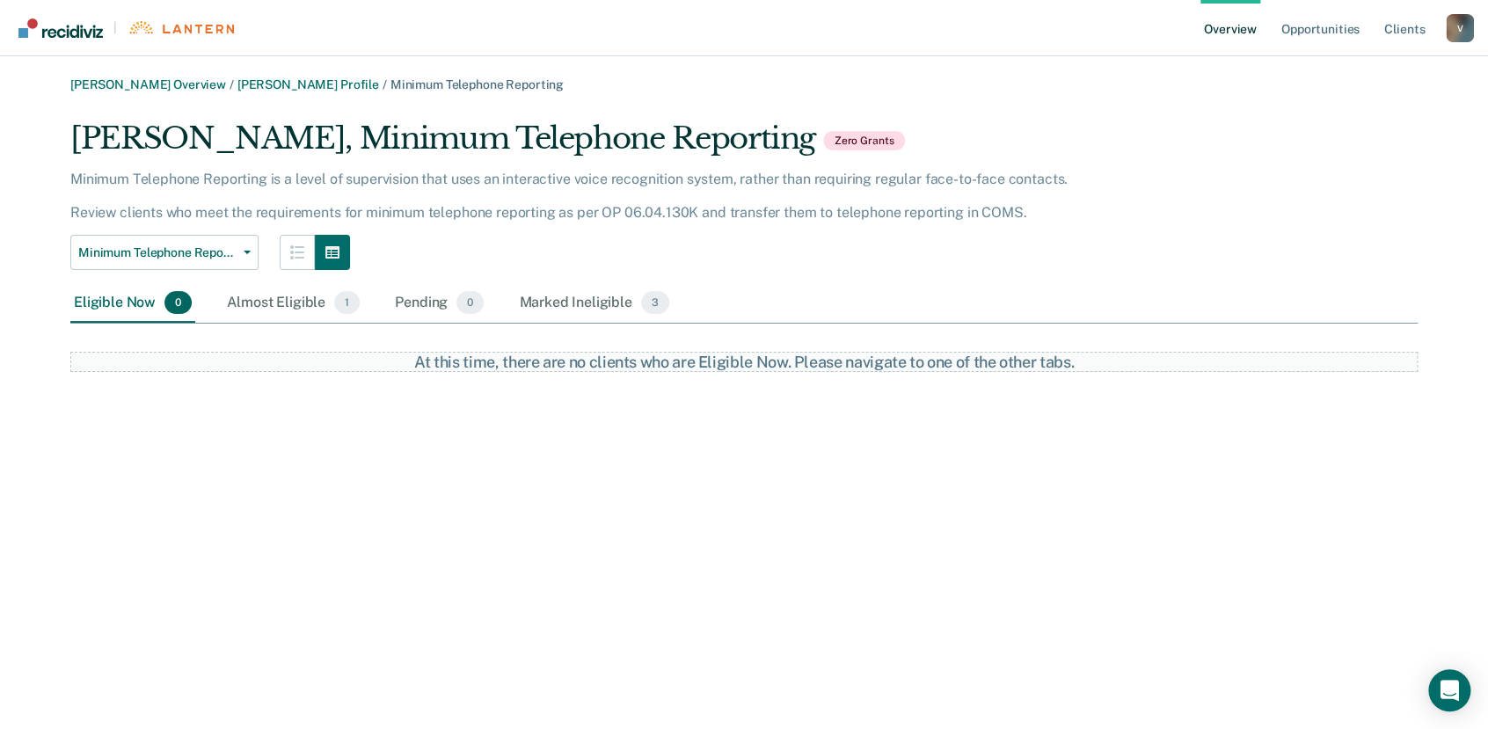
click at [1252, 39] on link "Overview" at bounding box center [1230, 28] width 60 height 56
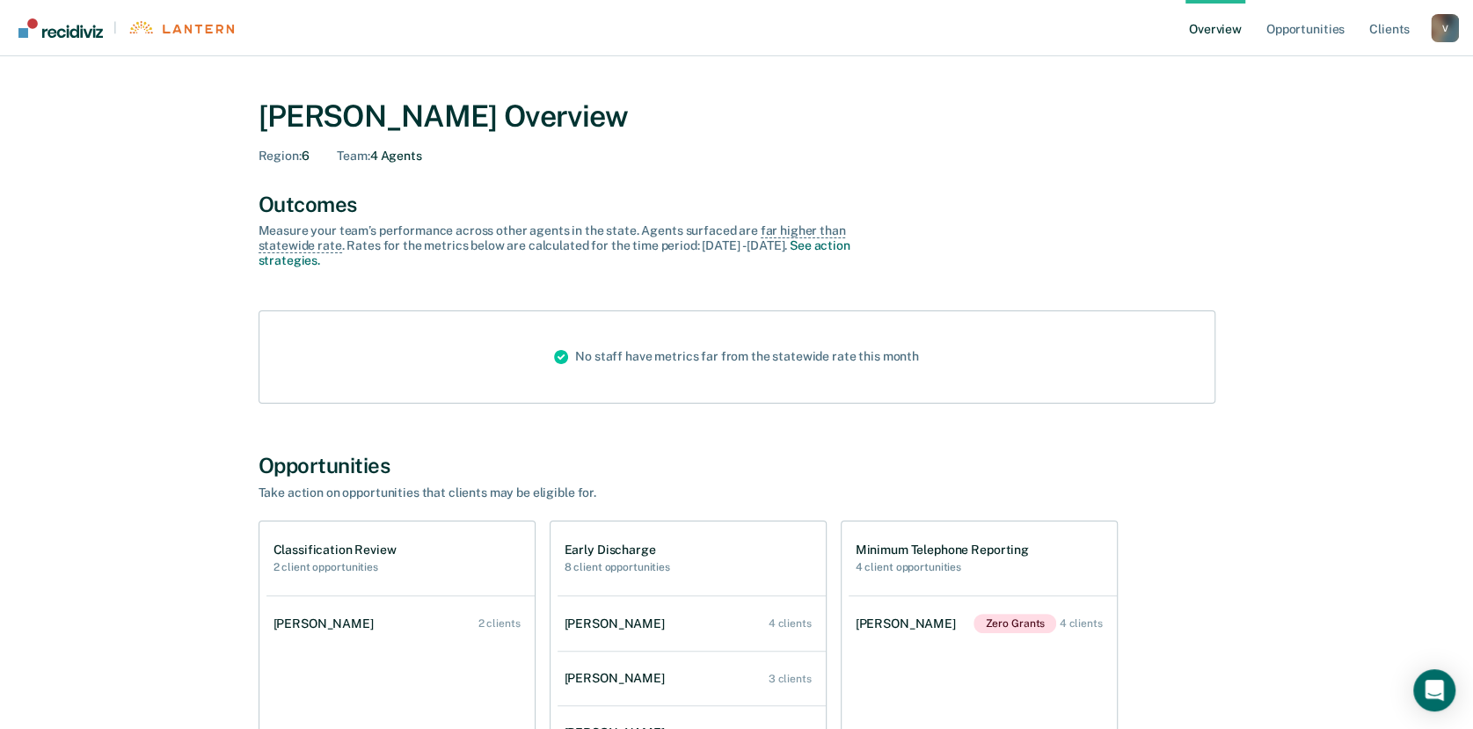
click at [265, 703] on div "Classification Review 2 client opportunities [PERSON_NAME] 2 clients" at bounding box center [396, 696] width 277 height 353
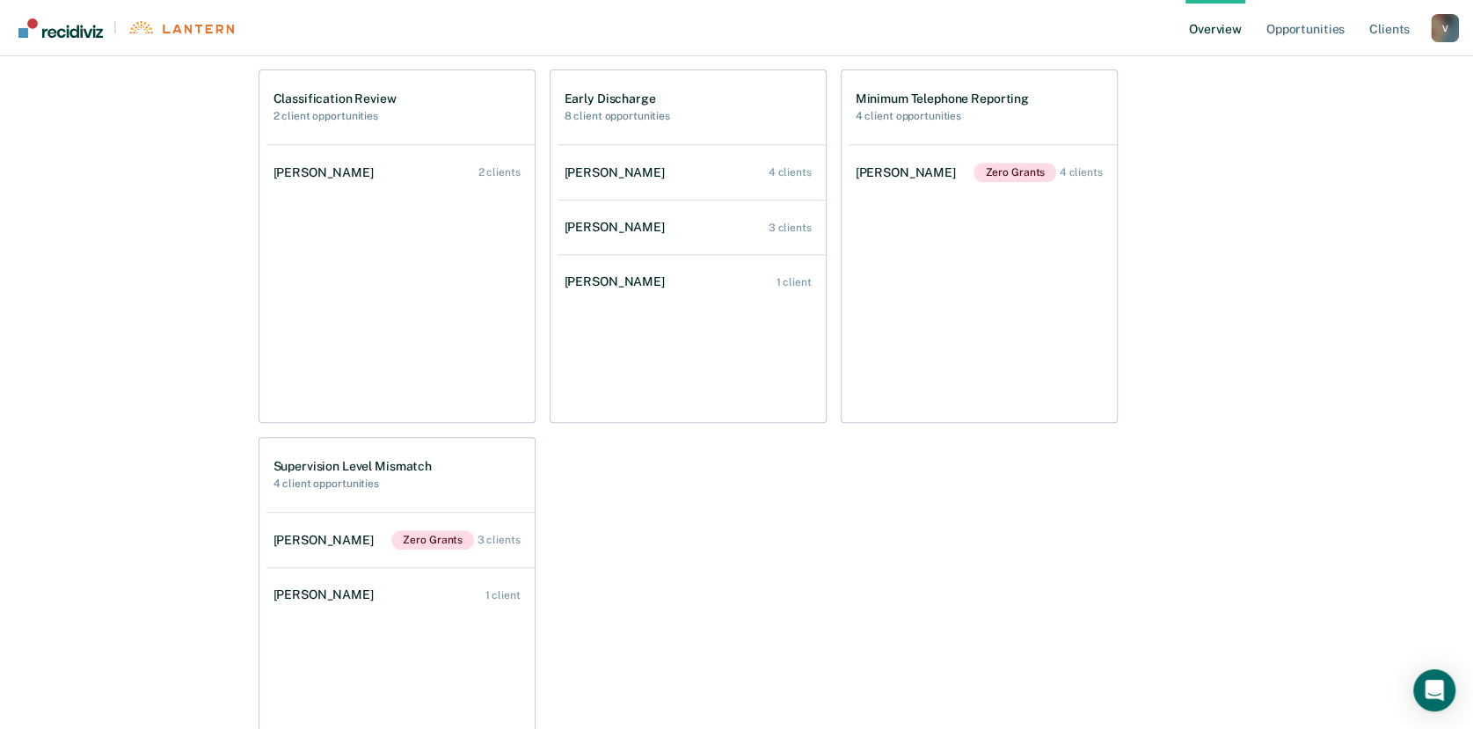
scroll to position [455, 0]
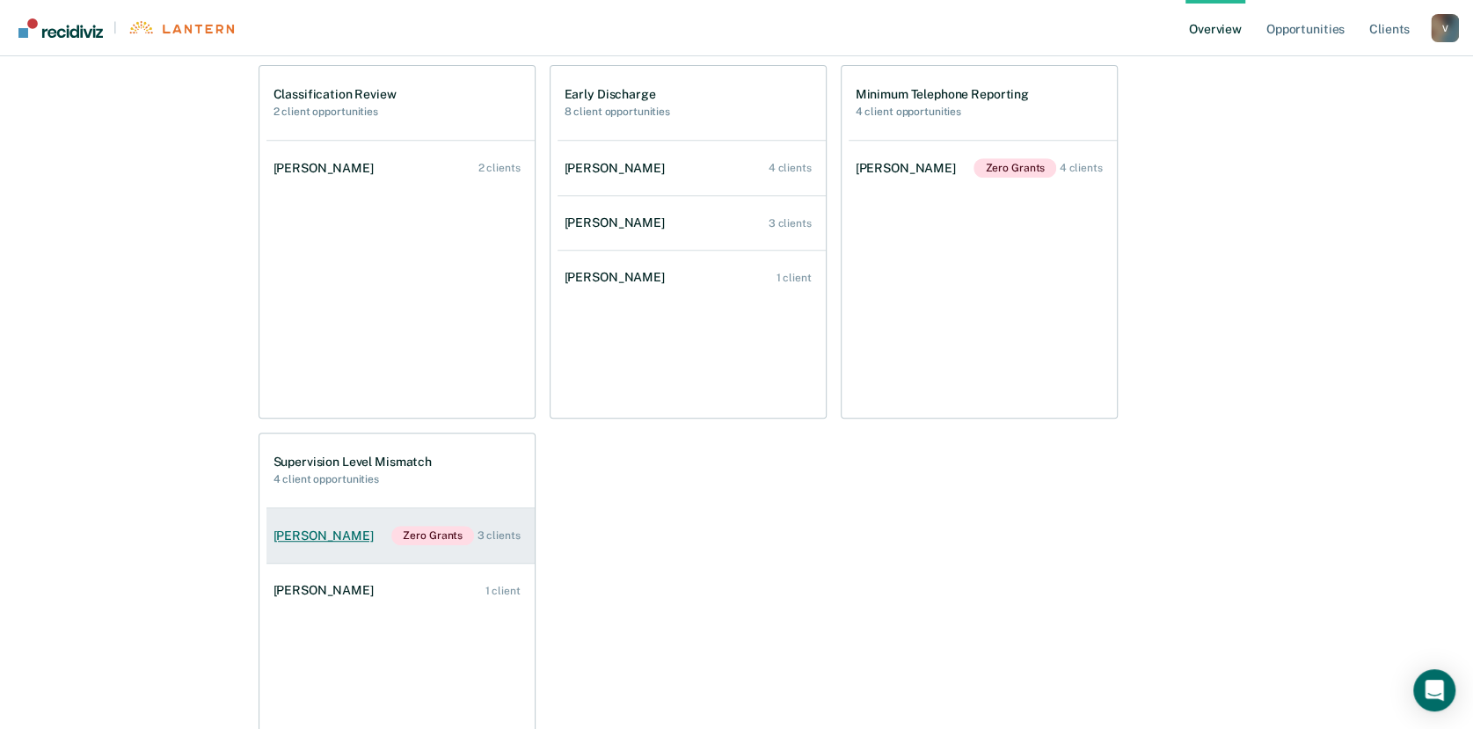
click at [319, 536] on div "[PERSON_NAME]" at bounding box center [326, 535] width 107 height 15
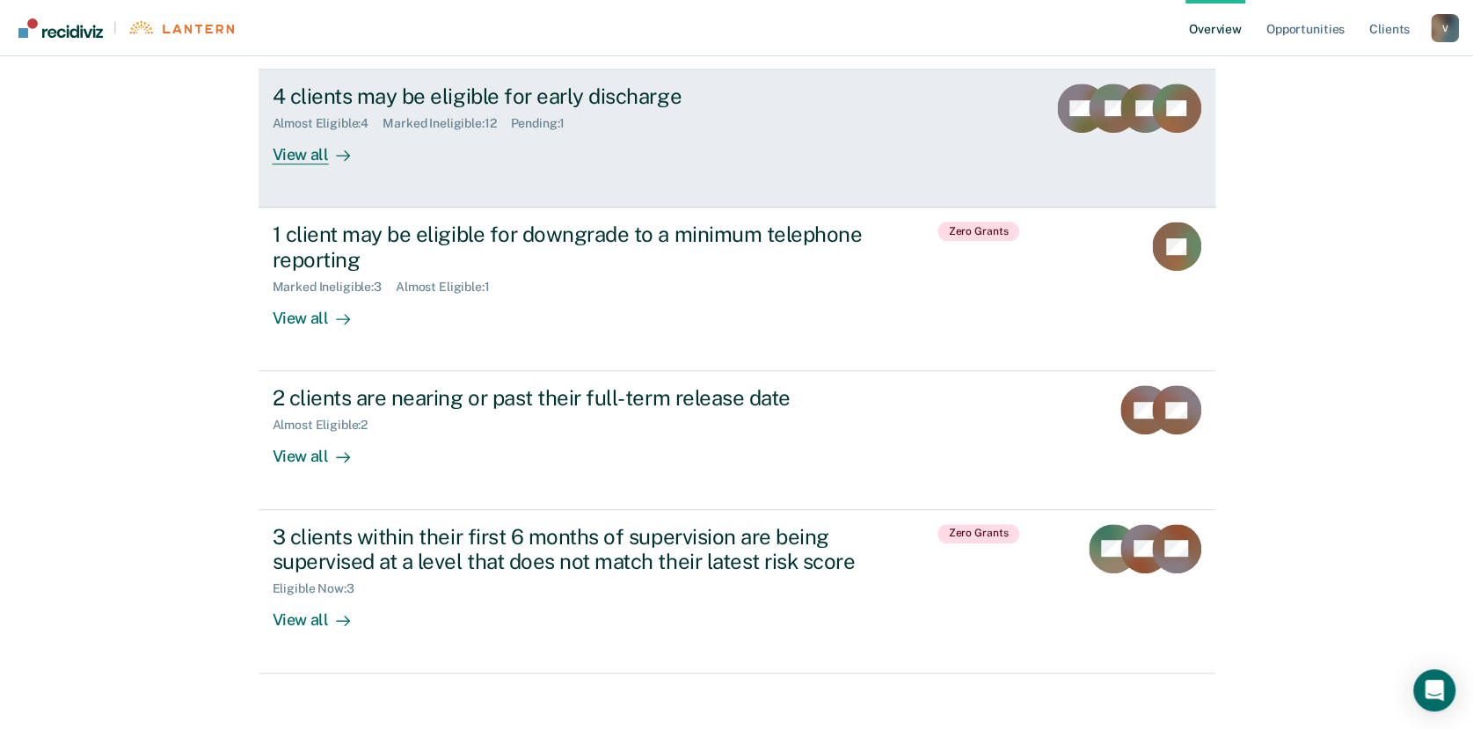
scroll to position [562, 0]
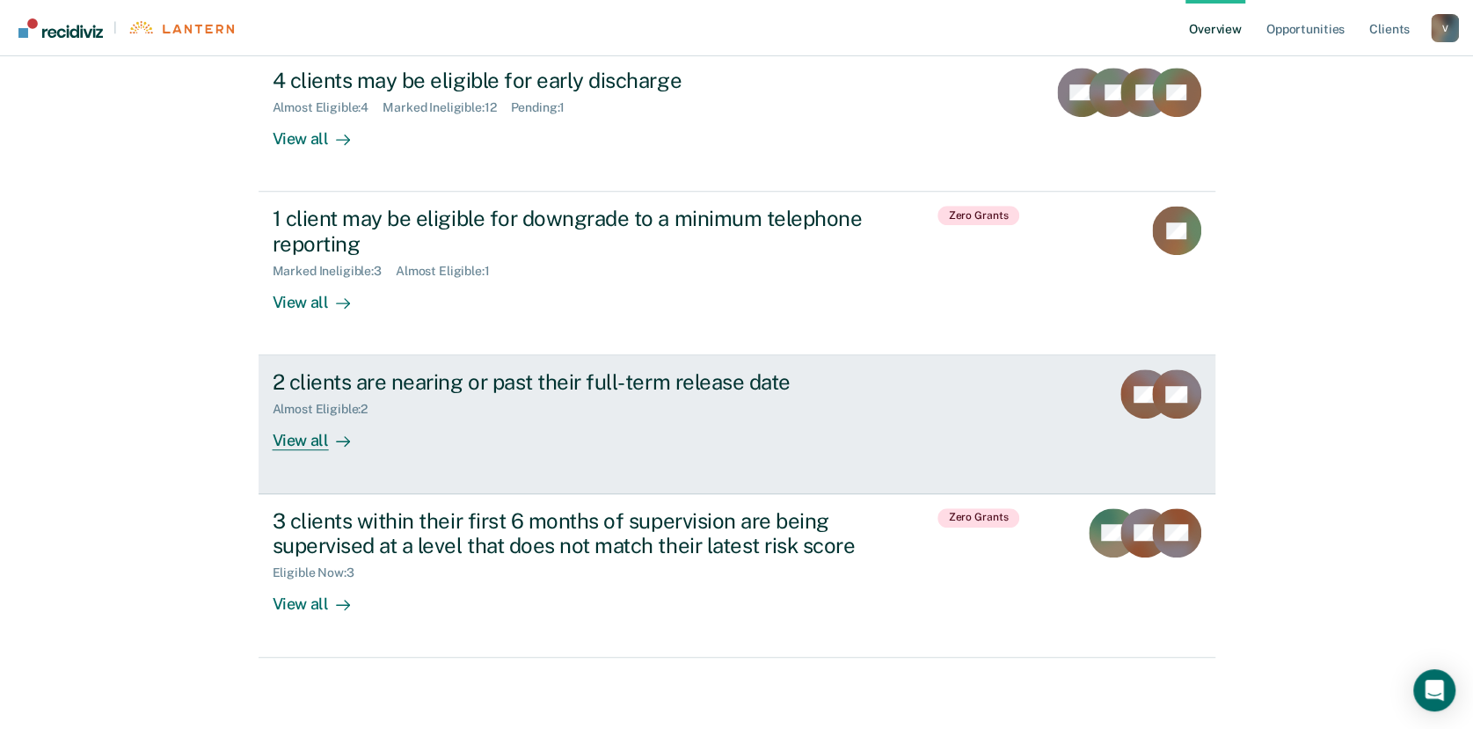
click at [296, 438] on div "View all" at bounding box center [322, 434] width 98 height 34
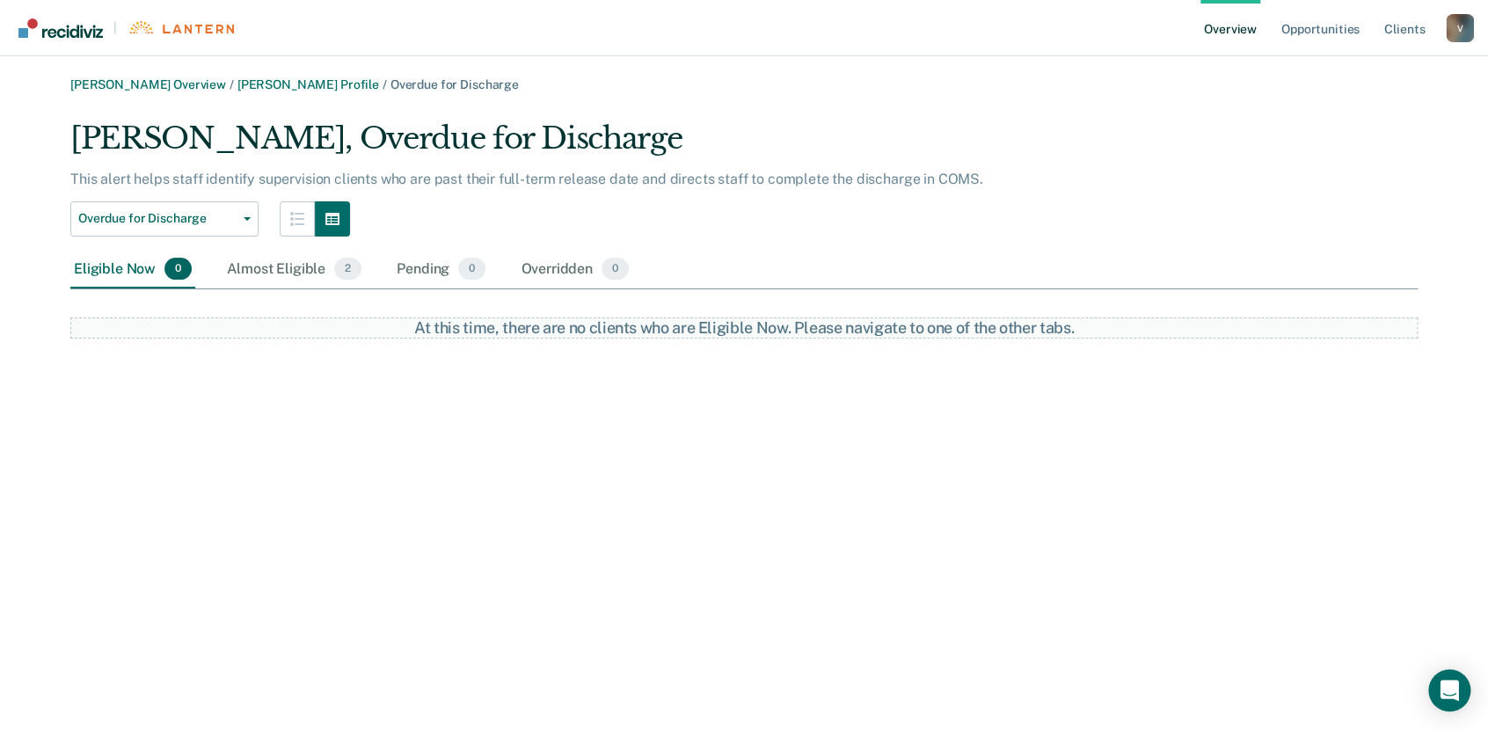
click at [1226, 25] on link "Overview" at bounding box center [1230, 28] width 60 height 56
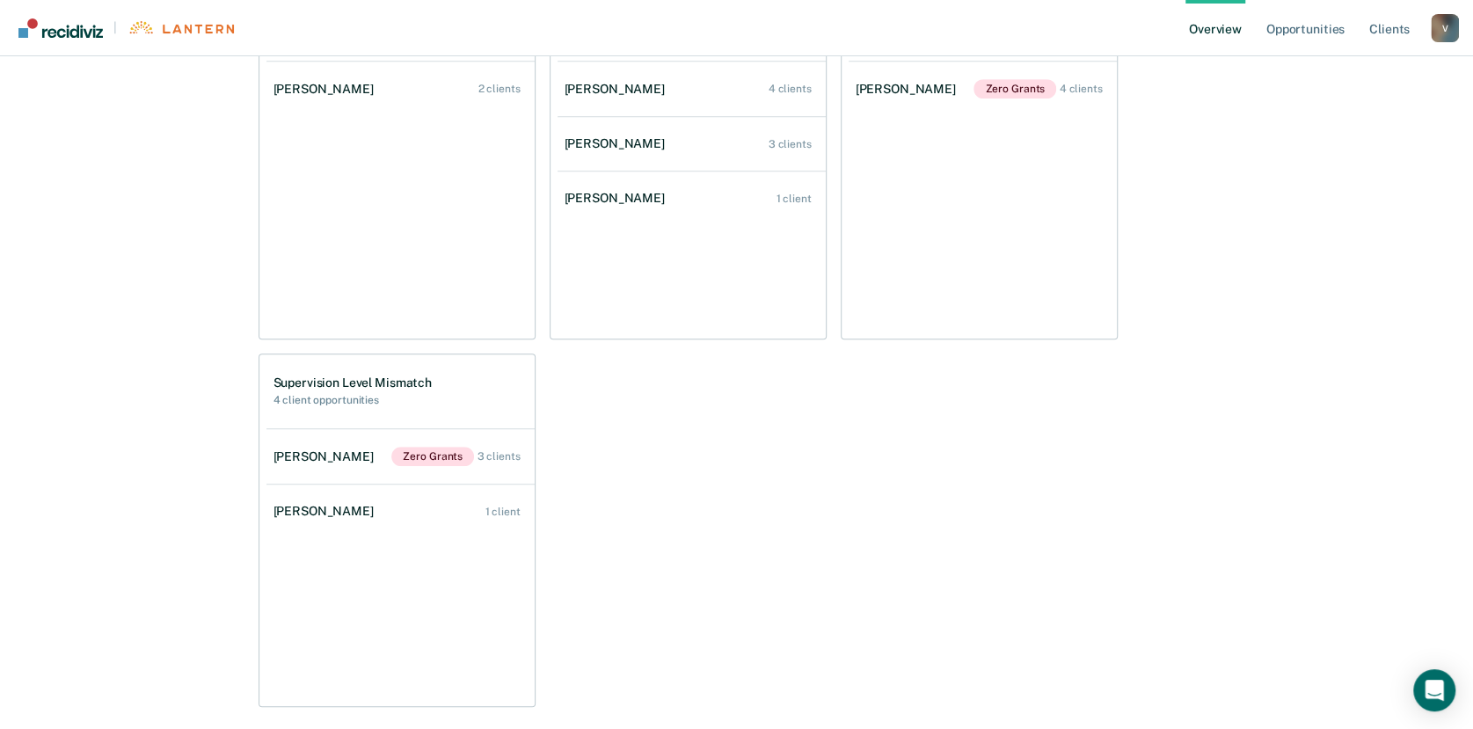
scroll to position [535, 0]
click at [367, 451] on div "[PERSON_NAME]" at bounding box center [326, 456] width 107 height 15
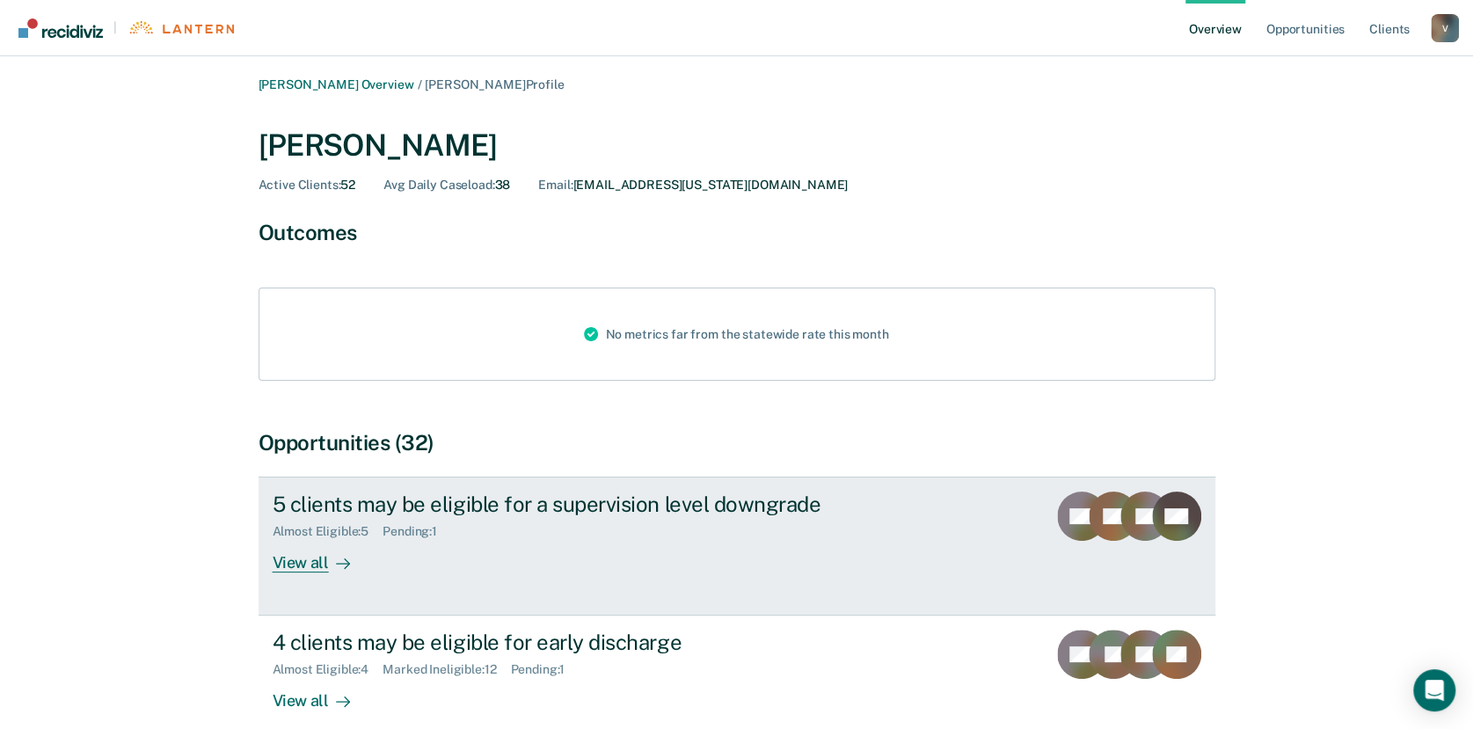
scroll to position [580, 0]
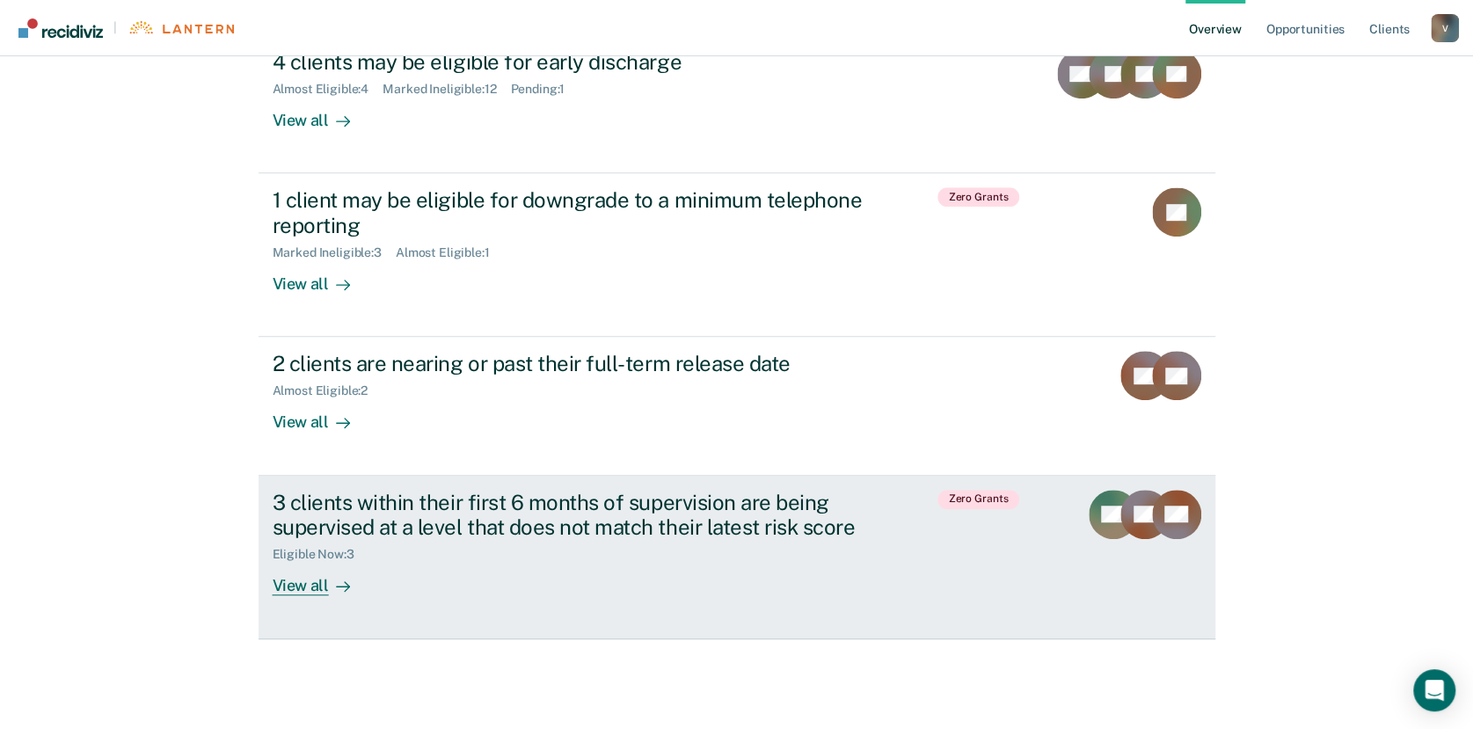
click at [322, 572] on div "View all" at bounding box center [322, 579] width 98 height 34
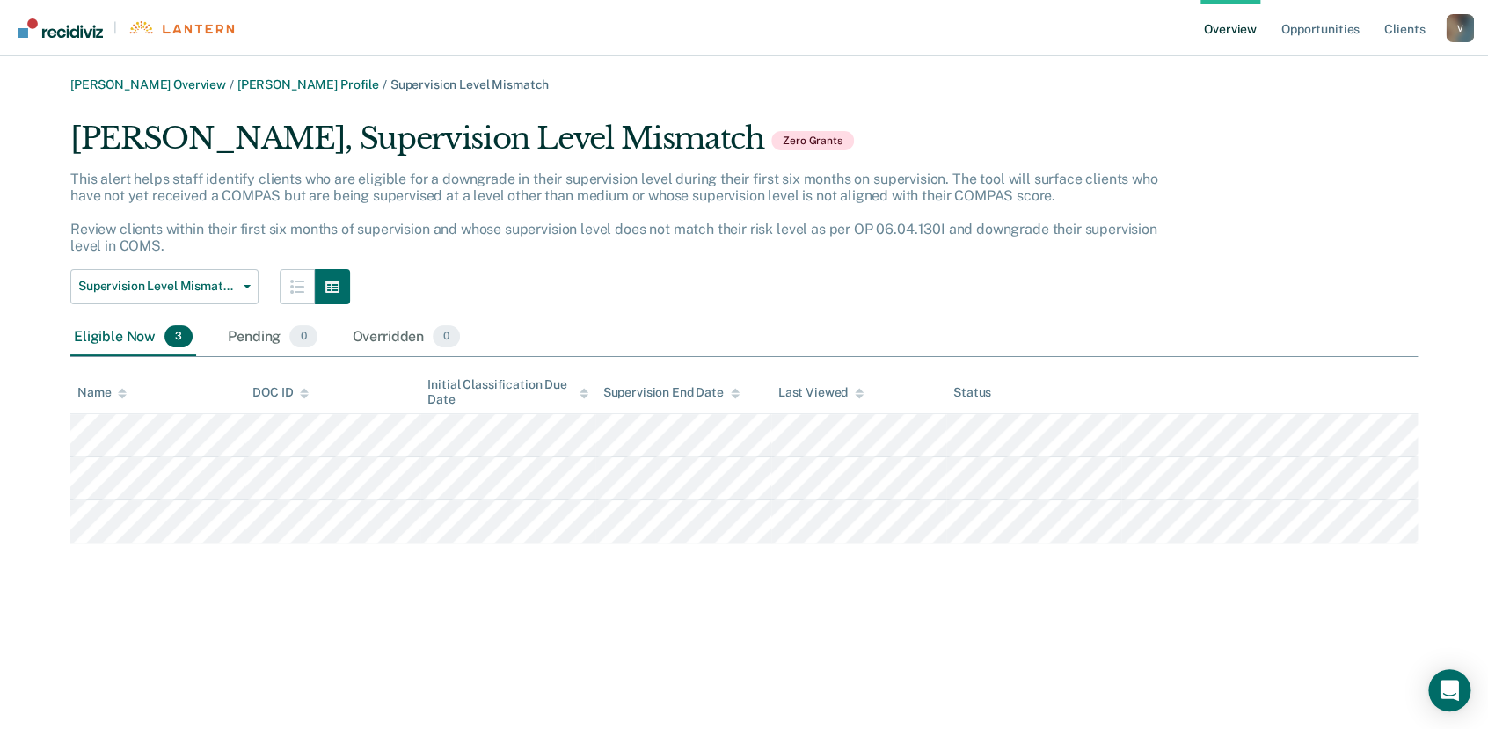
click at [1232, 27] on link "Overview" at bounding box center [1230, 28] width 60 height 56
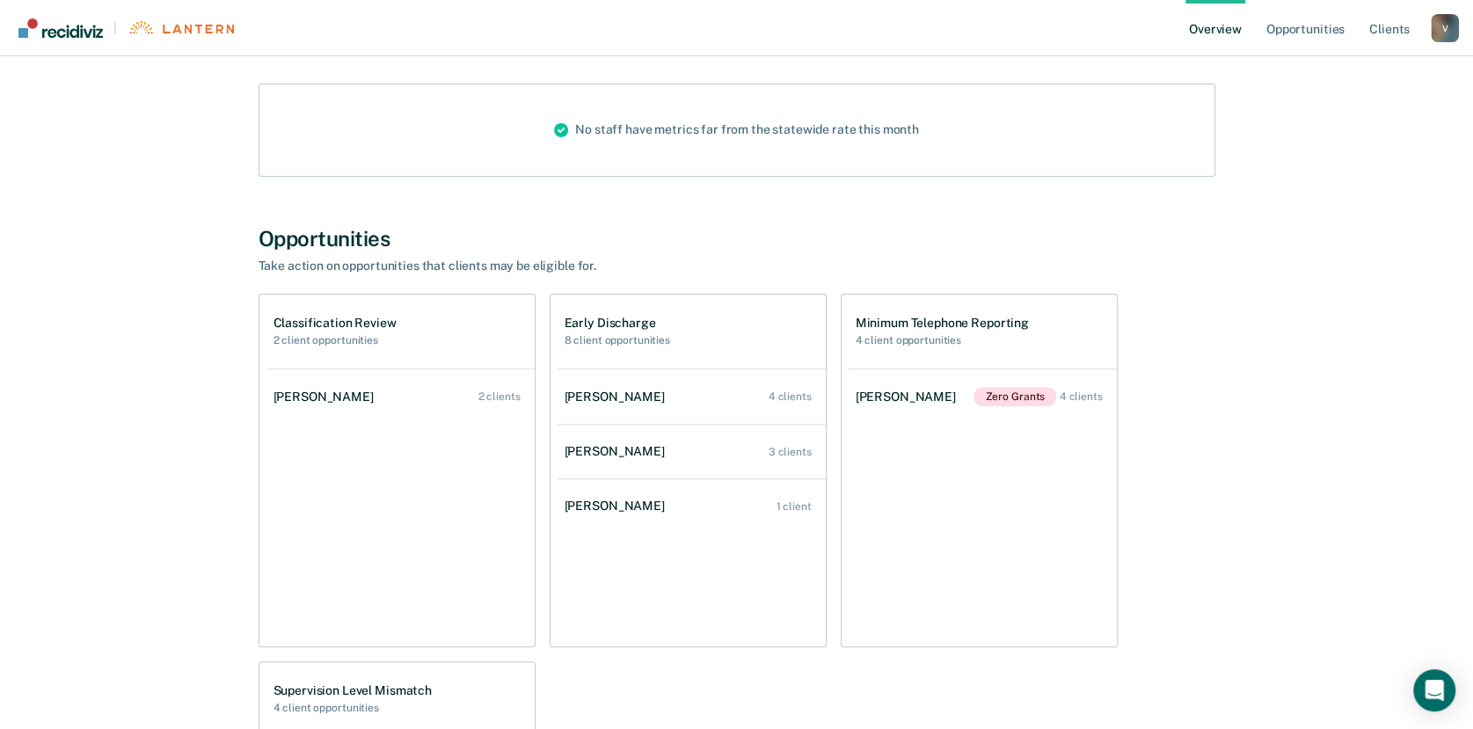
scroll to position [214, 0]
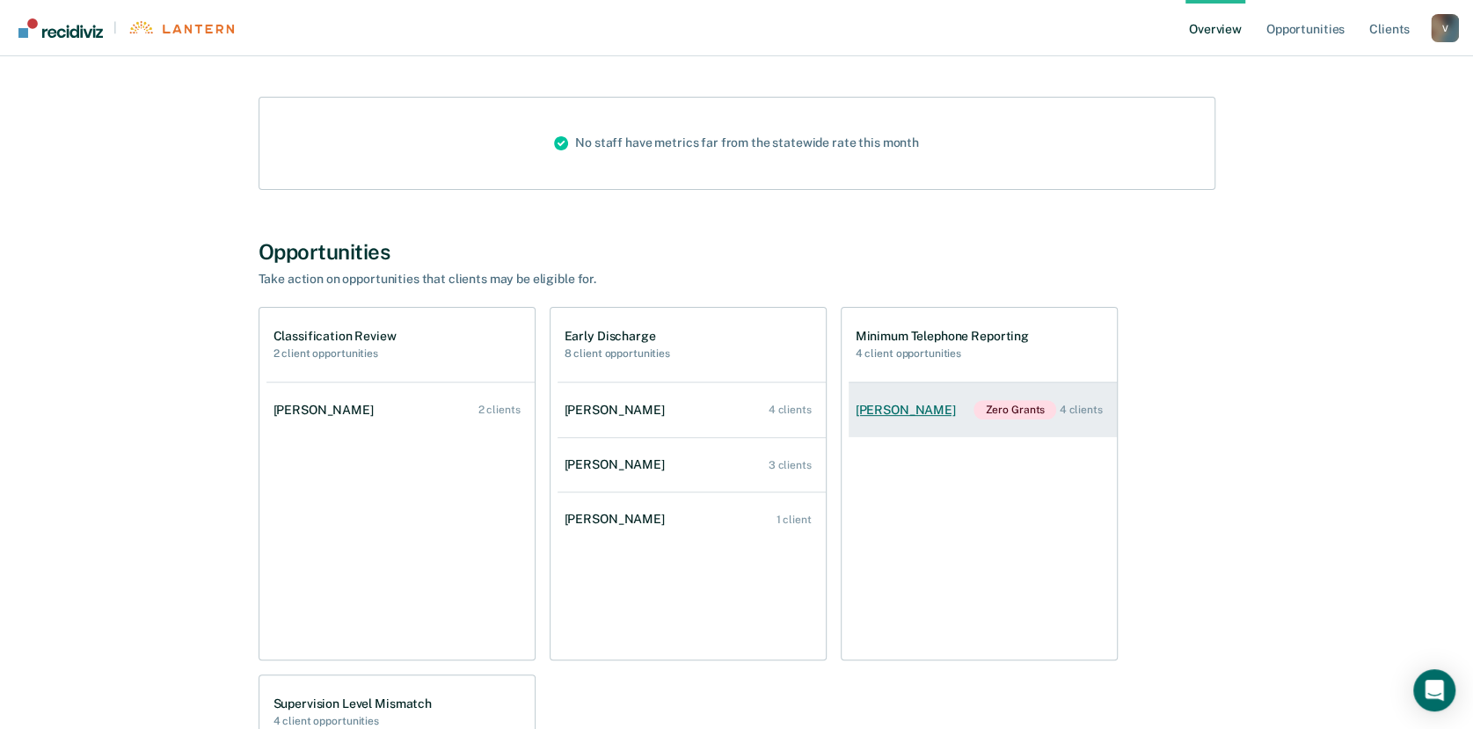
click at [898, 411] on div "[PERSON_NAME]" at bounding box center [908, 410] width 107 height 15
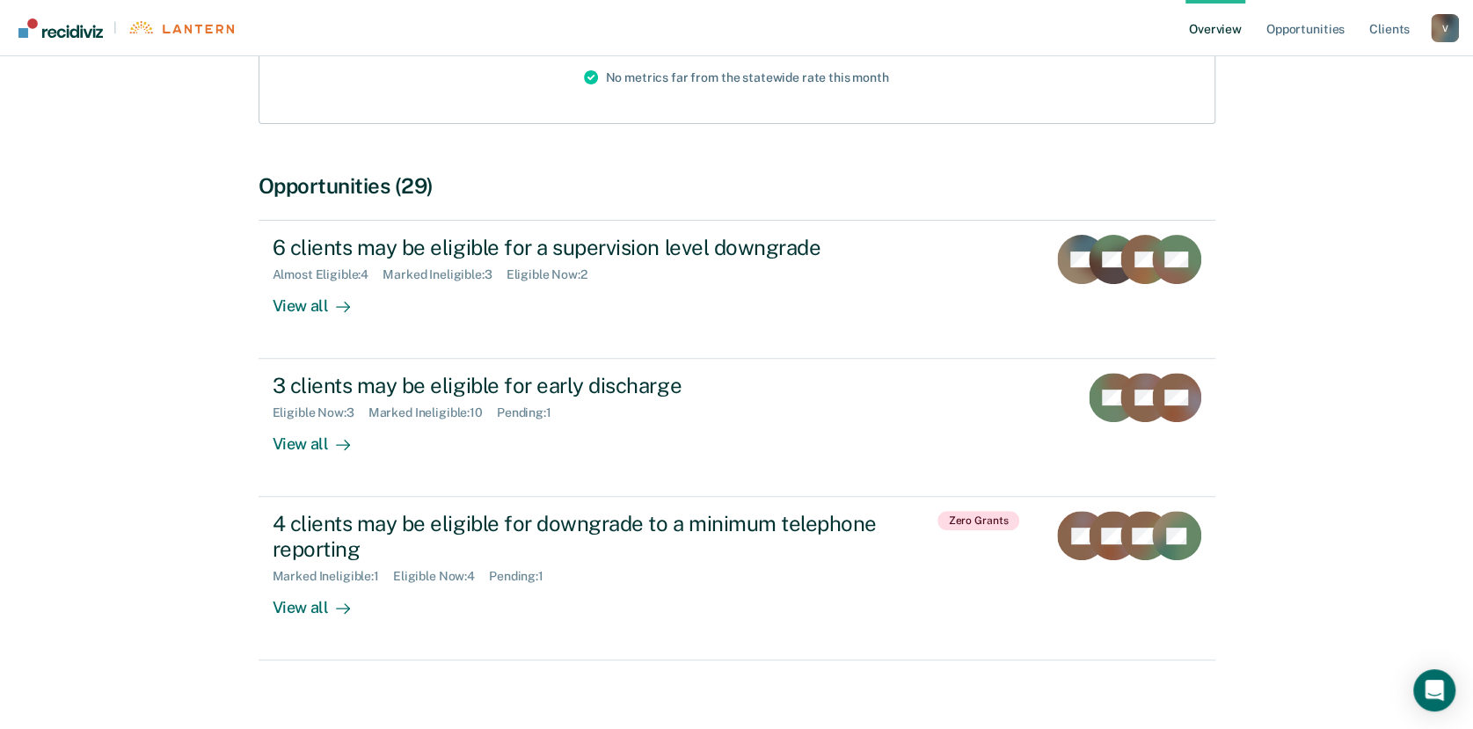
scroll to position [279, 0]
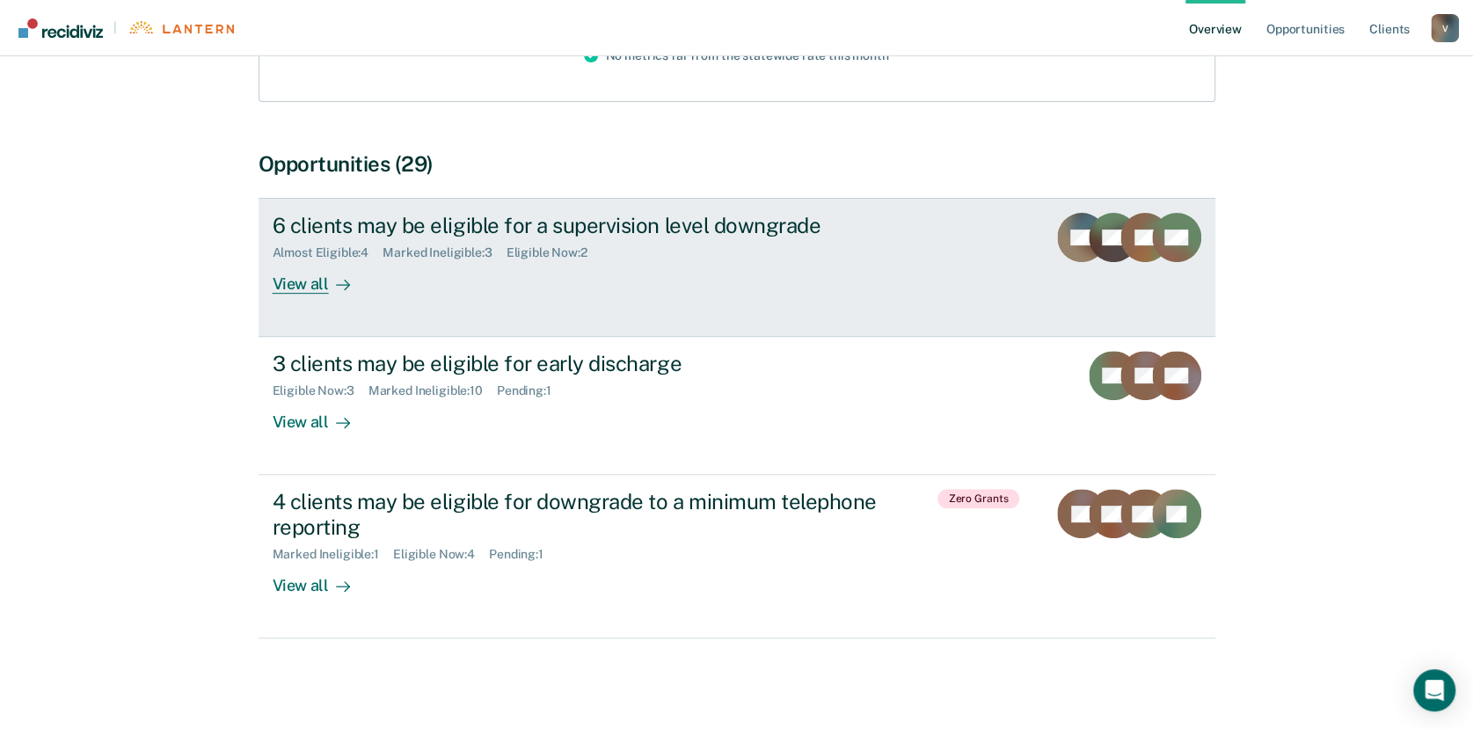
click at [289, 273] on div "View all" at bounding box center [322, 277] width 98 height 34
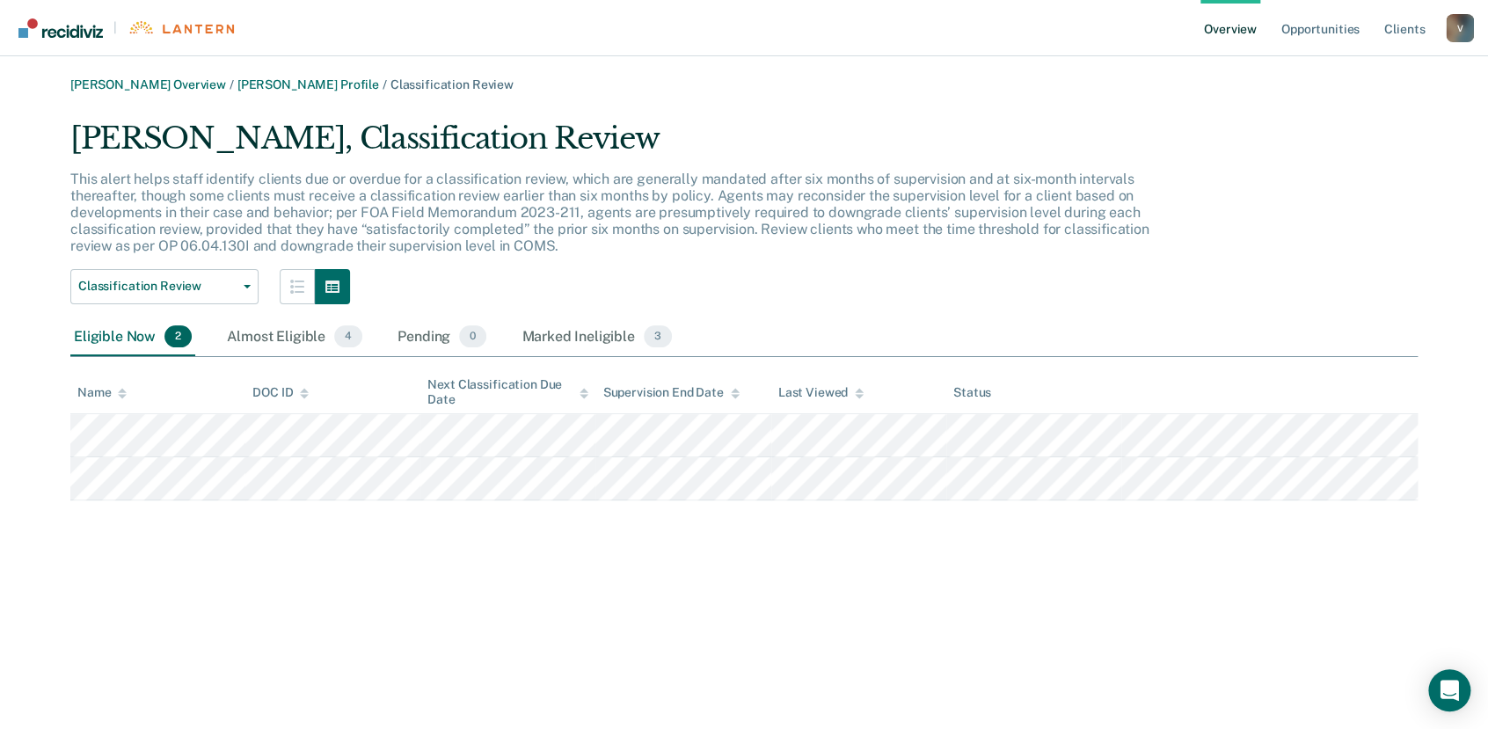
click at [1231, 22] on link "Overview" at bounding box center [1230, 28] width 60 height 56
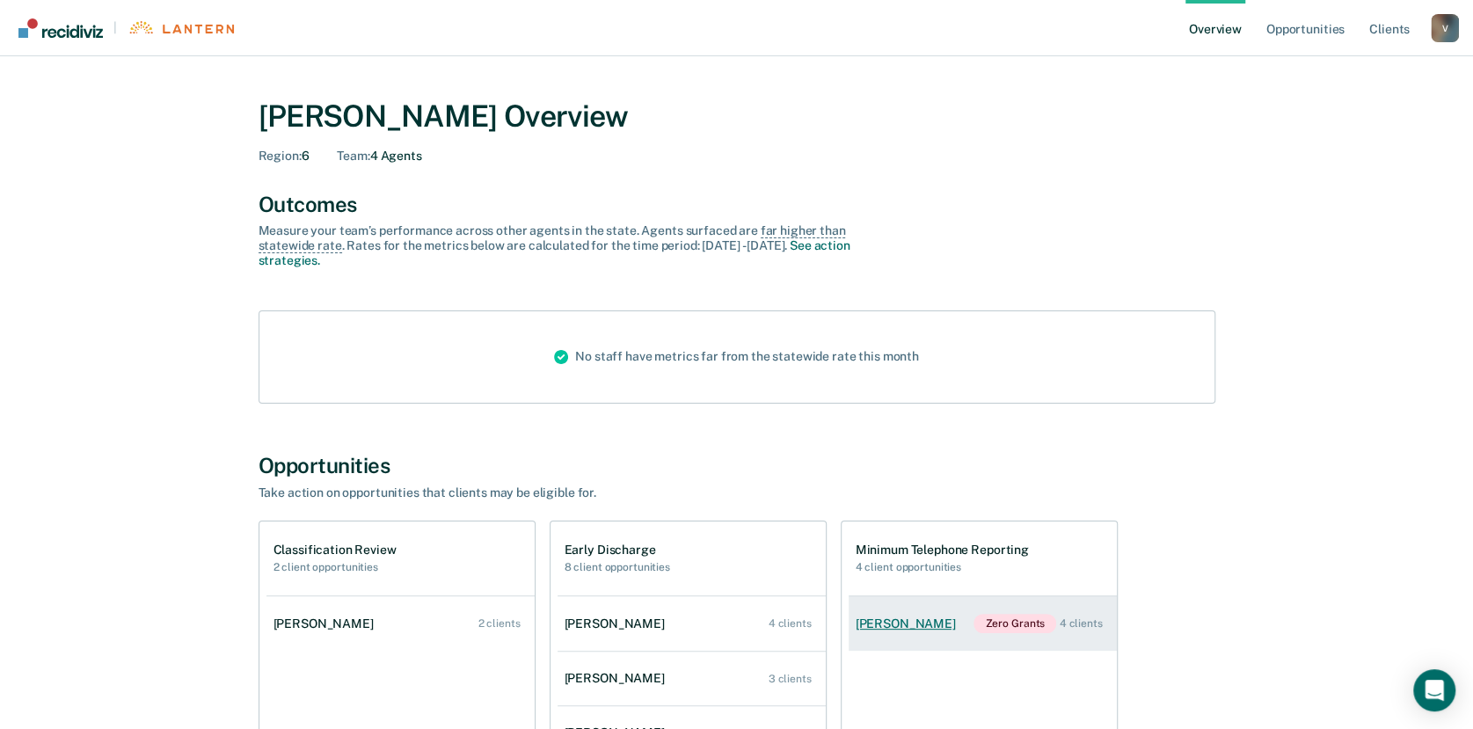
click at [889, 621] on div "[PERSON_NAME]" at bounding box center [908, 623] width 107 height 15
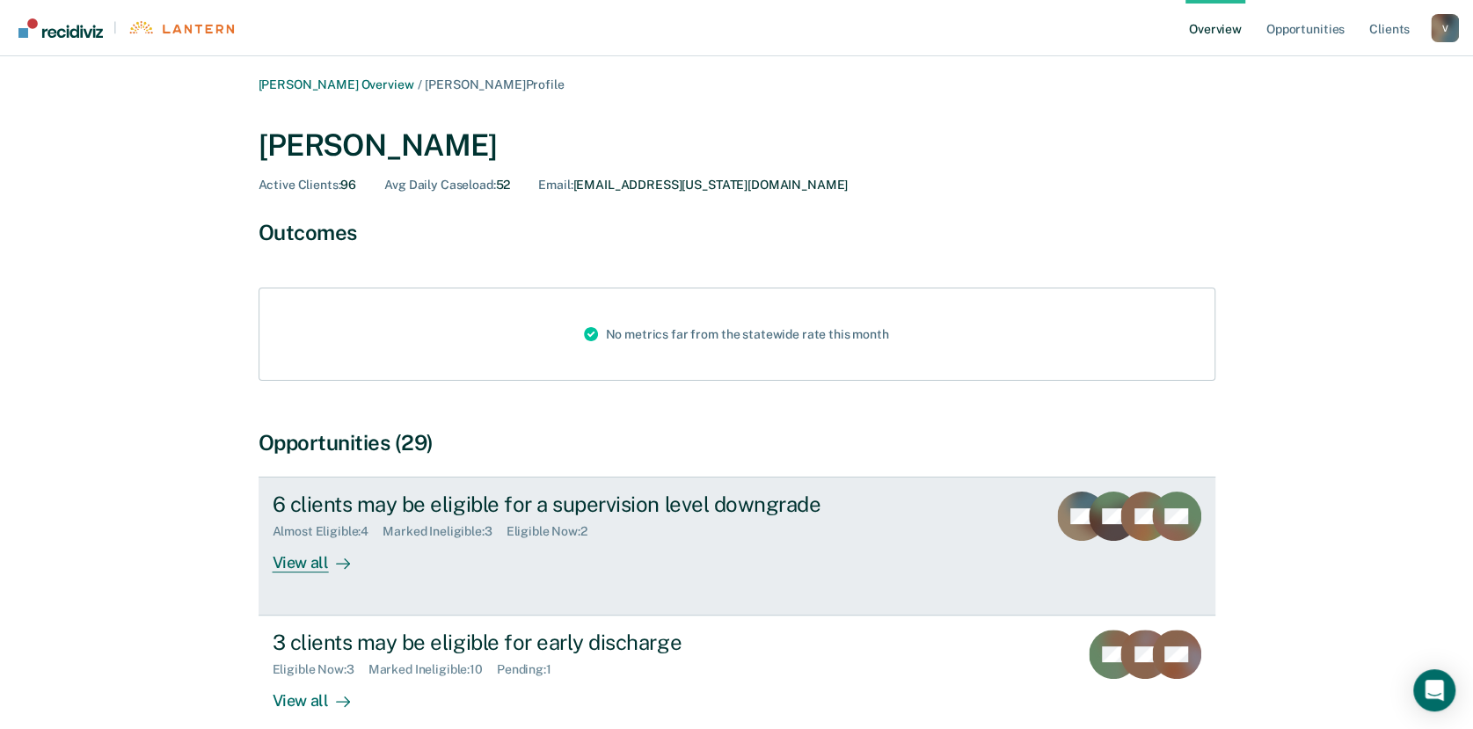
scroll to position [279, 0]
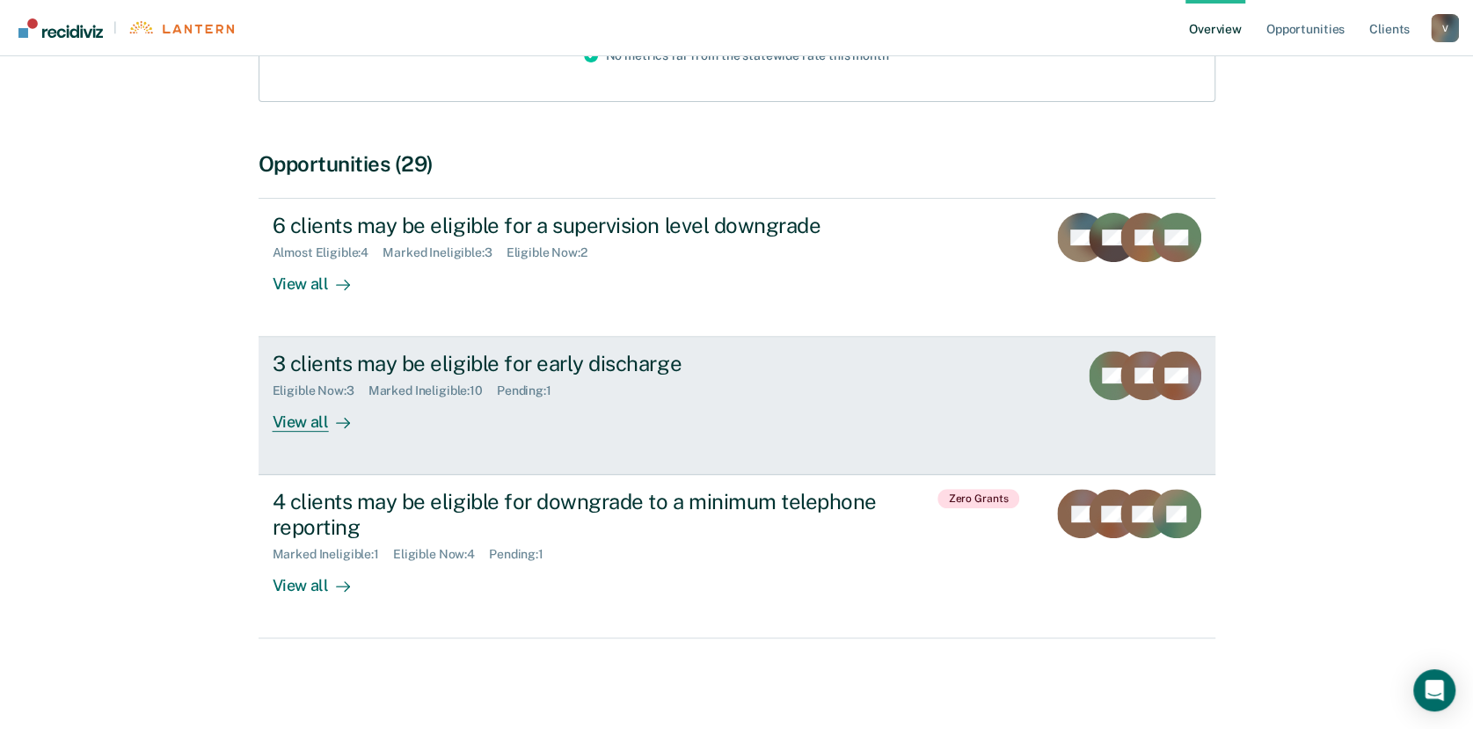
click at [305, 422] on div "View all" at bounding box center [322, 415] width 98 height 34
